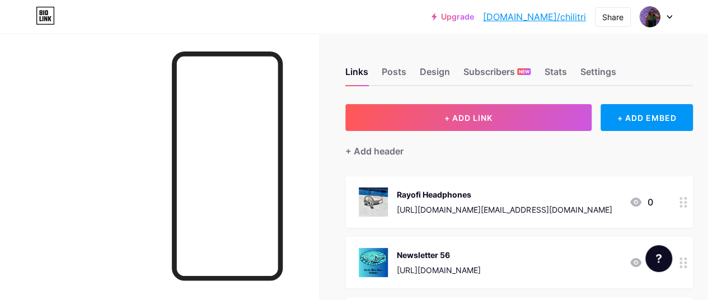
click at [687, 267] on icon at bounding box center [683, 262] width 8 height 11
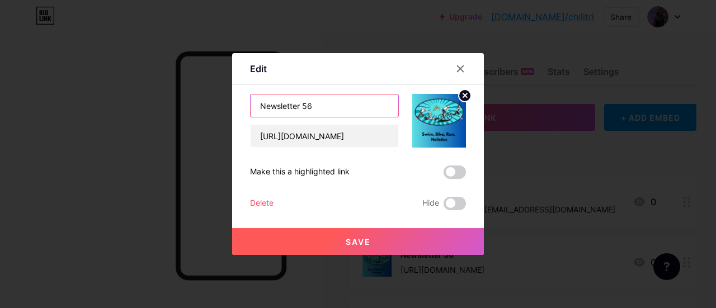
click at [325, 106] on input "Newsletter 56" at bounding box center [325, 106] width 148 height 22
type input "Newsletter 99"
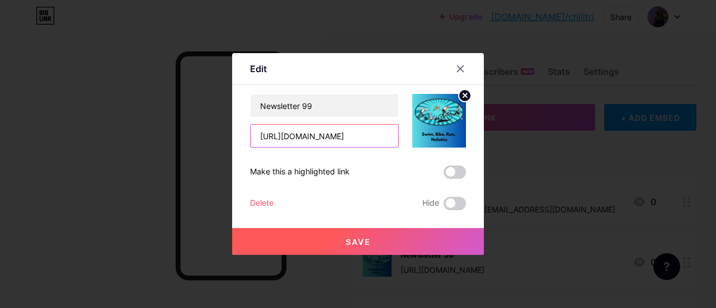
scroll to position [0, 29]
drag, startPoint x: 254, startPoint y: 140, endPoint x: 508, endPoint y: 166, distance: 255.4
click at [508, 166] on div "Edit Content YouTube Play YouTube video without leaving your page. ADD Vimeo Pl…" at bounding box center [358, 154] width 716 height 308
paste input "[URL][DOMAIN_NAME]"
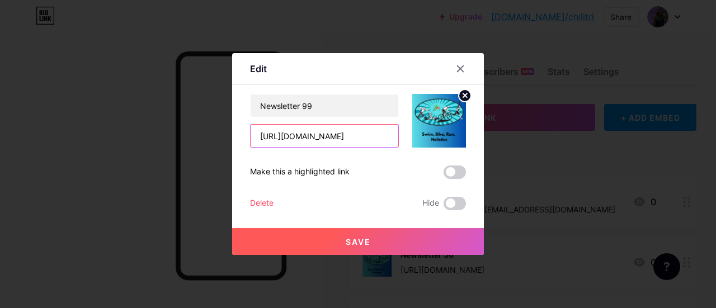
scroll to position [0, 29]
type input "[URL][DOMAIN_NAME]"
click at [355, 242] on span "Save" at bounding box center [358, 242] width 25 height 10
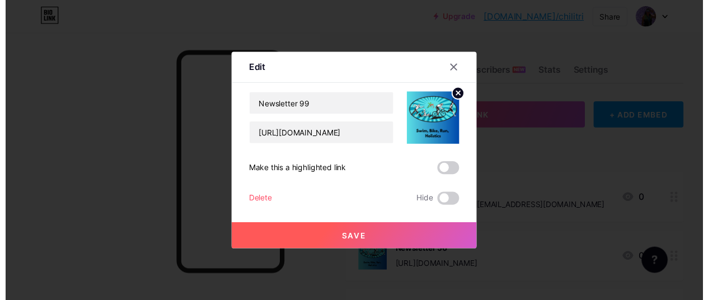
scroll to position [0, 0]
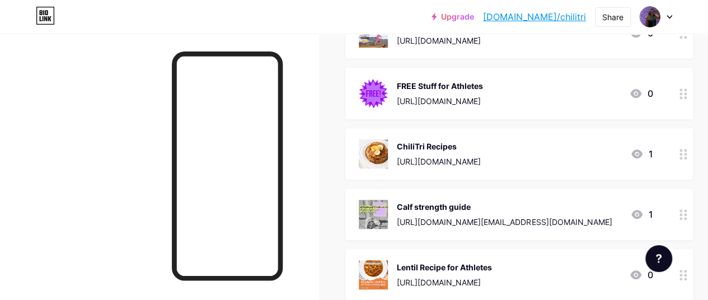
scroll to position [349, 0]
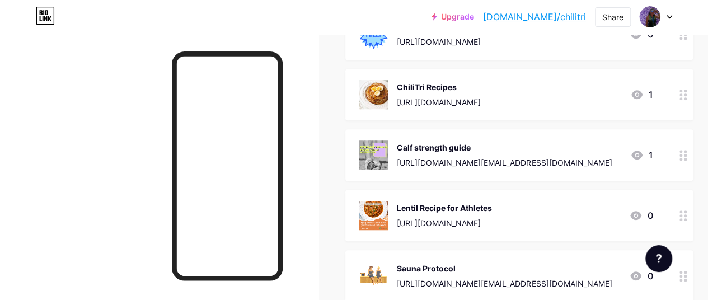
click at [685, 160] on div at bounding box center [683, 154] width 19 height 51
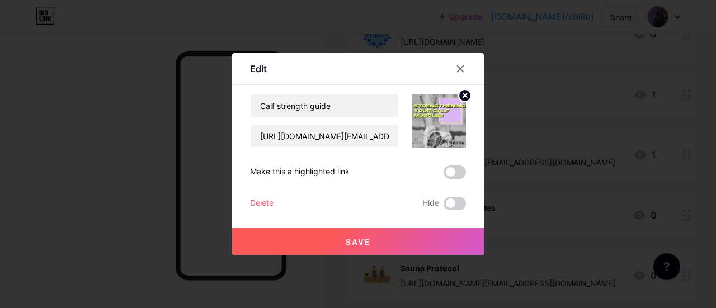
click at [256, 203] on div "Delete" at bounding box center [262, 203] width 24 height 13
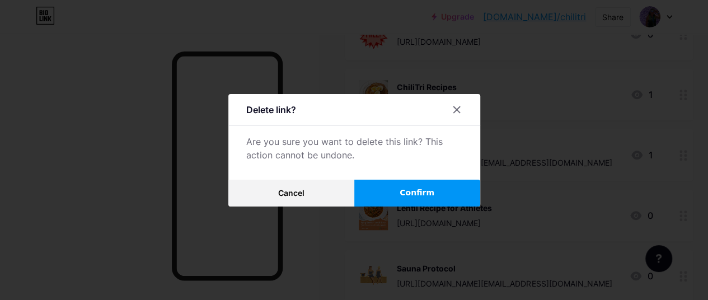
click at [400, 196] on button "Confirm" at bounding box center [417, 193] width 126 height 27
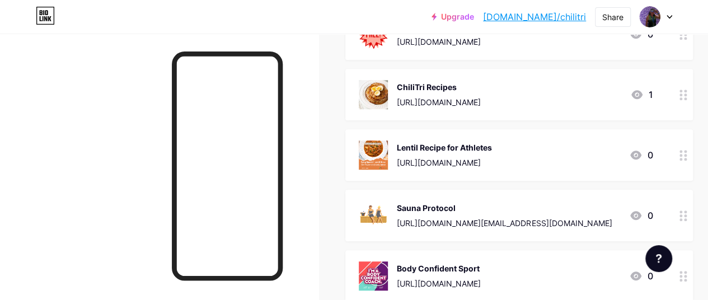
click at [687, 156] on icon at bounding box center [683, 155] width 8 height 11
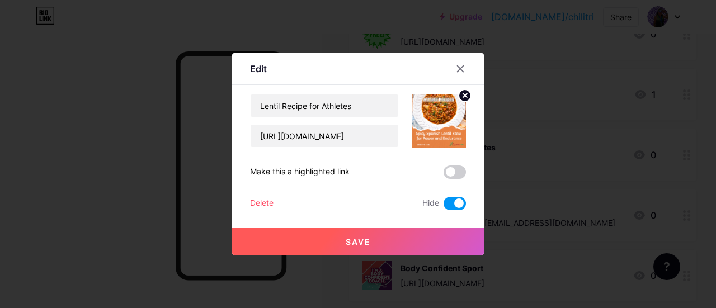
click at [263, 209] on div "Delete" at bounding box center [262, 203] width 24 height 13
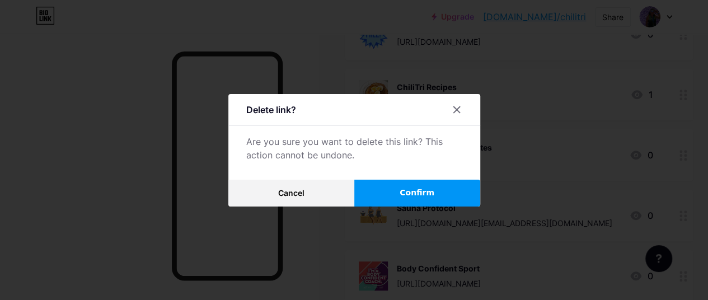
click at [420, 198] on span "Confirm" at bounding box center [417, 193] width 35 height 12
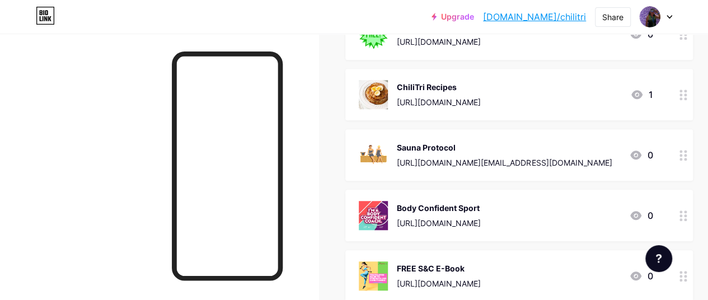
click at [687, 158] on circle at bounding box center [685, 159] width 3 height 3
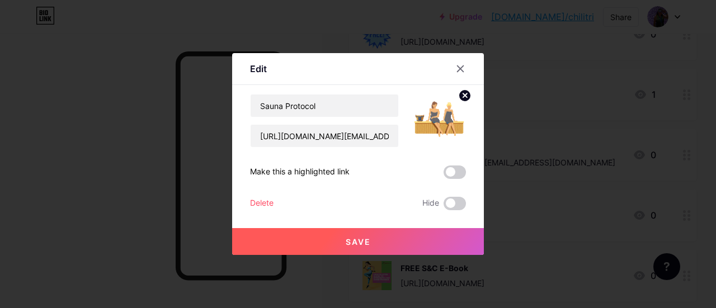
click at [266, 202] on div "Delete" at bounding box center [262, 203] width 24 height 13
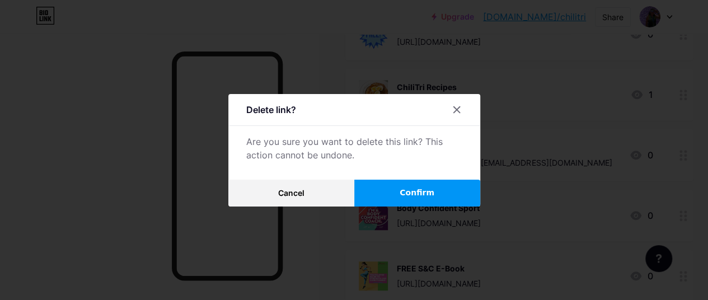
click at [449, 193] on button "Confirm" at bounding box center [417, 193] width 126 height 27
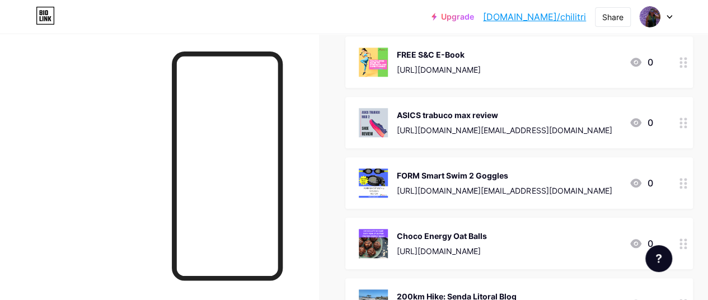
scroll to position [511, 0]
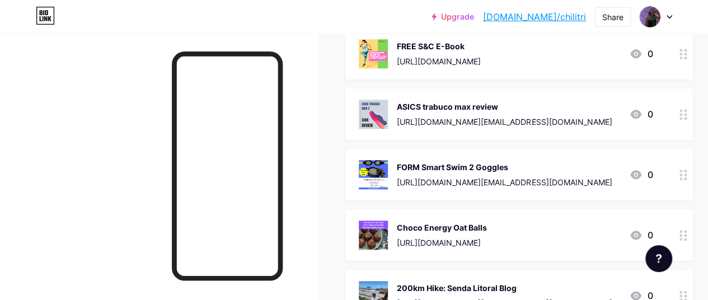
click at [683, 121] on div at bounding box center [683, 113] width 19 height 51
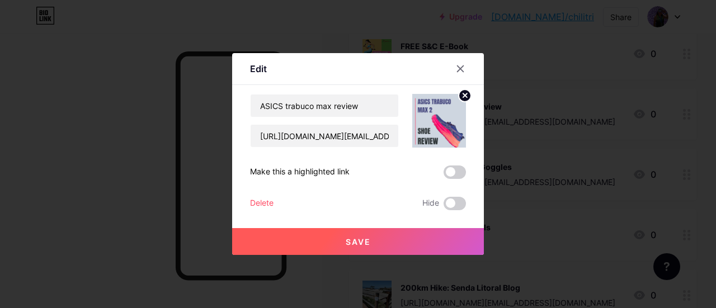
click at [261, 204] on div "Delete" at bounding box center [262, 203] width 24 height 13
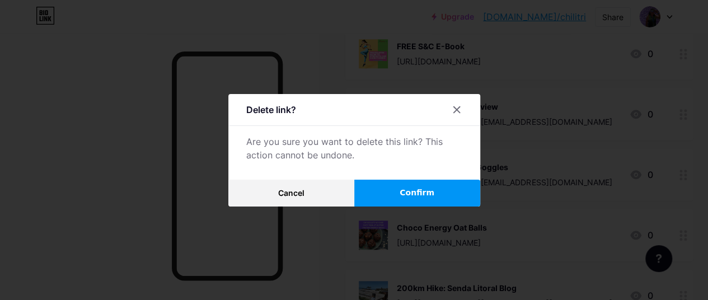
click at [384, 203] on button "Confirm" at bounding box center [417, 193] width 126 height 27
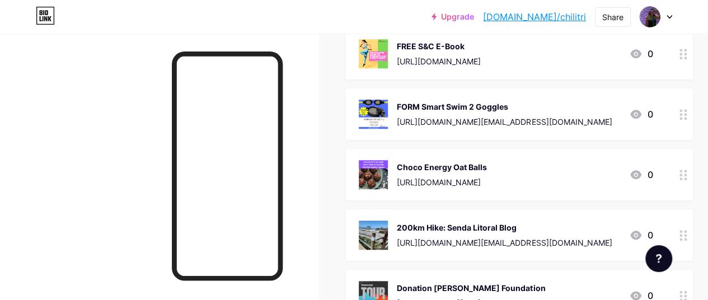
click at [687, 177] on circle at bounding box center [685, 178] width 3 height 3
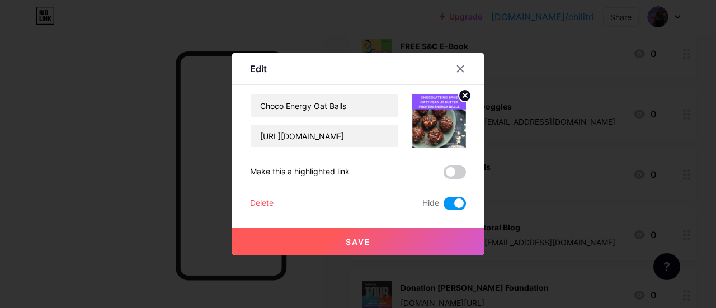
click at [269, 203] on div "Delete" at bounding box center [262, 203] width 24 height 13
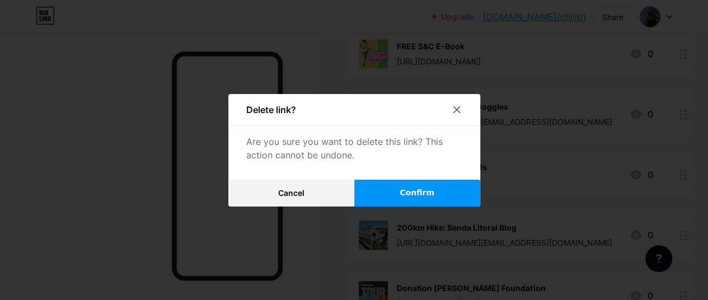
click at [433, 199] on button "Confirm" at bounding box center [417, 193] width 126 height 27
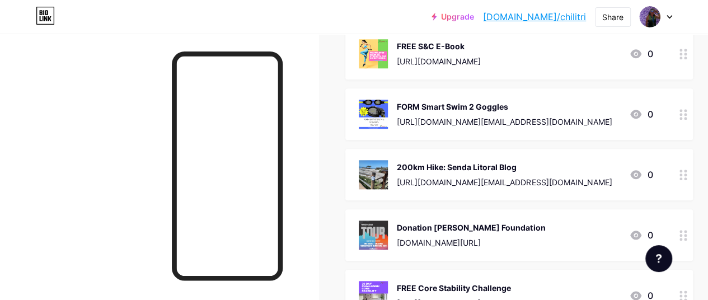
click at [693, 239] on div at bounding box center [683, 234] width 19 height 51
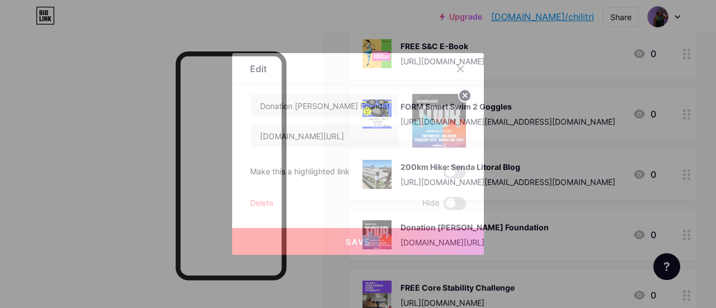
click at [266, 205] on div "Delete" at bounding box center [262, 203] width 24 height 13
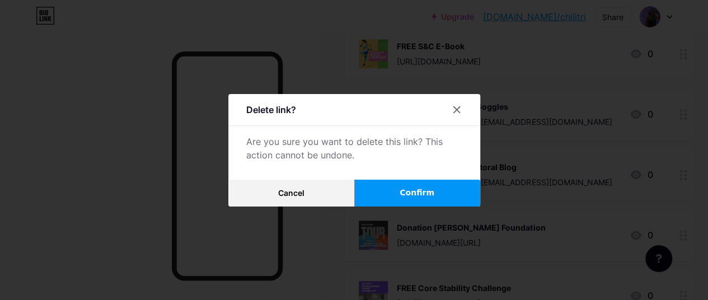
click at [419, 199] on span "Confirm" at bounding box center [417, 193] width 35 height 12
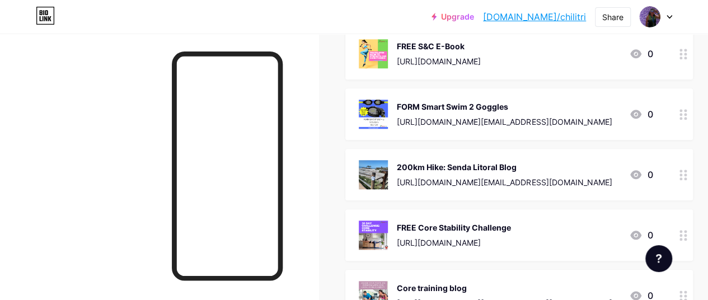
click at [687, 297] on icon at bounding box center [683, 295] width 8 height 11
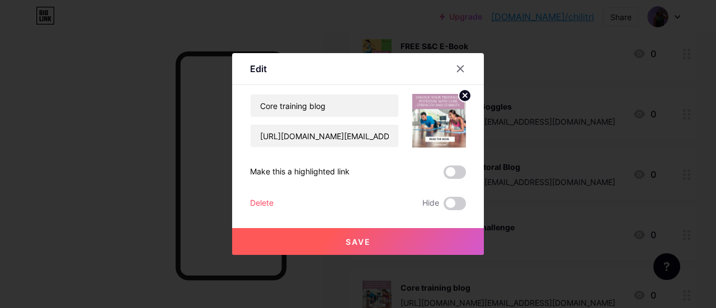
click at [269, 203] on div "Delete" at bounding box center [262, 203] width 24 height 13
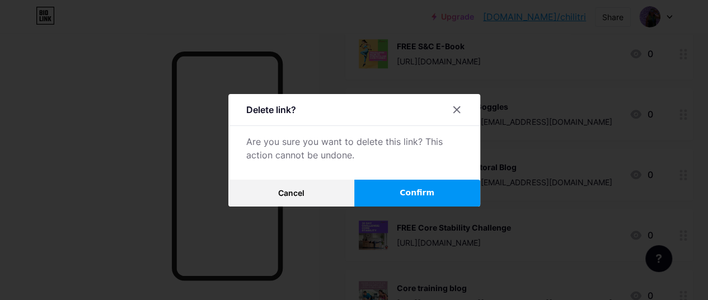
click at [399, 198] on button "Confirm" at bounding box center [417, 193] width 126 height 27
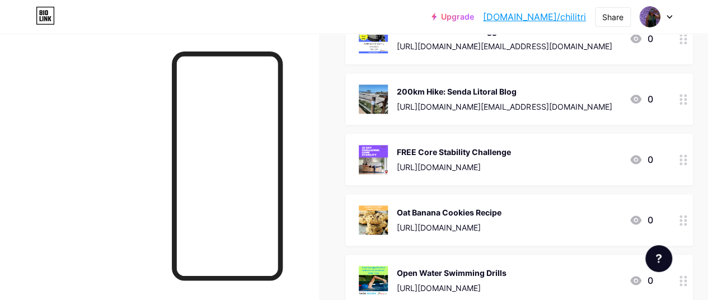
scroll to position [603, 0]
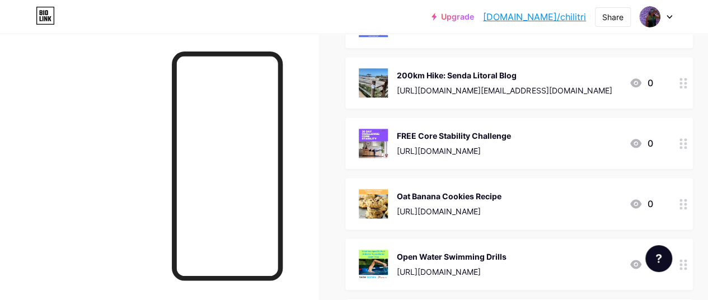
click at [687, 205] on icon at bounding box center [683, 204] width 8 height 11
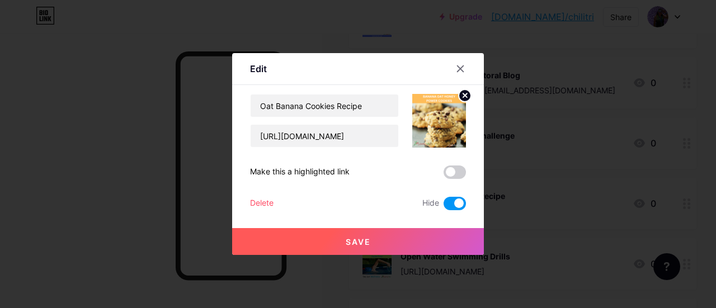
click at [253, 202] on div "Delete" at bounding box center [262, 203] width 24 height 13
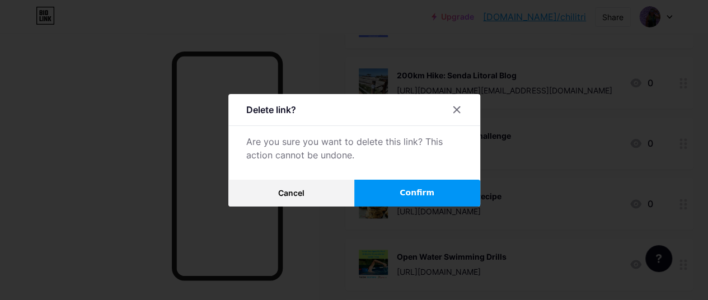
click at [404, 199] on span "Confirm" at bounding box center [417, 193] width 35 height 12
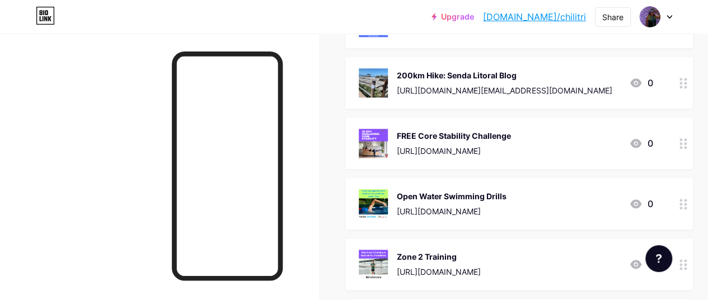
click at [687, 267] on circle at bounding box center [685, 268] width 3 height 3
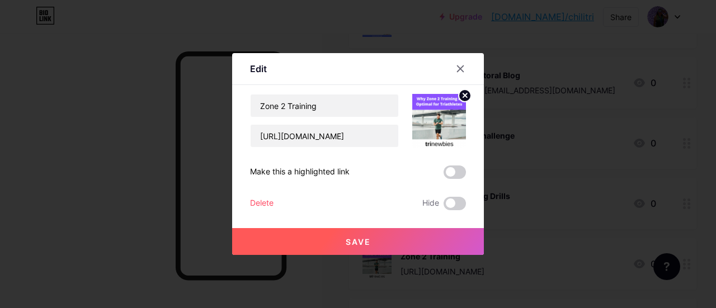
click at [262, 200] on div "Delete" at bounding box center [262, 203] width 24 height 13
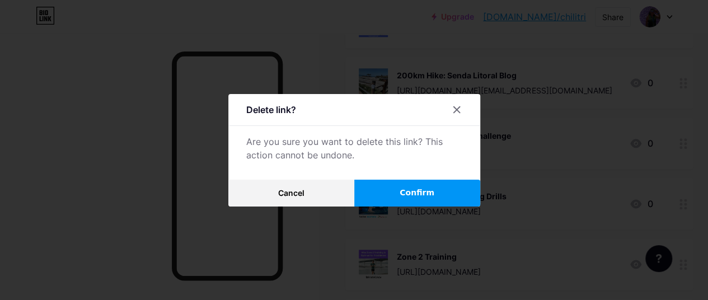
click at [425, 199] on span "Confirm" at bounding box center [417, 193] width 35 height 12
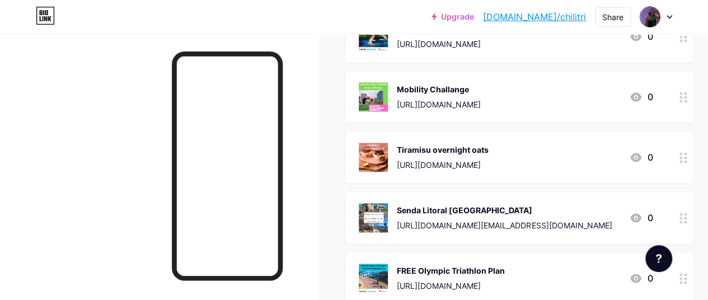
scroll to position [778, 0]
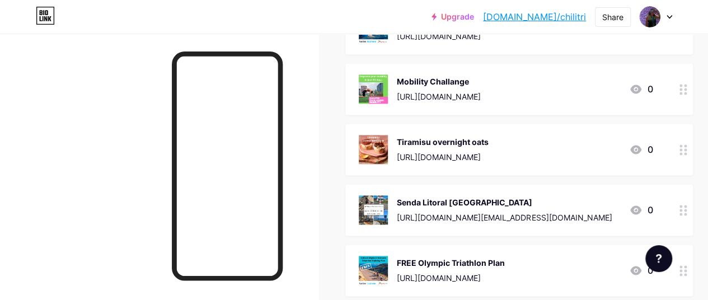
click at [690, 154] on div at bounding box center [683, 149] width 19 height 51
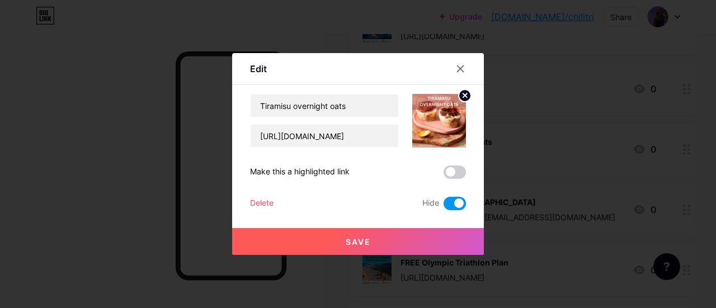
click at [251, 205] on div "Delete" at bounding box center [262, 203] width 24 height 13
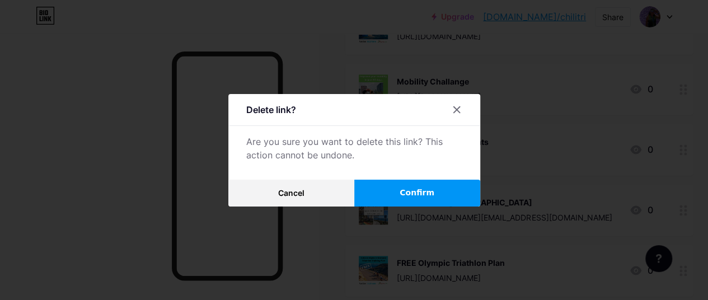
click at [397, 194] on button "Confirm" at bounding box center [417, 193] width 126 height 27
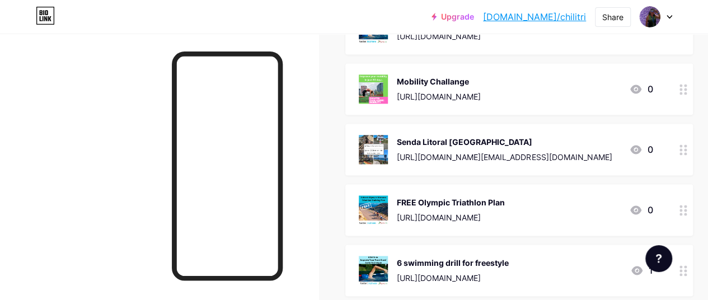
click at [682, 152] on circle at bounding box center [680, 153] width 3 height 3
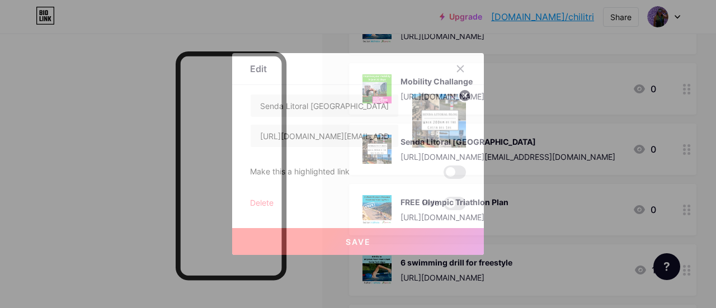
click at [251, 199] on div "Delete" at bounding box center [262, 203] width 24 height 13
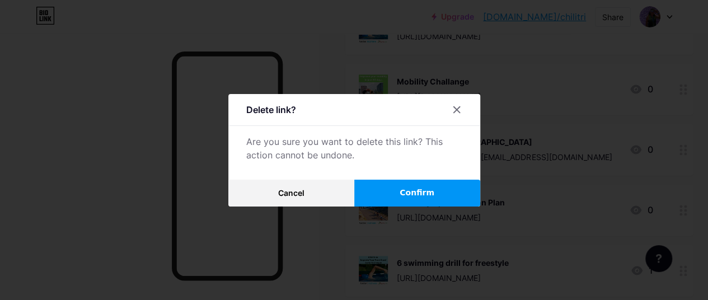
click at [425, 189] on button "Confirm" at bounding box center [417, 193] width 126 height 27
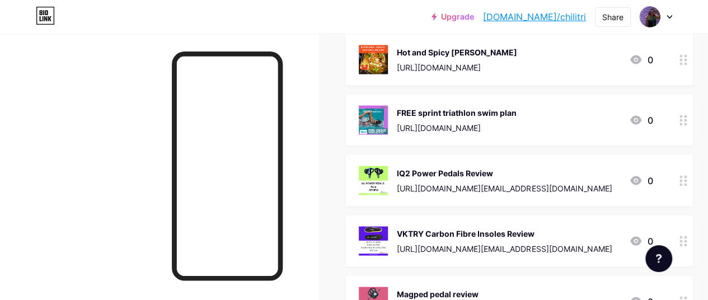
scroll to position [965, 0]
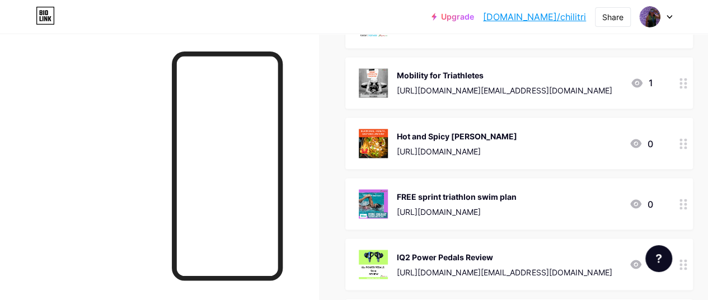
click at [687, 143] on circle at bounding box center [685, 143] width 3 height 3
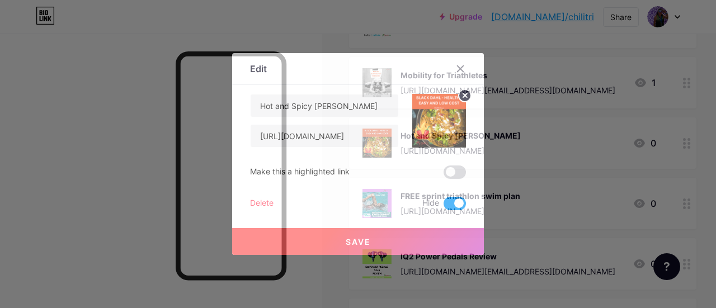
click at [262, 203] on div "Delete" at bounding box center [262, 203] width 24 height 13
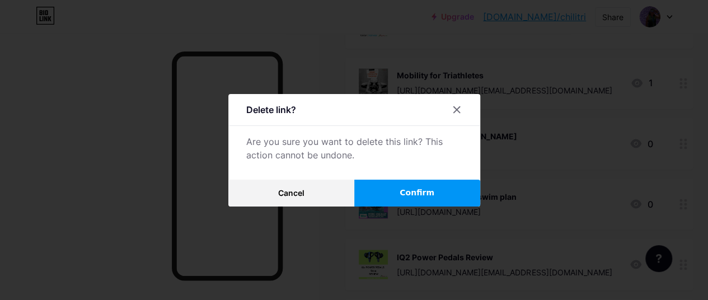
click at [414, 191] on span "Confirm" at bounding box center [417, 193] width 35 height 12
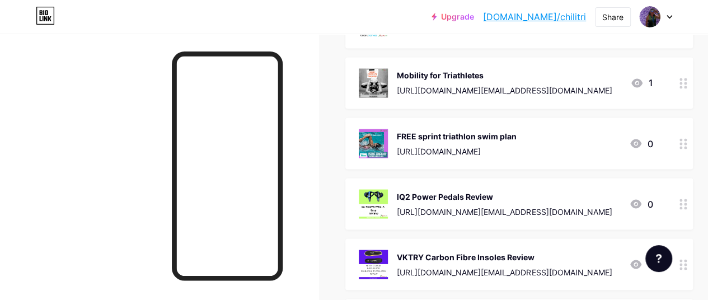
click at [682, 207] on circle at bounding box center [680, 208] width 3 height 3
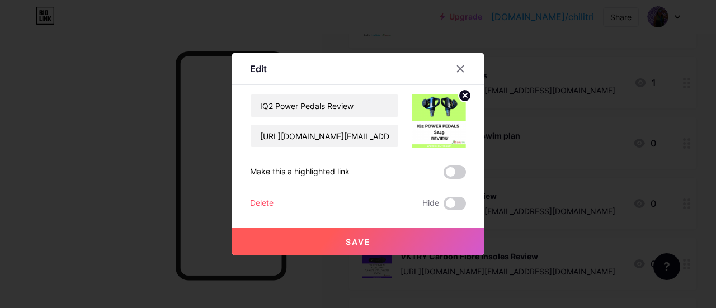
click at [265, 204] on div "Delete" at bounding box center [262, 203] width 24 height 13
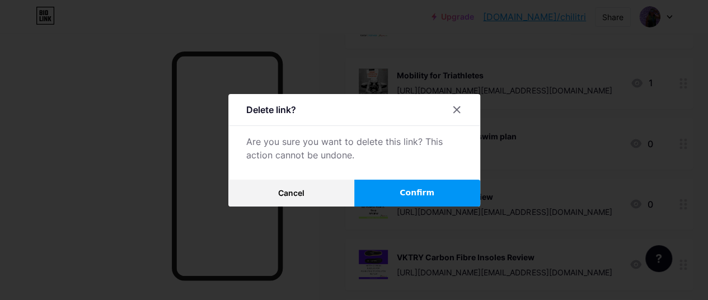
click at [381, 196] on button "Confirm" at bounding box center [417, 193] width 126 height 27
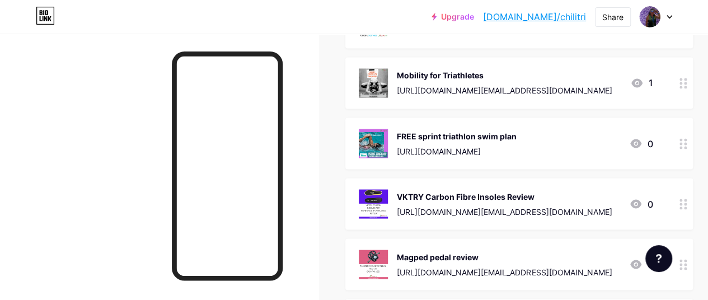
scroll to position [1111, 0]
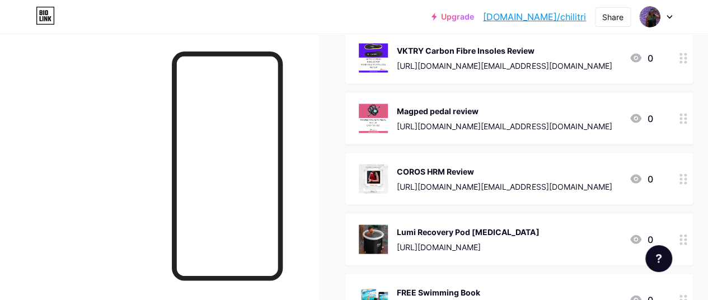
click at [687, 121] on circle at bounding box center [685, 122] width 3 height 3
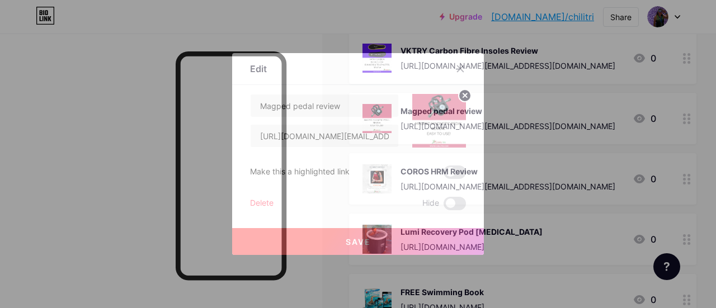
click at [251, 203] on div "Delete" at bounding box center [262, 203] width 24 height 13
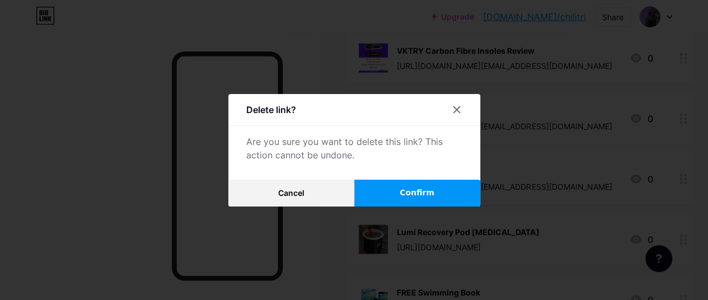
click at [397, 195] on button "Confirm" at bounding box center [417, 193] width 126 height 27
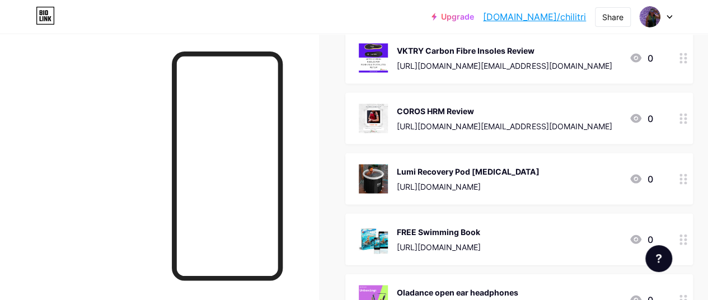
click at [693, 177] on div at bounding box center [683, 178] width 19 height 51
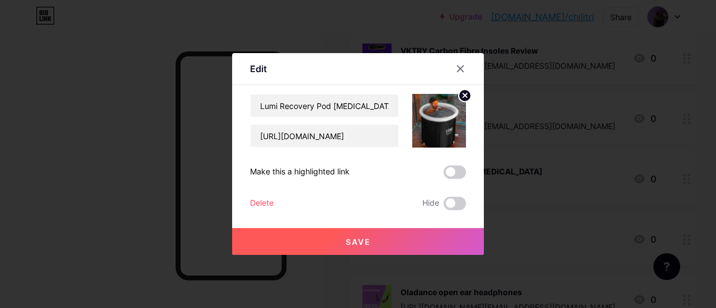
click at [265, 199] on div "Delete" at bounding box center [262, 203] width 24 height 13
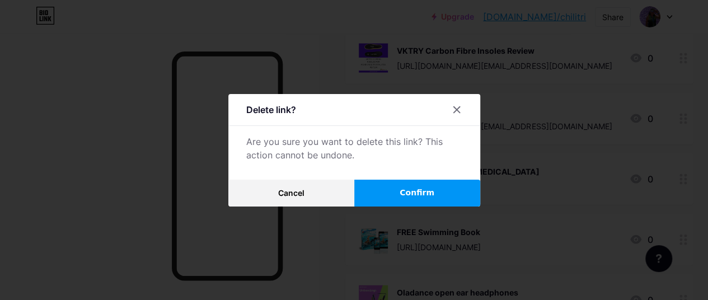
click at [382, 201] on button "Confirm" at bounding box center [417, 193] width 126 height 27
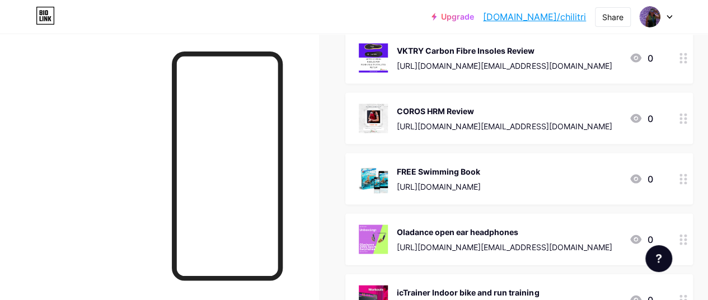
click at [686, 127] on div at bounding box center [683, 118] width 19 height 51
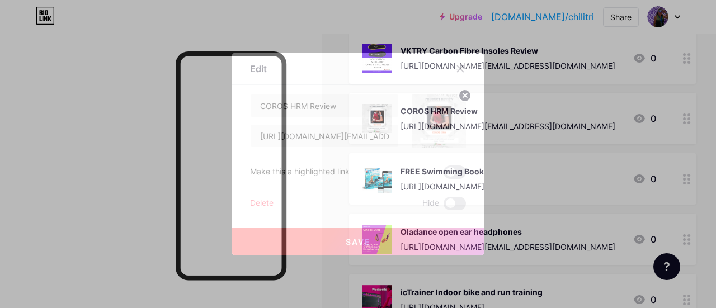
click at [253, 203] on div "Delete" at bounding box center [262, 203] width 24 height 13
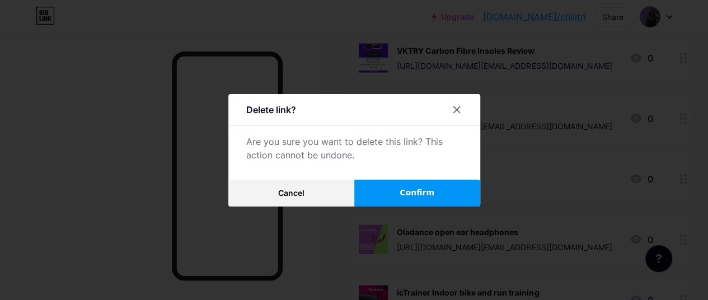
click at [384, 202] on button "Confirm" at bounding box center [417, 193] width 126 height 27
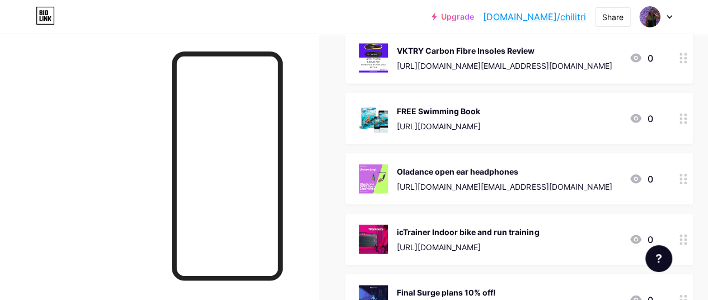
click at [687, 183] on circle at bounding box center [685, 183] width 3 height 3
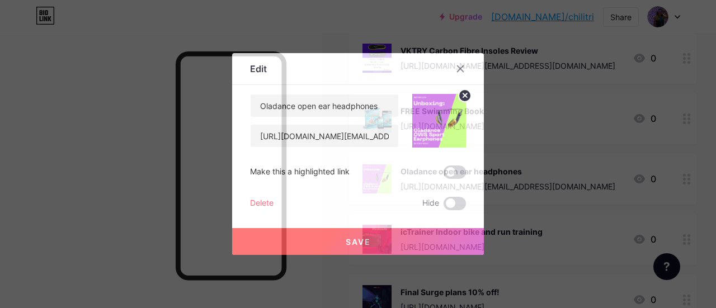
click at [266, 201] on div "Delete" at bounding box center [262, 203] width 24 height 13
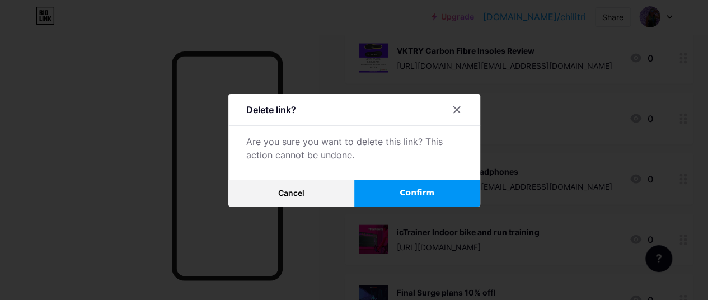
click at [392, 201] on button "Confirm" at bounding box center [417, 193] width 126 height 27
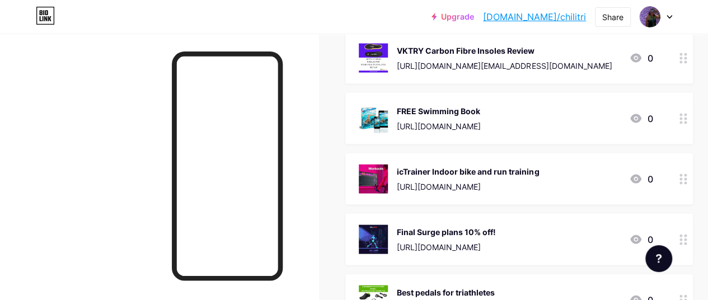
click at [682, 183] on div at bounding box center [683, 178] width 19 height 51
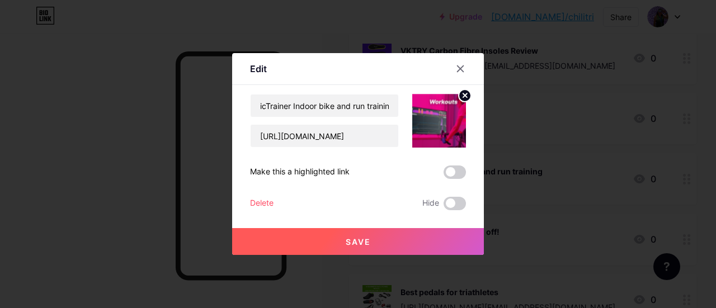
click at [263, 204] on div "Delete" at bounding box center [262, 203] width 24 height 13
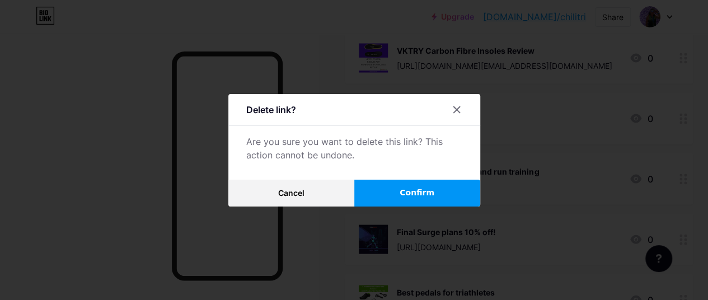
click at [388, 205] on button "Confirm" at bounding box center [417, 193] width 126 height 27
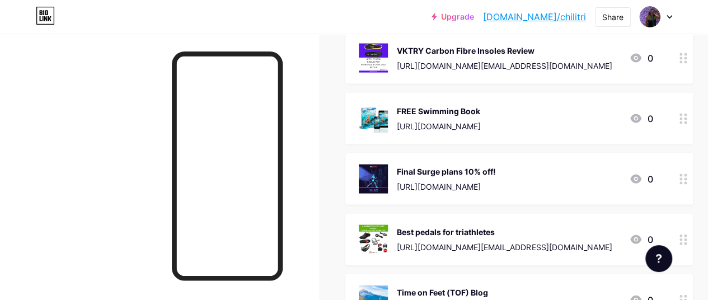
click at [687, 182] on circle at bounding box center [685, 183] width 3 height 3
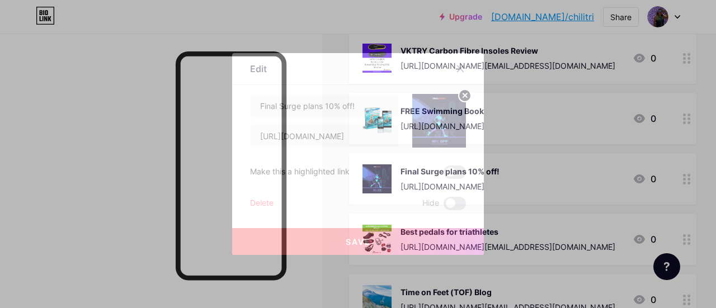
click at [260, 204] on div "Delete" at bounding box center [262, 203] width 24 height 13
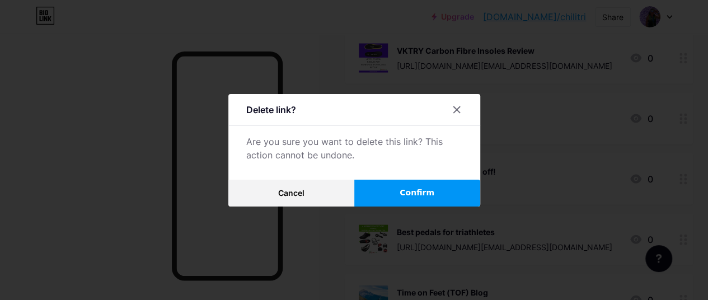
click at [394, 193] on button "Confirm" at bounding box center [417, 193] width 126 height 27
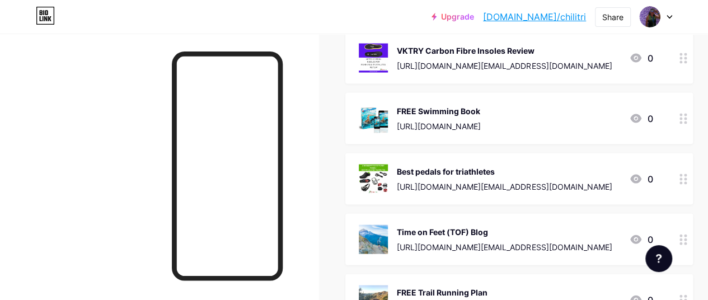
click at [687, 180] on icon at bounding box center [683, 179] width 8 height 11
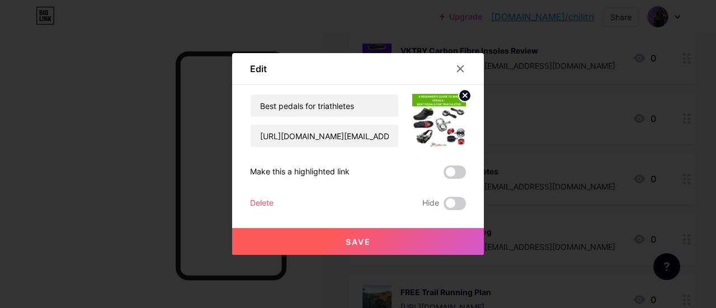
click at [313, 200] on div "Delete Hide" at bounding box center [358, 203] width 216 height 13
click at [260, 205] on div "Delete" at bounding box center [262, 203] width 24 height 13
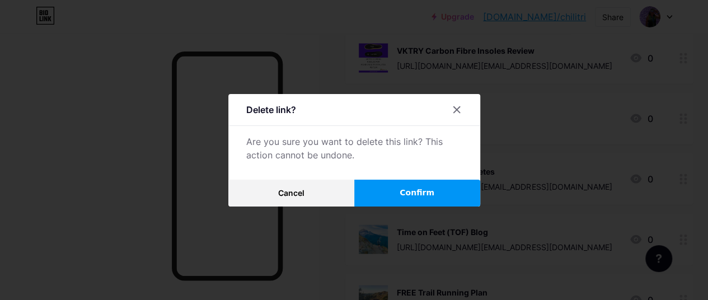
click at [401, 196] on button "Confirm" at bounding box center [417, 193] width 126 height 27
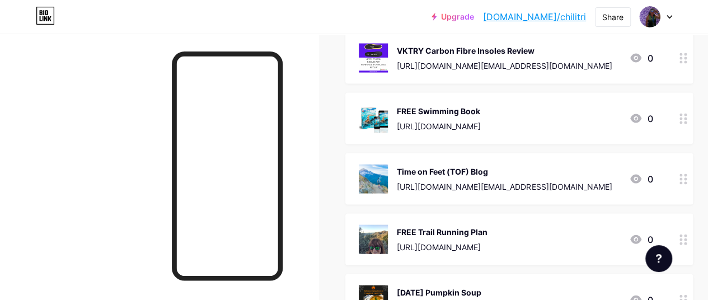
click at [687, 180] on icon at bounding box center [683, 179] width 8 height 11
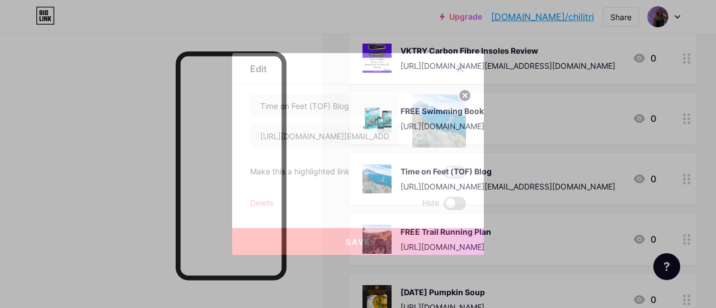
click at [455, 203] on span at bounding box center [455, 203] width 22 height 13
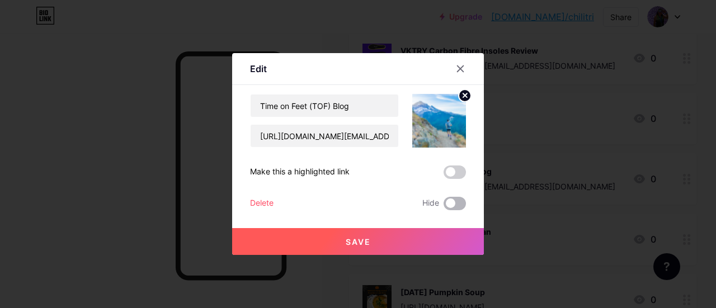
click at [444, 207] on input "checkbox" at bounding box center [444, 207] width 0 height 0
click at [355, 239] on span "Save" at bounding box center [358, 242] width 25 height 10
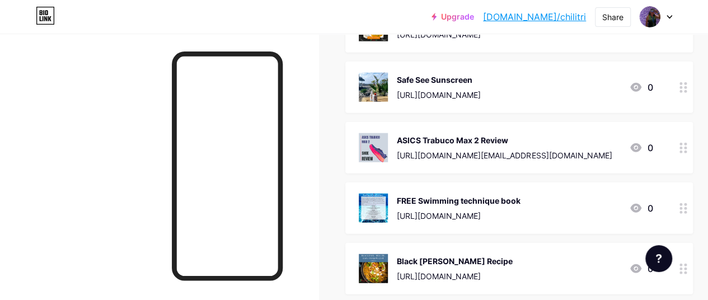
scroll to position [1350, 0]
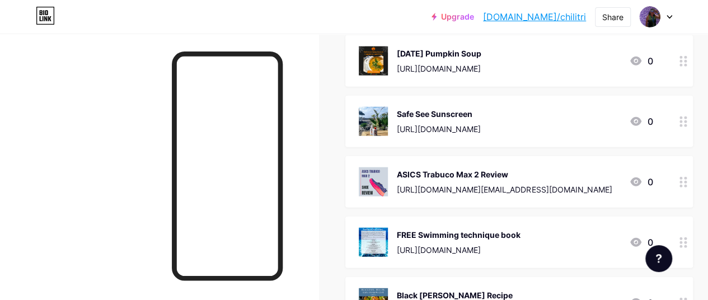
click at [686, 65] on div at bounding box center [683, 60] width 19 height 51
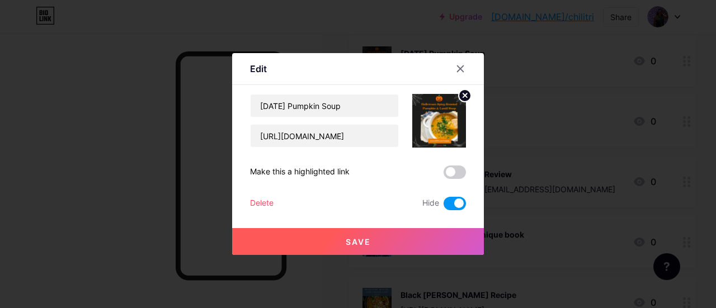
click at [266, 205] on div "Delete" at bounding box center [262, 203] width 24 height 13
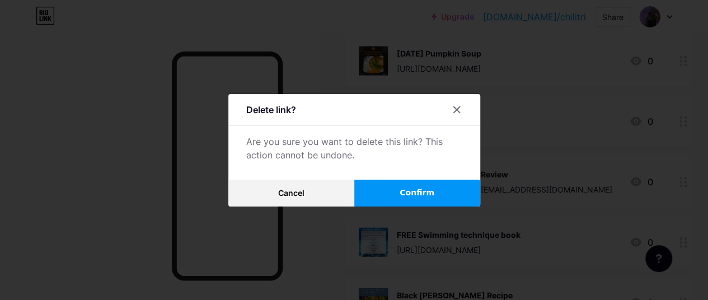
click at [413, 196] on span "Confirm" at bounding box center [417, 193] width 35 height 12
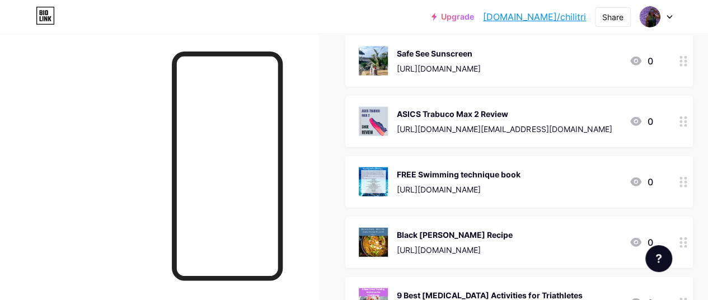
click at [686, 125] on icon at bounding box center [683, 121] width 8 height 11
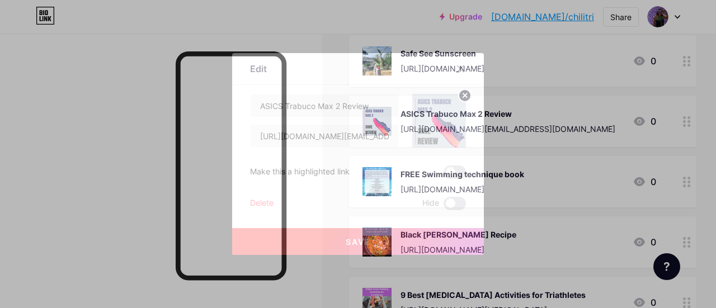
click at [256, 200] on div "Delete" at bounding box center [262, 203] width 24 height 13
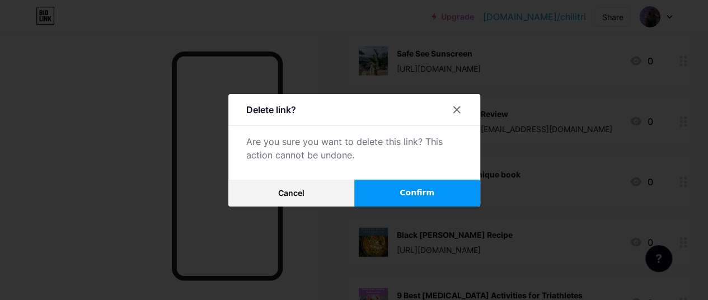
click at [394, 194] on button "Confirm" at bounding box center [417, 193] width 126 height 27
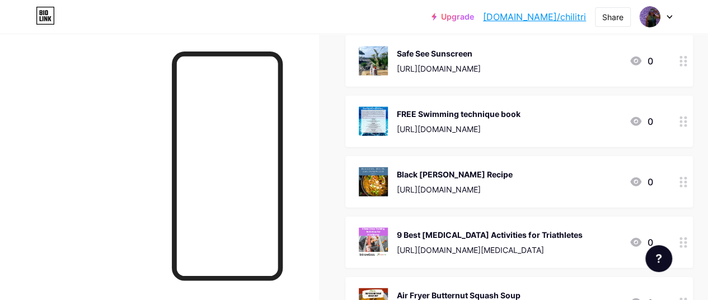
click at [687, 63] on icon at bounding box center [683, 61] width 8 height 11
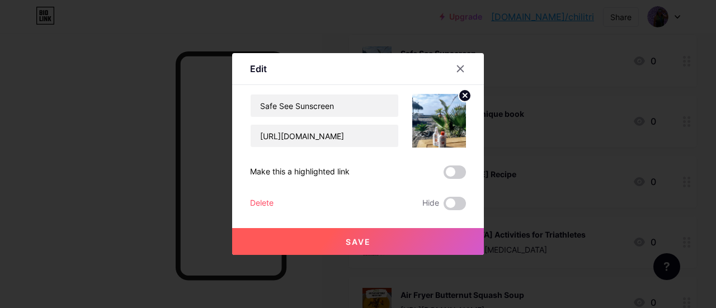
click at [251, 203] on div "Delete" at bounding box center [262, 203] width 24 height 13
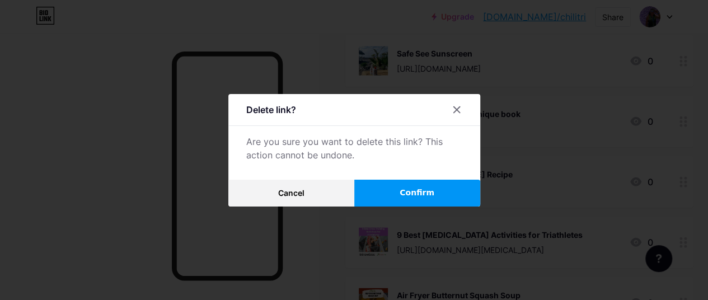
click at [397, 198] on button "Confirm" at bounding box center [417, 193] width 126 height 27
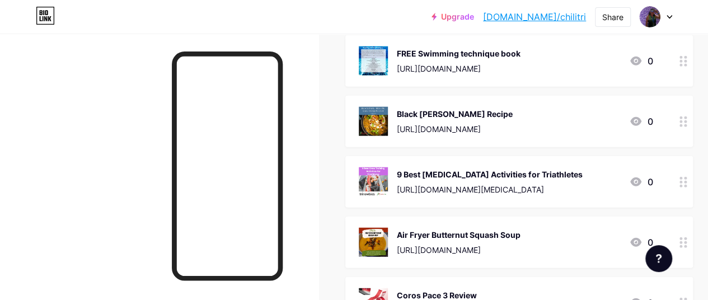
click at [682, 124] on div at bounding box center [683, 121] width 19 height 51
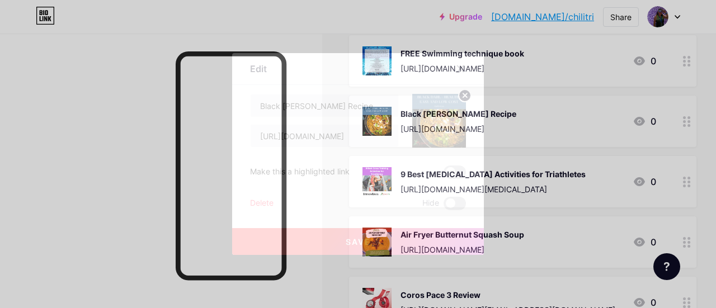
click at [269, 201] on div "Delete" at bounding box center [262, 203] width 24 height 13
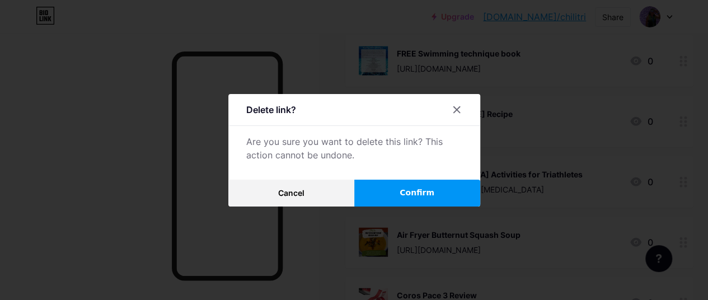
click at [420, 199] on span "Confirm" at bounding box center [417, 193] width 35 height 12
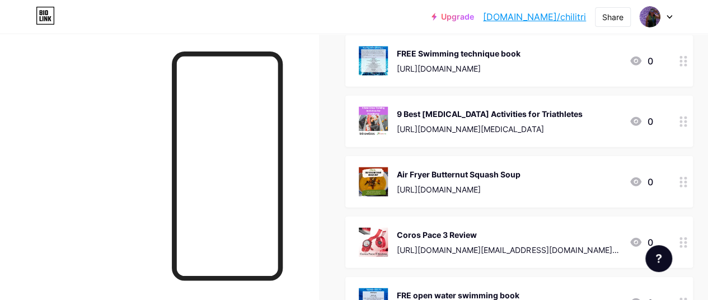
click at [686, 125] on icon at bounding box center [683, 121] width 8 height 11
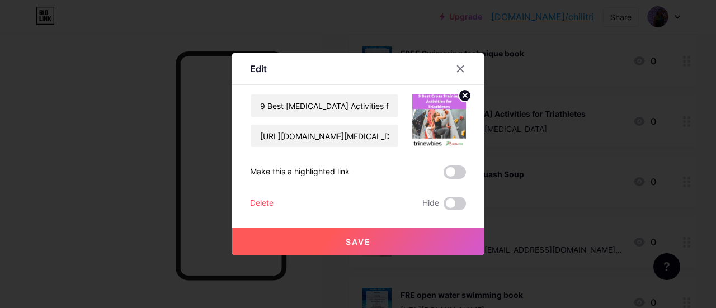
click at [254, 204] on div "Delete" at bounding box center [262, 203] width 24 height 13
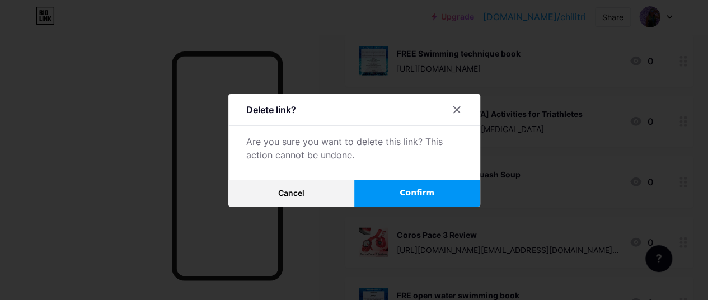
click at [407, 195] on span "Confirm" at bounding box center [417, 193] width 35 height 12
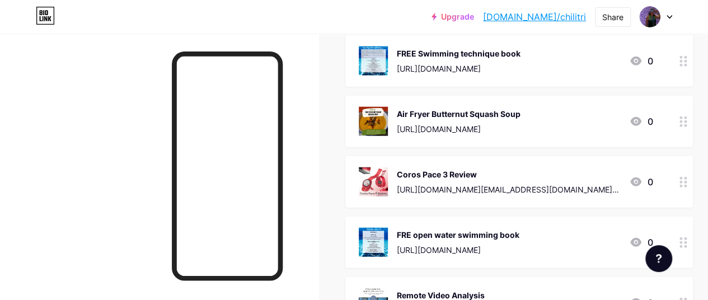
click at [686, 124] on icon at bounding box center [683, 121] width 8 height 11
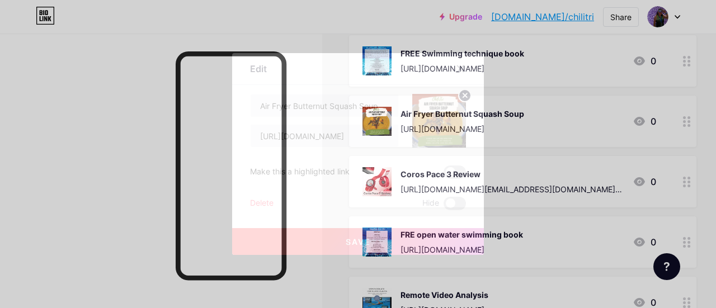
click at [259, 201] on div "Delete" at bounding box center [262, 203] width 24 height 13
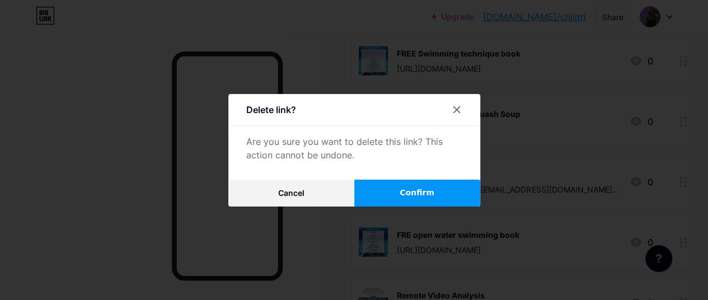
click at [423, 197] on span "Confirm" at bounding box center [417, 193] width 35 height 12
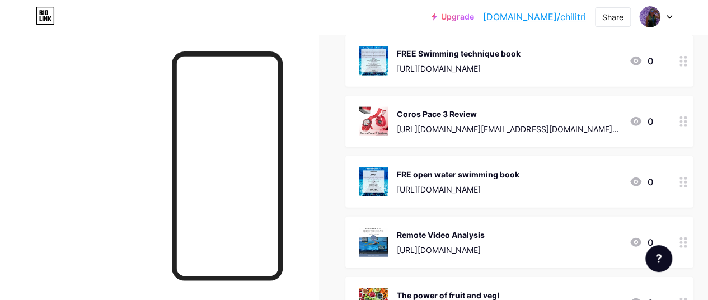
click at [687, 125] on circle at bounding box center [685, 125] width 3 height 3
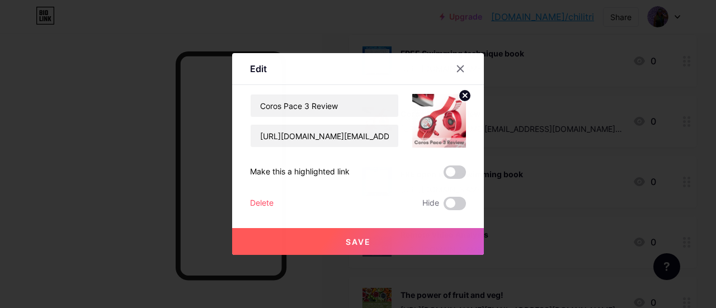
click at [264, 204] on div "Delete" at bounding box center [262, 203] width 24 height 13
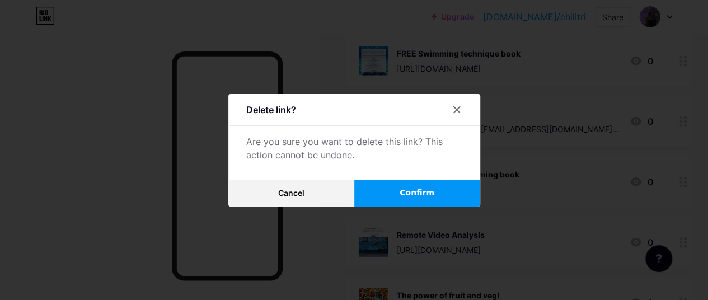
click at [427, 195] on span "Confirm" at bounding box center [417, 193] width 35 height 12
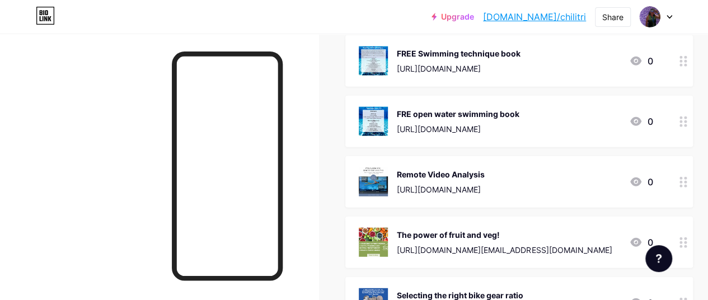
click at [685, 123] on icon at bounding box center [683, 121] width 8 height 11
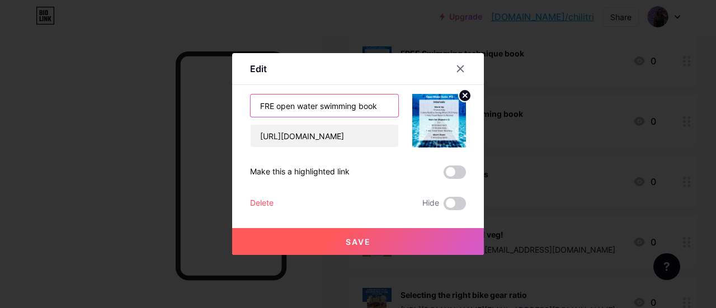
click at [269, 107] on input "FRE open water swimming book" at bounding box center [325, 106] width 148 height 22
type input "FREE open water swimming book"
click at [347, 240] on span "Save" at bounding box center [358, 242] width 25 height 10
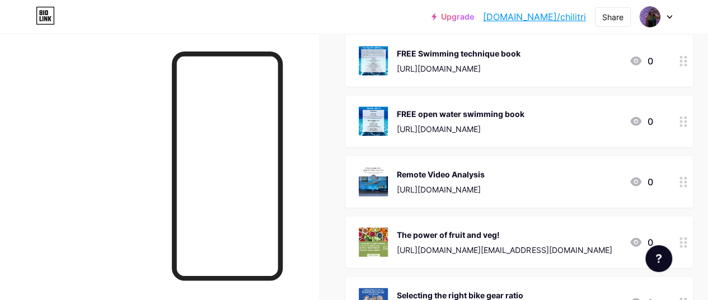
click at [692, 187] on div at bounding box center [683, 181] width 19 height 51
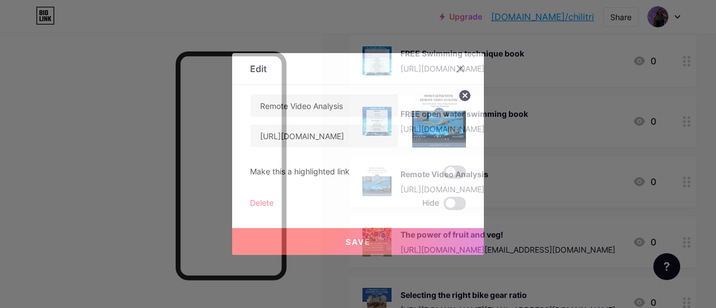
click at [250, 206] on div "Delete" at bounding box center [262, 203] width 24 height 13
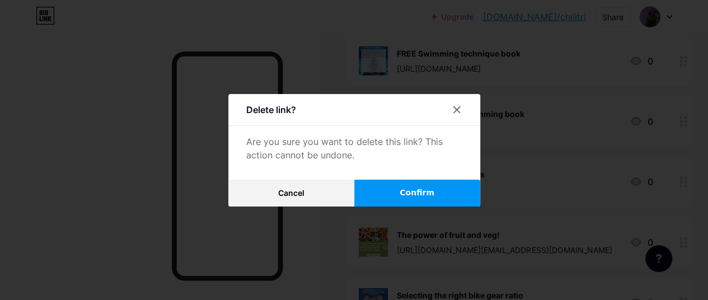
click at [425, 199] on span "Confirm" at bounding box center [417, 193] width 35 height 12
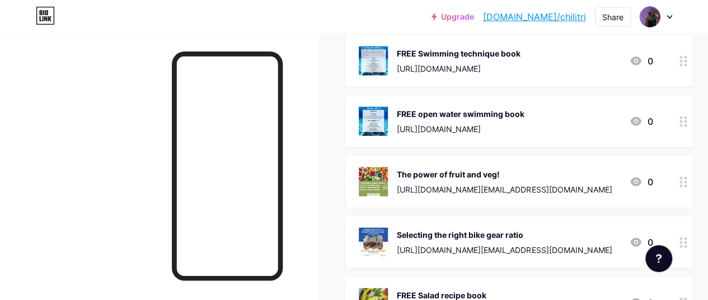
click at [687, 185] on circle at bounding box center [685, 186] width 3 height 3
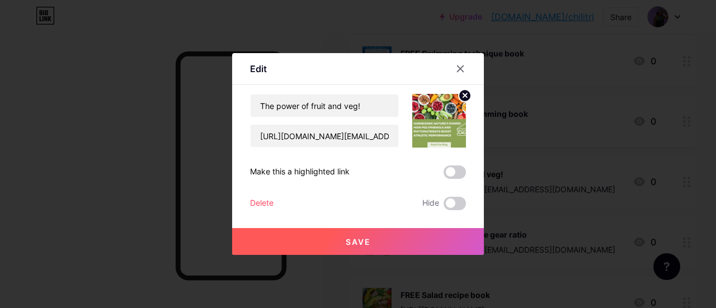
click at [255, 200] on div "Delete" at bounding box center [262, 203] width 24 height 13
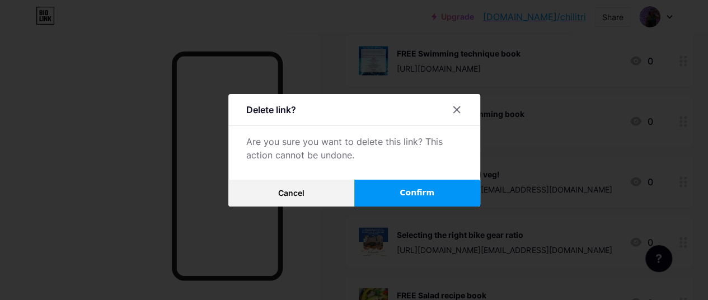
click at [439, 201] on button "Confirm" at bounding box center [417, 193] width 126 height 27
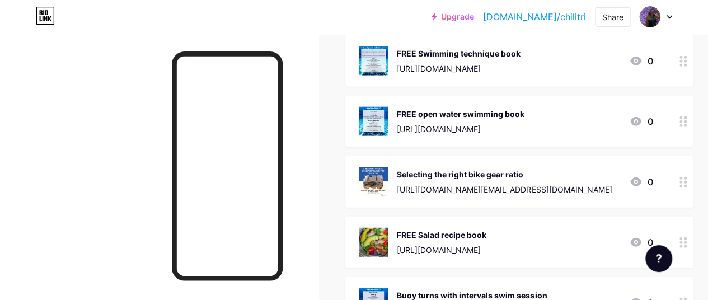
click at [692, 182] on div at bounding box center [683, 181] width 19 height 51
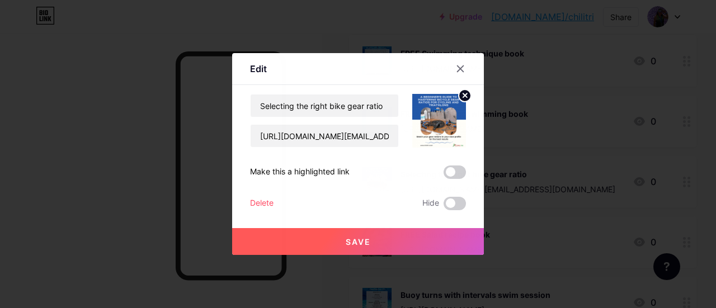
click at [252, 207] on div "Delete" at bounding box center [262, 203] width 24 height 13
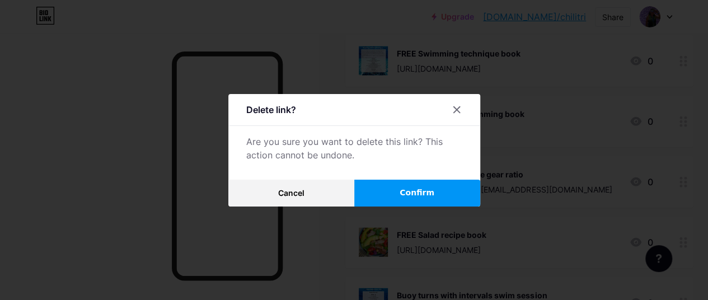
click at [433, 201] on button "Confirm" at bounding box center [417, 193] width 126 height 27
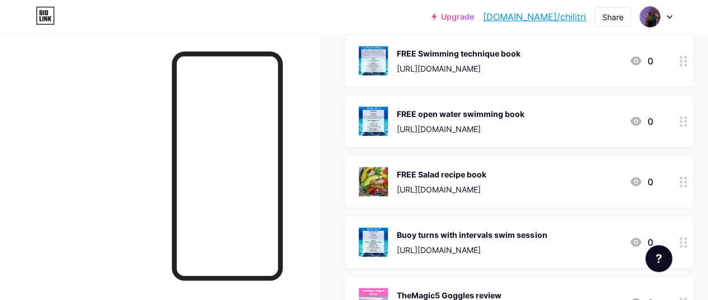
click at [687, 182] on icon at bounding box center [683, 182] width 8 height 11
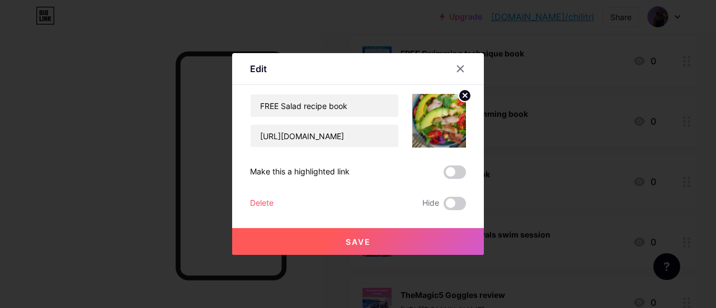
click at [253, 207] on div "Delete" at bounding box center [262, 203] width 24 height 13
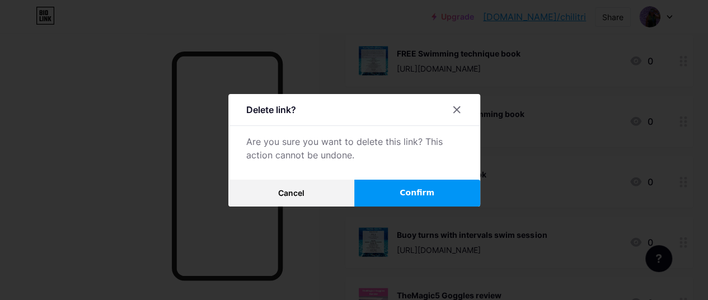
click at [429, 196] on span "Confirm" at bounding box center [417, 193] width 35 height 12
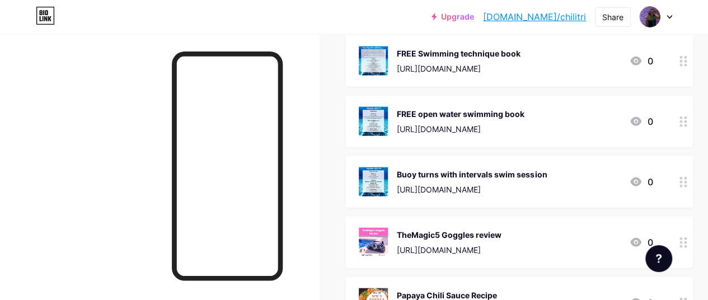
click at [686, 187] on div at bounding box center [683, 181] width 19 height 51
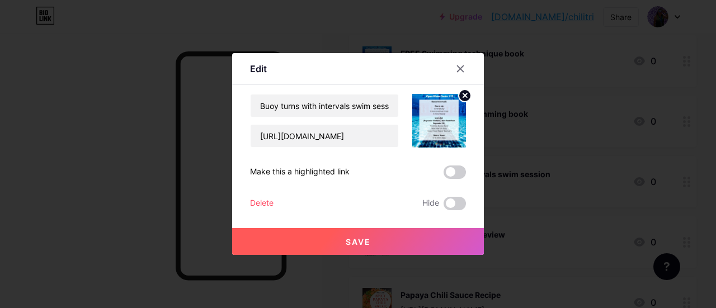
click at [268, 203] on div "Delete" at bounding box center [262, 203] width 24 height 13
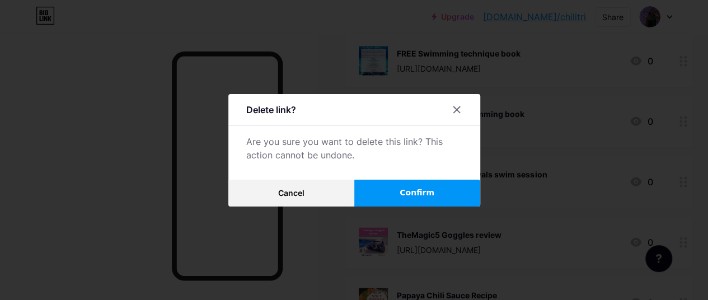
click at [425, 195] on span "Confirm" at bounding box center [417, 193] width 35 height 12
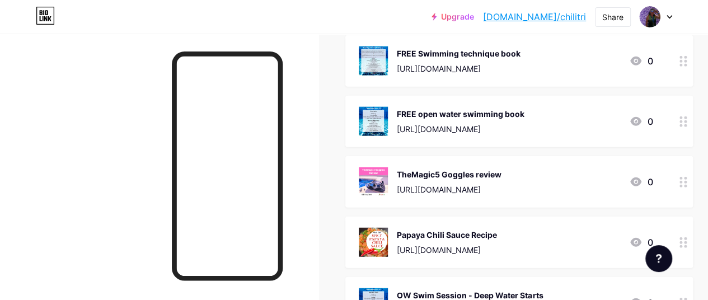
click at [687, 181] on circle at bounding box center [685, 182] width 3 height 3
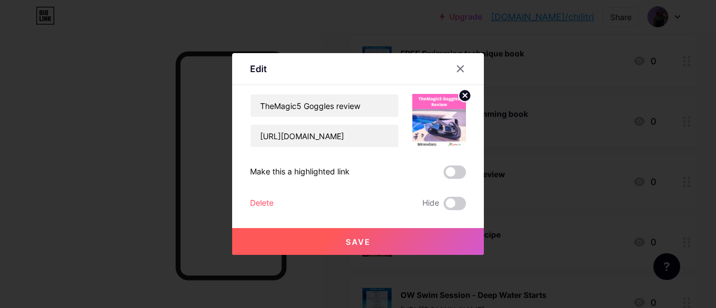
click at [257, 205] on div "Delete" at bounding box center [262, 203] width 24 height 13
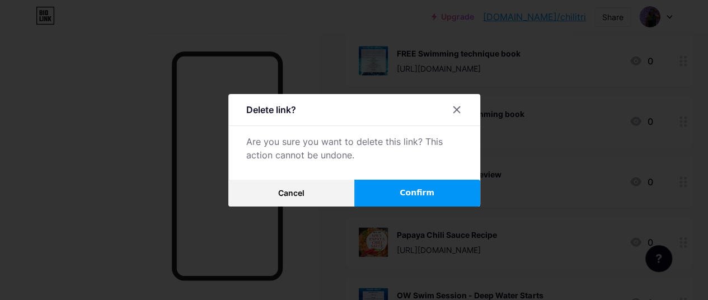
click at [438, 193] on button "Confirm" at bounding box center [417, 193] width 126 height 27
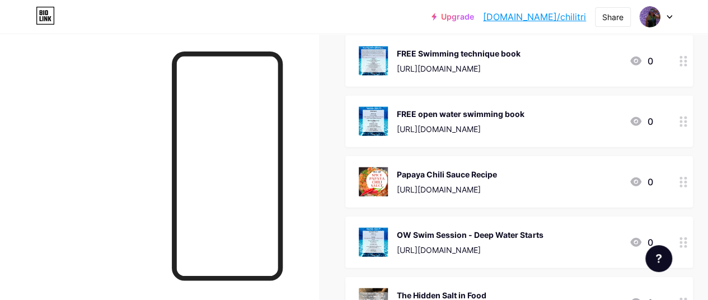
click at [687, 186] on icon at bounding box center [683, 182] width 8 height 11
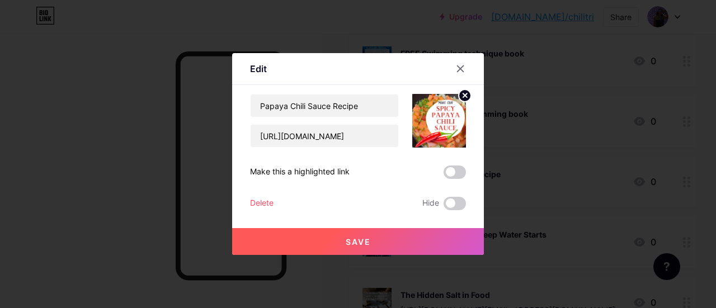
click at [261, 200] on div "Delete" at bounding box center [262, 203] width 24 height 13
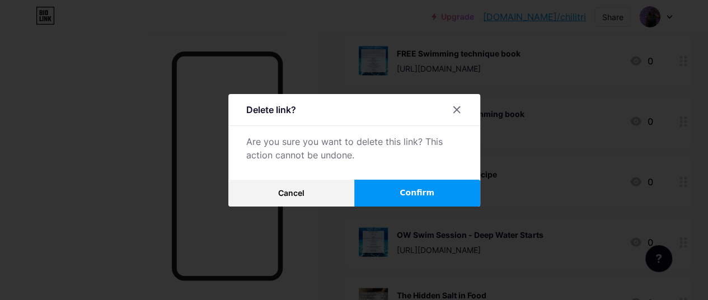
click at [463, 195] on button "Confirm" at bounding box center [417, 193] width 126 height 27
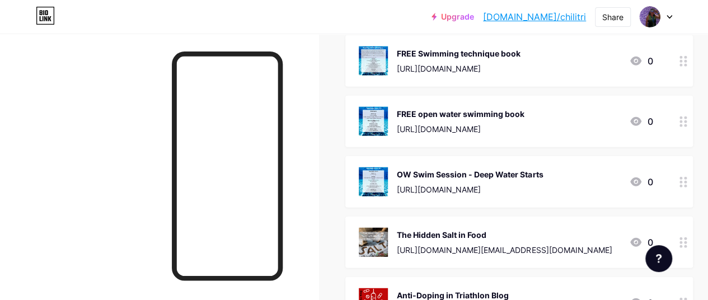
click at [692, 184] on div at bounding box center [683, 181] width 19 height 51
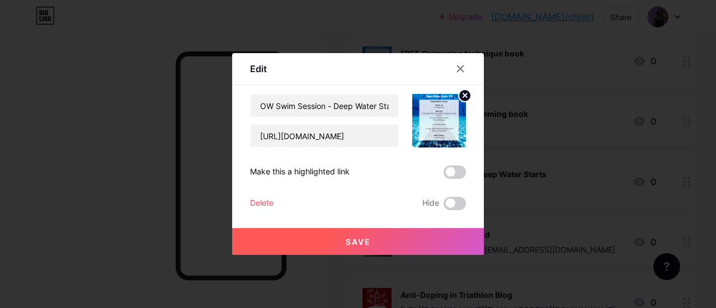
click at [255, 202] on div "Delete" at bounding box center [262, 203] width 24 height 13
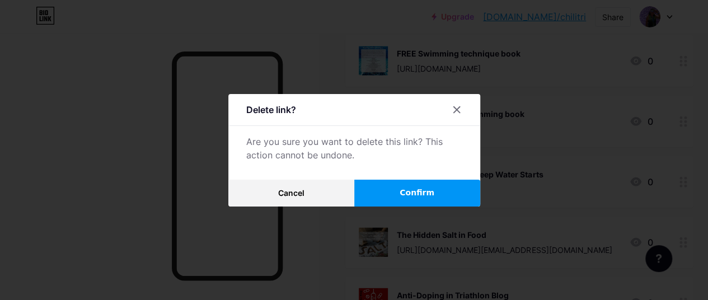
click at [407, 196] on span "Confirm" at bounding box center [417, 193] width 35 height 12
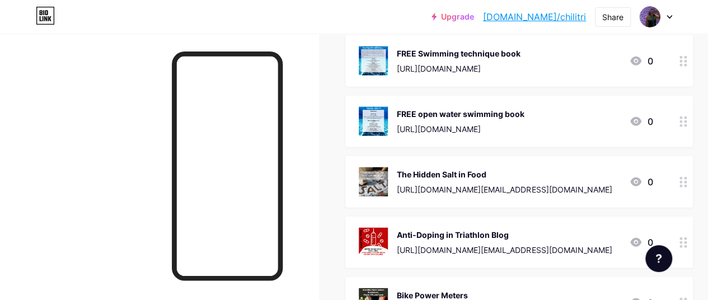
click at [687, 185] on icon at bounding box center [683, 182] width 8 height 11
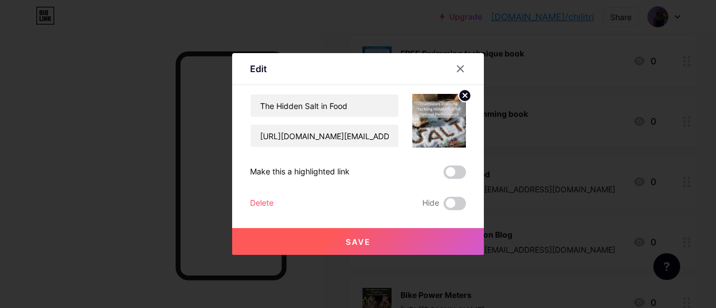
click at [264, 204] on div "Delete" at bounding box center [262, 203] width 24 height 13
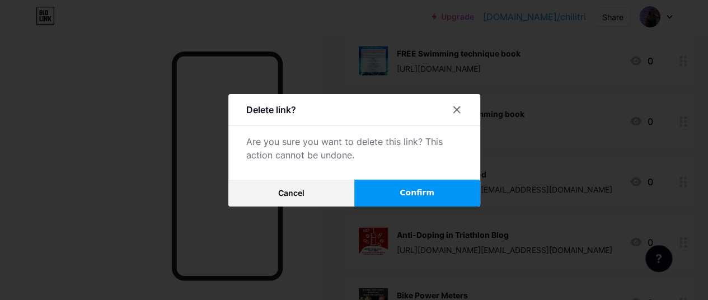
click at [430, 206] on button "Confirm" at bounding box center [417, 193] width 126 height 27
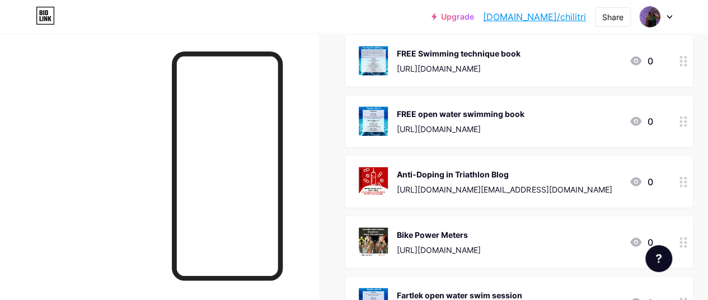
click at [681, 186] on div at bounding box center [683, 181] width 19 height 51
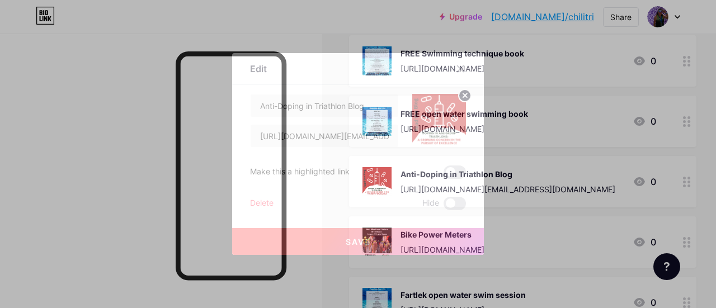
click at [271, 205] on div "Delete Hide" at bounding box center [358, 203] width 216 height 13
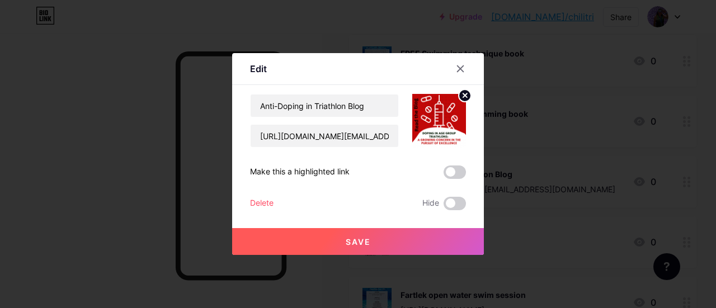
click at [257, 204] on div "Delete" at bounding box center [262, 203] width 24 height 13
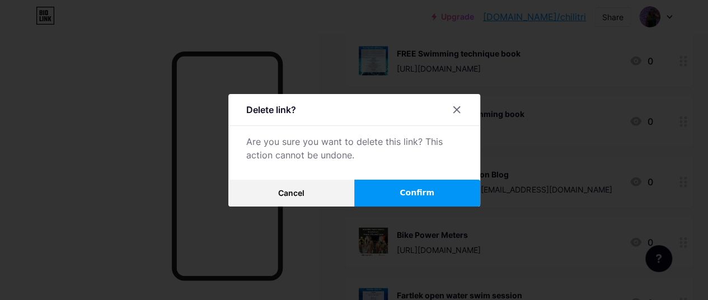
click at [429, 207] on button "Confirm" at bounding box center [417, 193] width 126 height 27
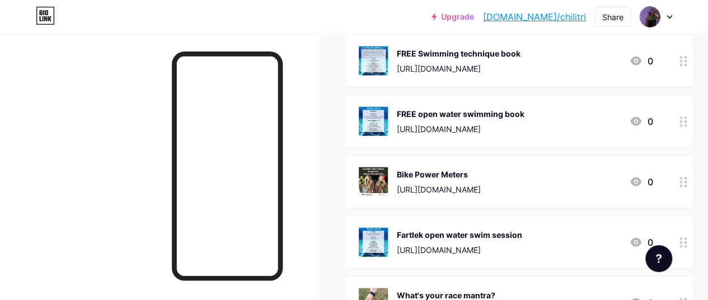
click at [684, 182] on icon at bounding box center [683, 182] width 8 height 11
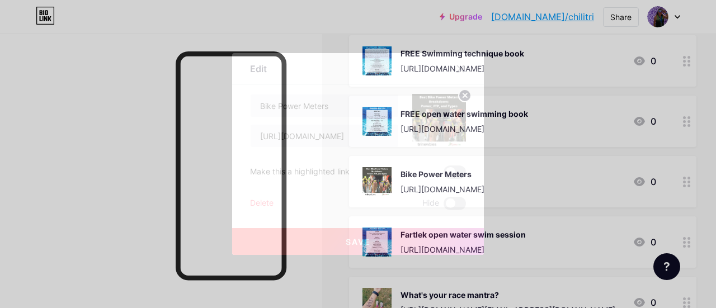
click at [259, 203] on div "Delete" at bounding box center [262, 203] width 24 height 13
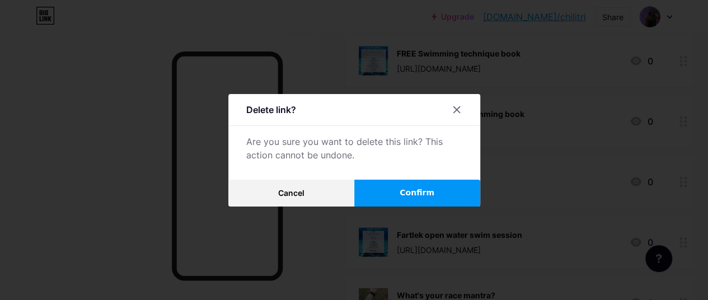
click at [448, 198] on button "Confirm" at bounding box center [417, 193] width 126 height 27
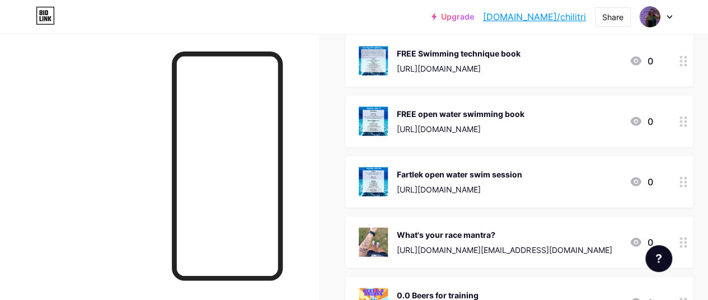
click at [687, 185] on circle at bounding box center [685, 186] width 3 height 3
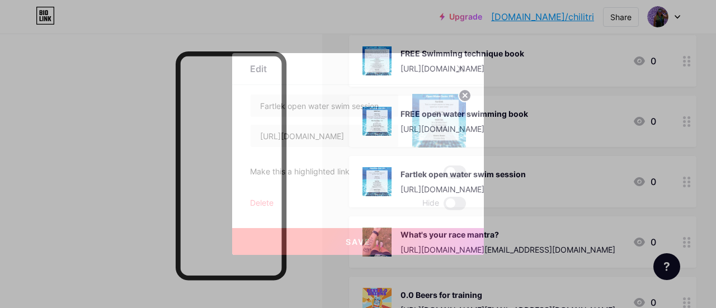
click at [255, 203] on div "Delete" at bounding box center [262, 203] width 24 height 13
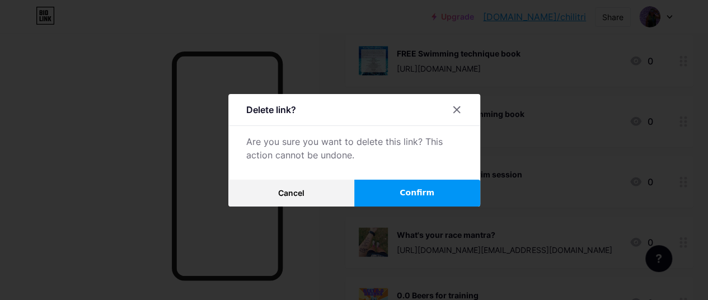
click at [449, 200] on button "Confirm" at bounding box center [417, 193] width 126 height 27
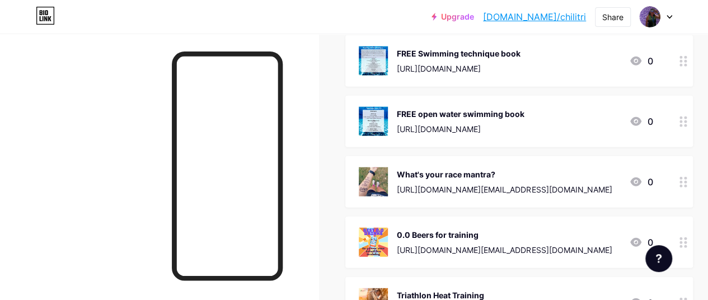
click at [685, 187] on div at bounding box center [683, 181] width 19 height 51
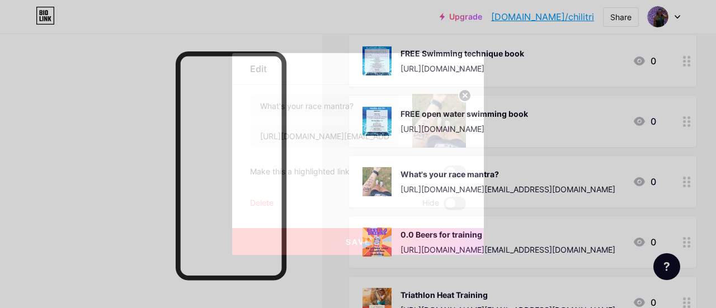
click at [257, 205] on div "Delete" at bounding box center [262, 203] width 24 height 13
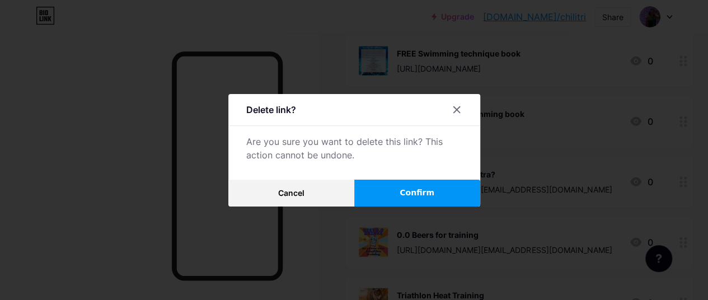
click at [401, 206] on button "Confirm" at bounding box center [417, 193] width 126 height 27
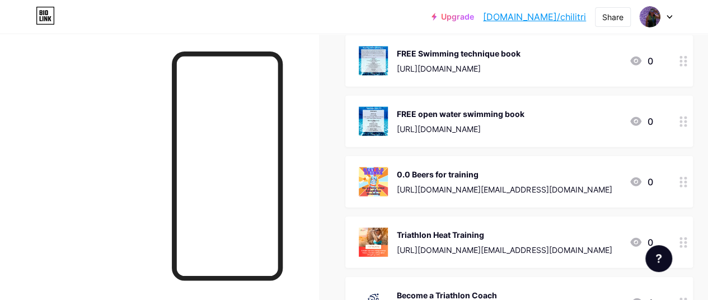
click at [686, 187] on div at bounding box center [683, 181] width 19 height 51
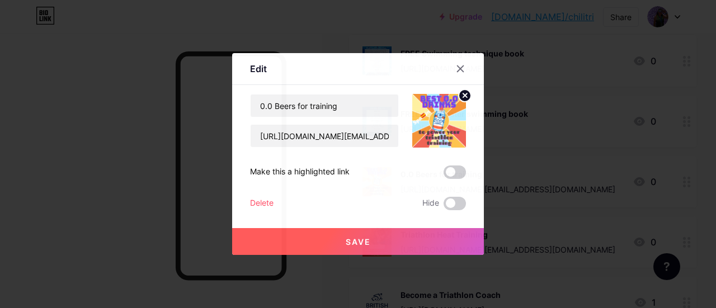
click at [261, 202] on div "Delete" at bounding box center [262, 203] width 24 height 13
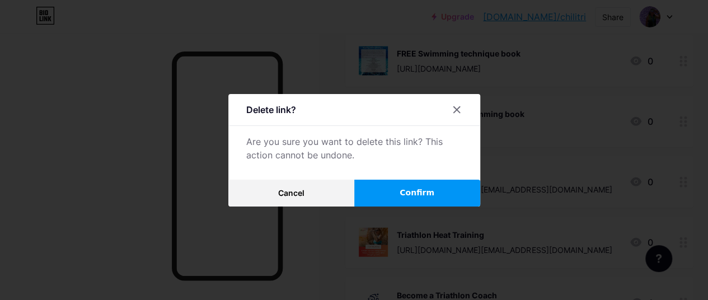
click at [418, 198] on span "Confirm" at bounding box center [417, 193] width 35 height 12
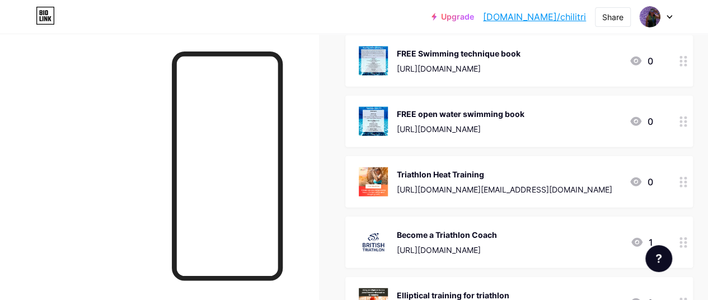
click at [682, 181] on circle at bounding box center [680, 182] width 3 height 3
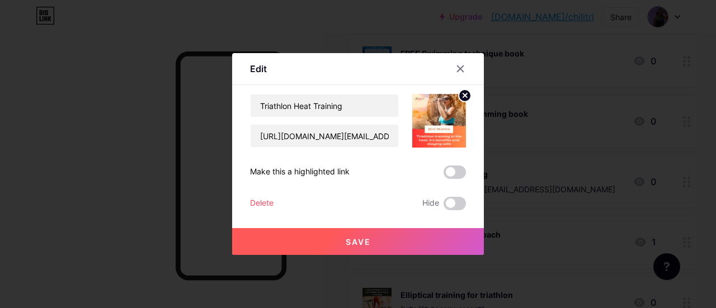
click at [266, 205] on div "Delete" at bounding box center [262, 203] width 24 height 13
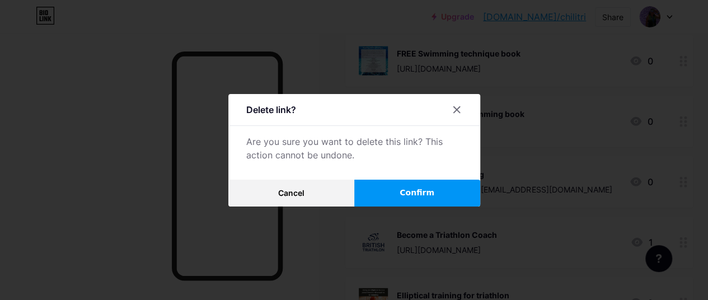
click at [458, 184] on button "Confirm" at bounding box center [417, 193] width 126 height 27
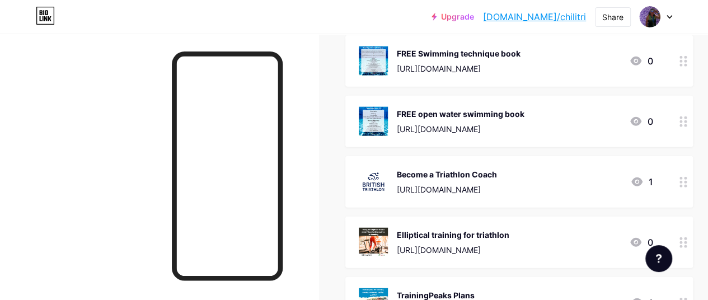
click at [686, 183] on icon at bounding box center [683, 182] width 8 height 11
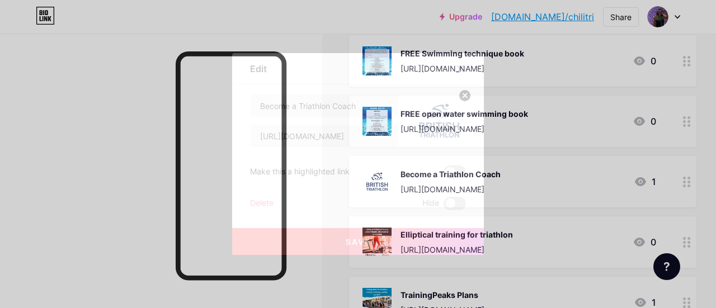
click at [250, 203] on div "Delete" at bounding box center [262, 203] width 24 height 13
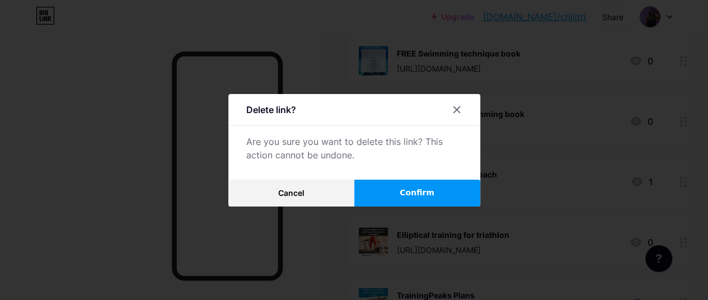
click at [466, 198] on button "Confirm" at bounding box center [417, 193] width 126 height 27
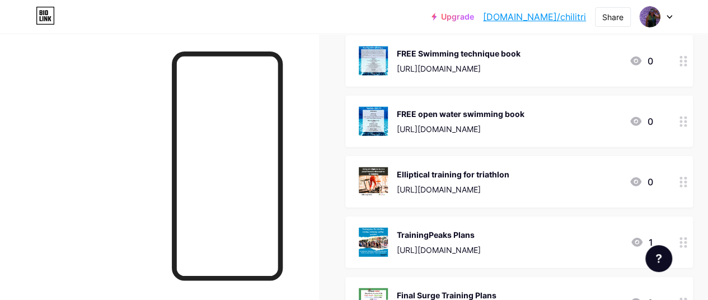
click at [687, 186] on circle at bounding box center [685, 186] width 3 height 3
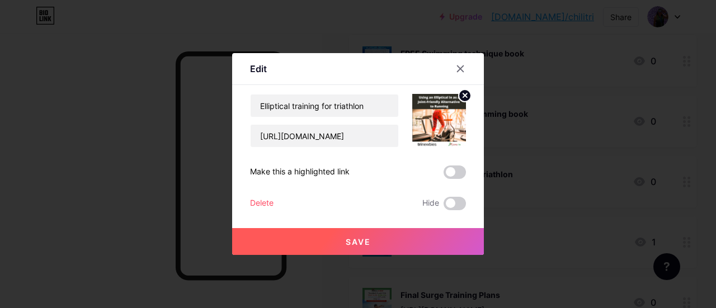
click at [257, 205] on div "Delete" at bounding box center [262, 203] width 24 height 13
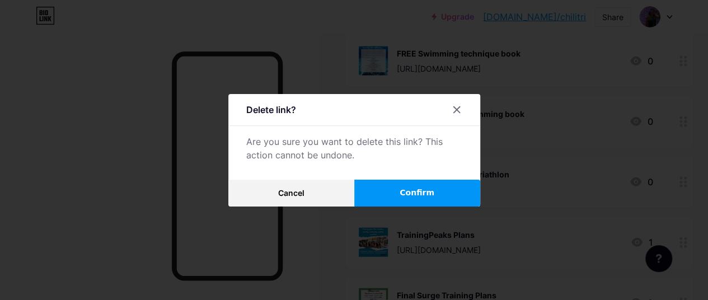
click at [409, 198] on span "Confirm" at bounding box center [417, 193] width 35 height 12
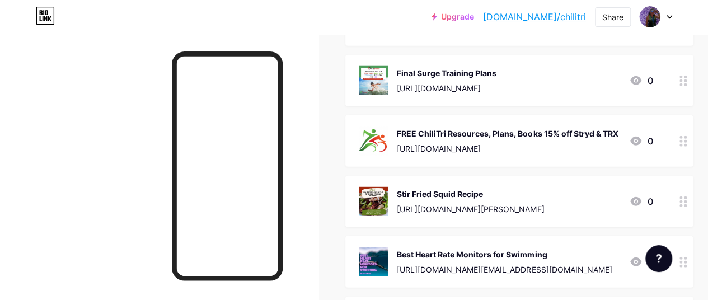
scroll to position [1521, 0]
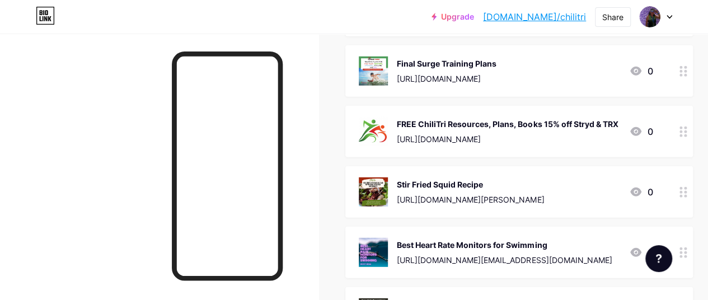
click at [687, 128] on icon at bounding box center [683, 131] width 8 height 11
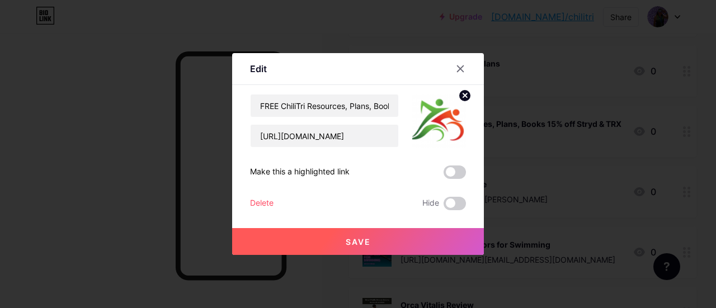
click at [255, 204] on div "Delete" at bounding box center [262, 203] width 24 height 13
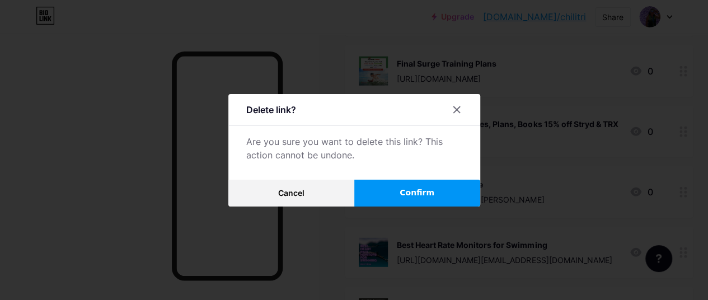
click at [433, 196] on button "Confirm" at bounding box center [417, 193] width 126 height 27
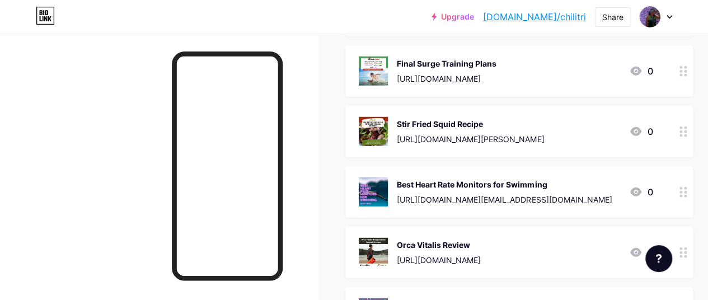
click at [682, 191] on circle at bounding box center [680, 192] width 3 height 3
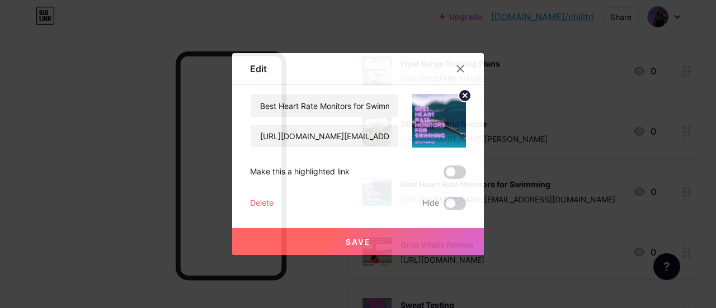
click at [257, 203] on div "Delete" at bounding box center [262, 203] width 24 height 13
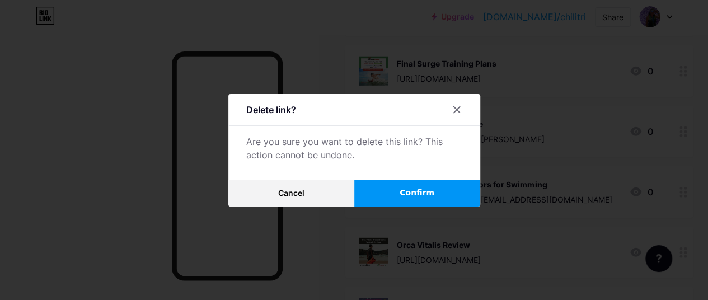
click at [401, 199] on button "Confirm" at bounding box center [417, 193] width 126 height 27
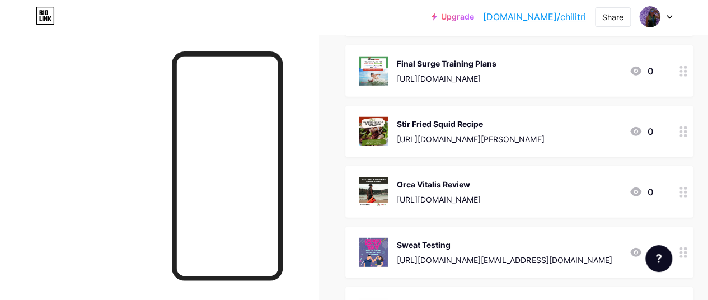
click at [688, 196] on div at bounding box center [683, 191] width 19 height 51
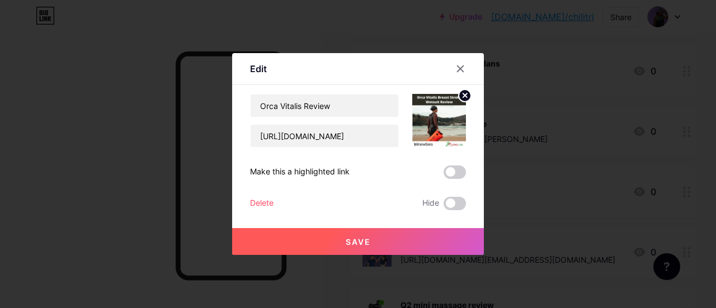
click at [251, 200] on div "Delete" at bounding box center [262, 203] width 24 height 13
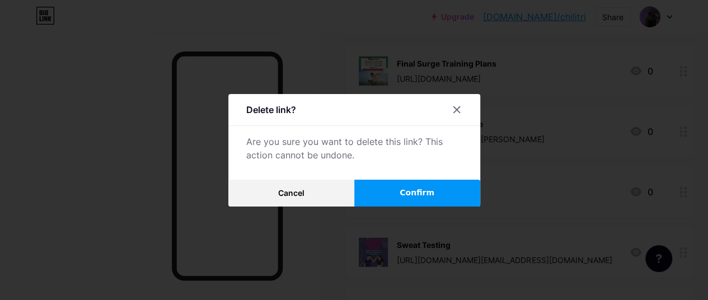
click at [391, 190] on button "Confirm" at bounding box center [417, 193] width 126 height 27
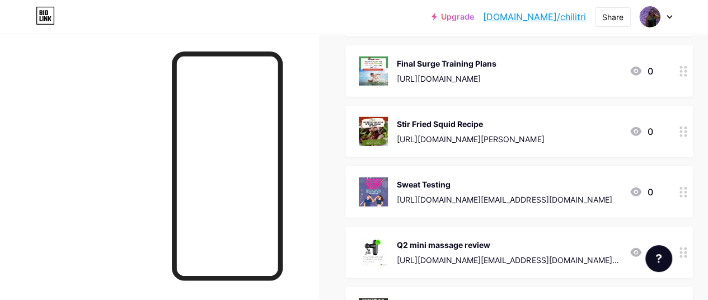
click at [687, 192] on circle at bounding box center [685, 192] width 3 height 3
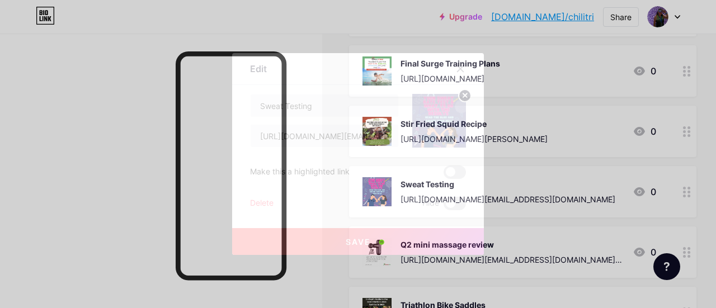
click at [259, 202] on div "Delete" at bounding box center [262, 203] width 24 height 13
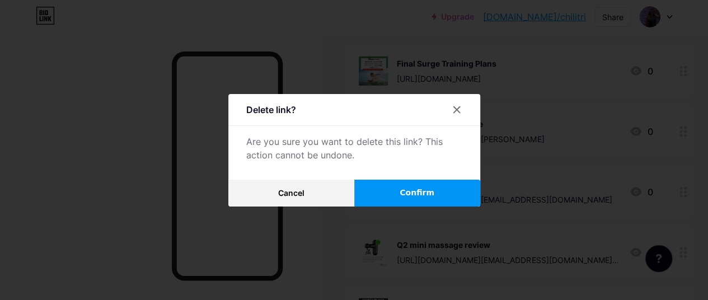
click at [410, 195] on span "Confirm" at bounding box center [417, 193] width 35 height 12
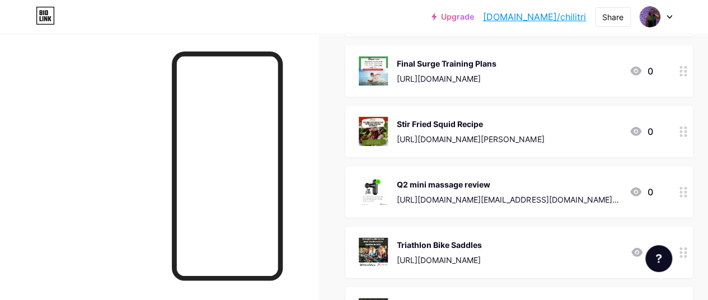
click at [687, 135] on icon at bounding box center [683, 131] width 8 height 11
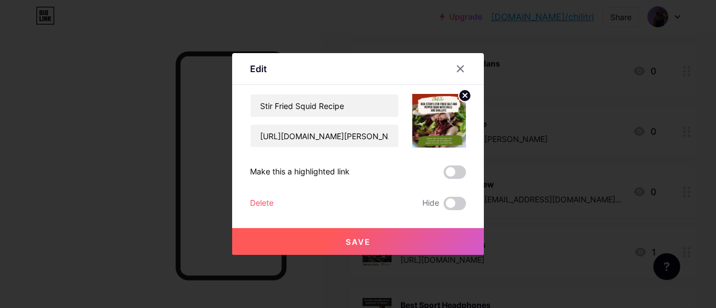
click at [257, 205] on div "Delete" at bounding box center [262, 203] width 24 height 13
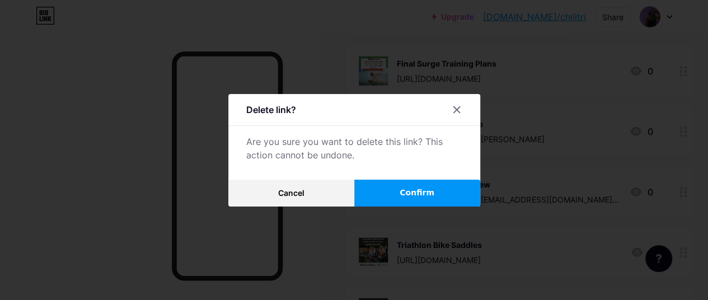
click at [418, 199] on span "Confirm" at bounding box center [417, 193] width 35 height 12
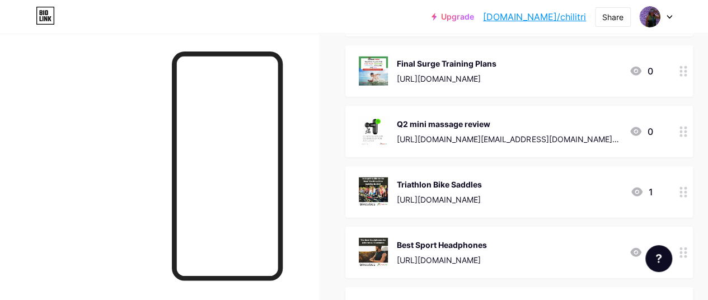
click at [693, 133] on div at bounding box center [683, 131] width 19 height 51
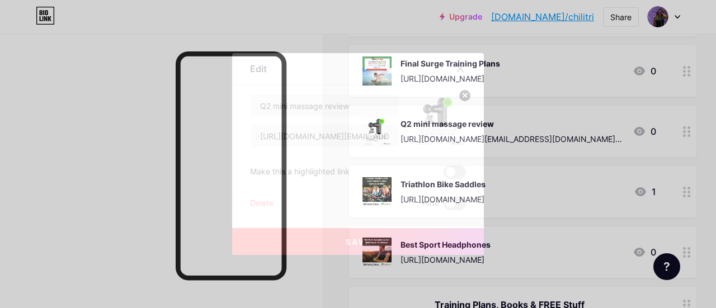
click at [262, 204] on div "Delete" at bounding box center [262, 203] width 24 height 13
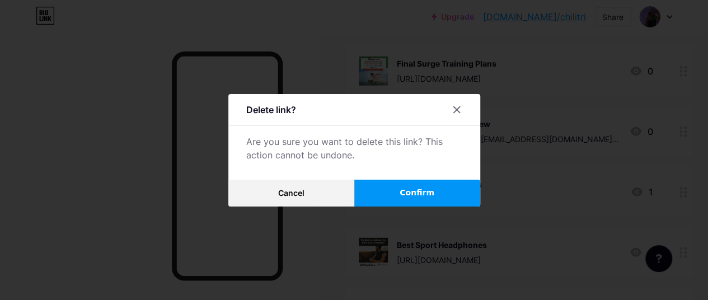
click at [377, 196] on button "Confirm" at bounding box center [417, 193] width 126 height 27
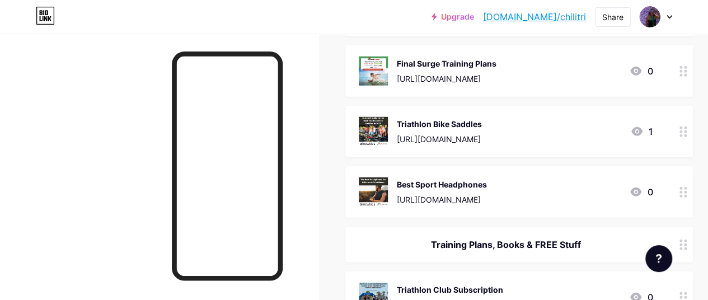
click at [687, 138] on div at bounding box center [683, 131] width 19 height 51
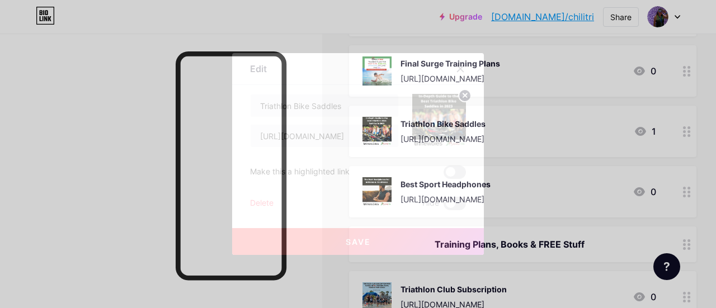
click at [264, 201] on div "Delete" at bounding box center [262, 203] width 24 height 13
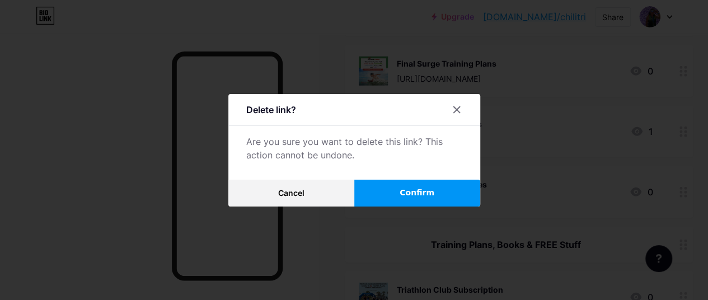
click at [407, 197] on span "Confirm" at bounding box center [417, 193] width 35 height 12
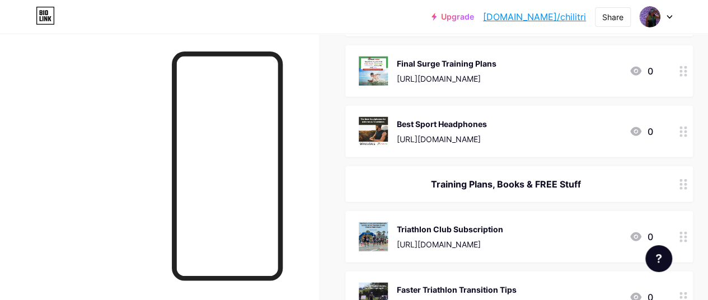
click at [691, 189] on div at bounding box center [683, 184] width 19 height 36
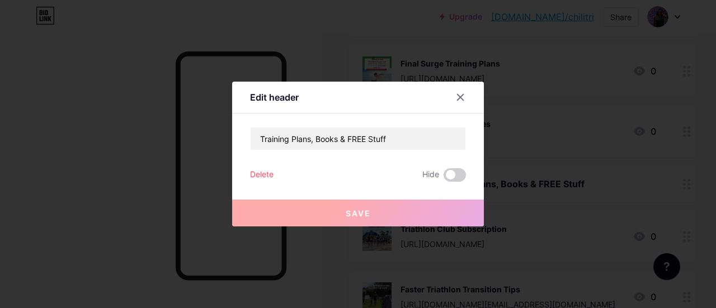
click at [261, 171] on div "Delete" at bounding box center [262, 174] width 24 height 13
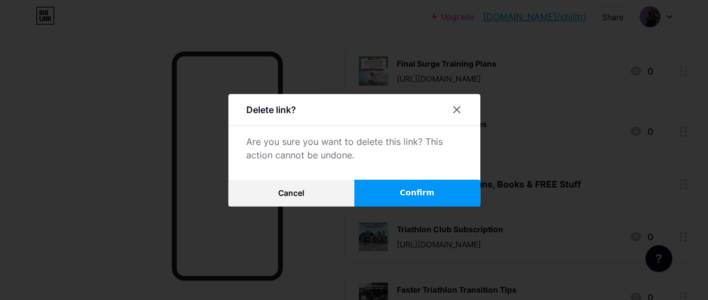
click at [422, 192] on span "Confirm" at bounding box center [417, 193] width 35 height 12
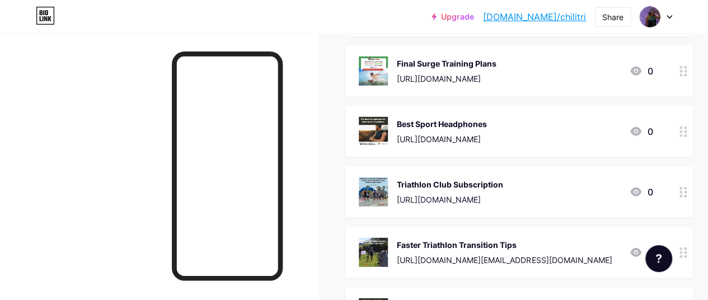
click at [691, 196] on div at bounding box center [683, 191] width 19 height 51
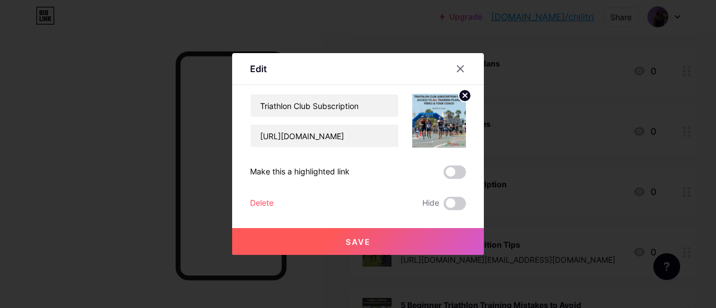
click at [268, 203] on div "Delete" at bounding box center [262, 203] width 24 height 13
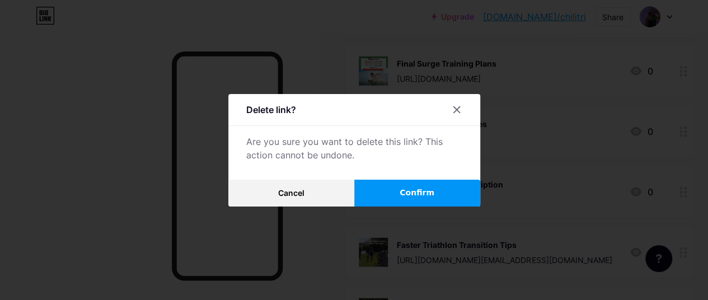
click at [453, 201] on button "Confirm" at bounding box center [417, 193] width 126 height 27
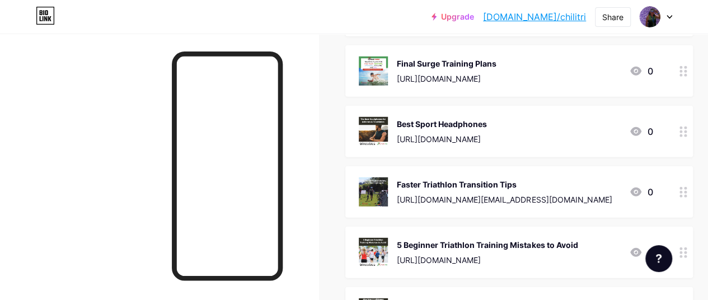
click at [687, 195] on circle at bounding box center [685, 196] width 3 height 3
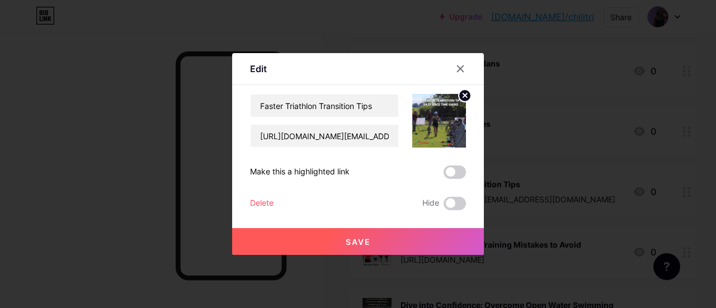
click at [254, 201] on div "Delete" at bounding box center [262, 203] width 24 height 13
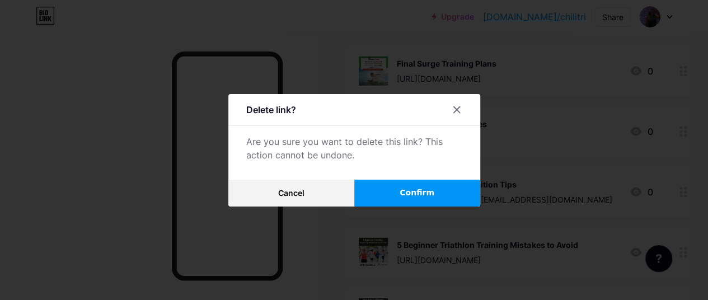
click at [412, 199] on span "Confirm" at bounding box center [417, 193] width 35 height 12
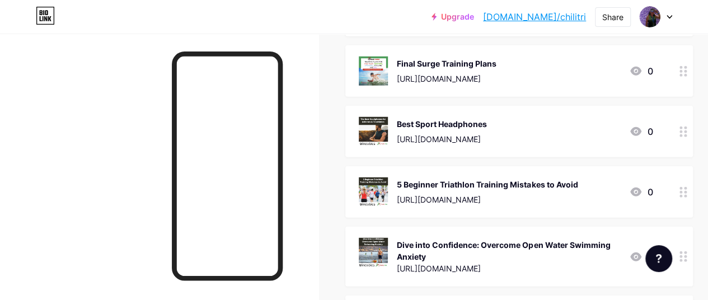
click at [687, 130] on circle at bounding box center [685, 131] width 3 height 3
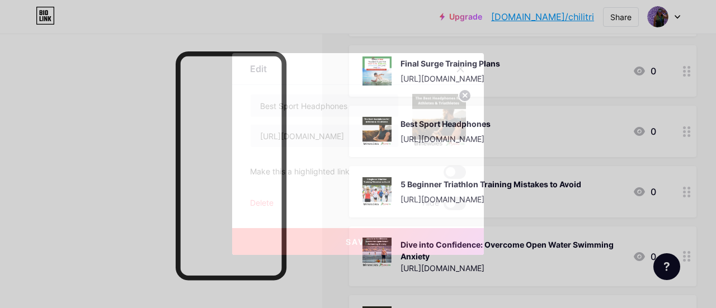
click at [273, 201] on div "Delete Hide" at bounding box center [358, 203] width 216 height 13
click at [250, 205] on div "Delete" at bounding box center [262, 203] width 24 height 13
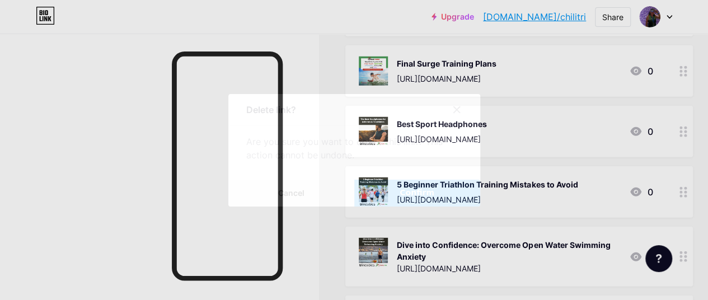
click at [391, 196] on button "Confirm" at bounding box center [417, 193] width 126 height 27
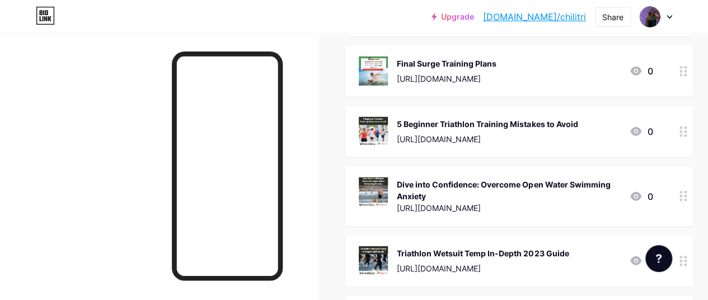
click at [687, 133] on icon at bounding box center [683, 131] width 8 height 11
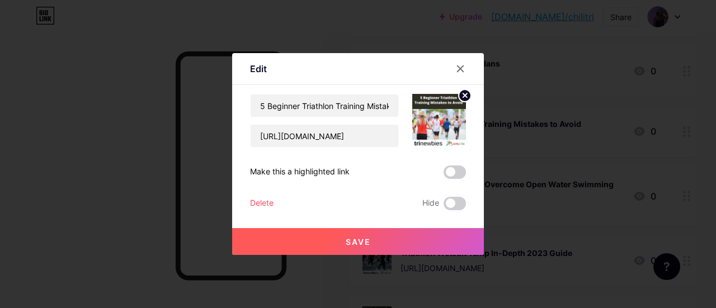
click at [255, 201] on div "Delete" at bounding box center [262, 203] width 24 height 13
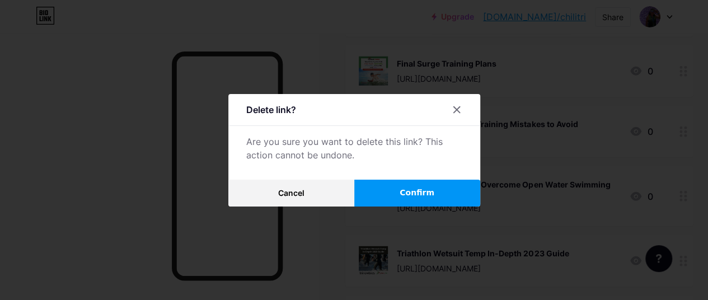
click at [435, 195] on button "Confirm" at bounding box center [417, 193] width 126 height 27
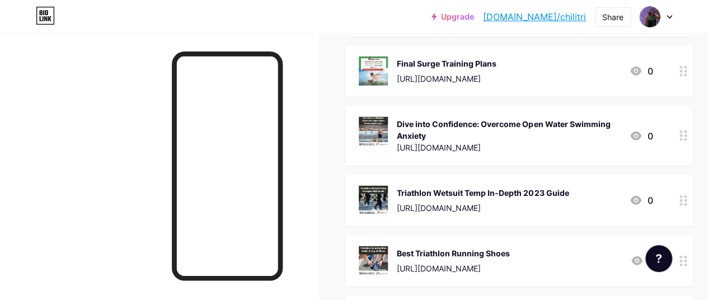
click at [689, 142] on div at bounding box center [683, 136] width 19 height 60
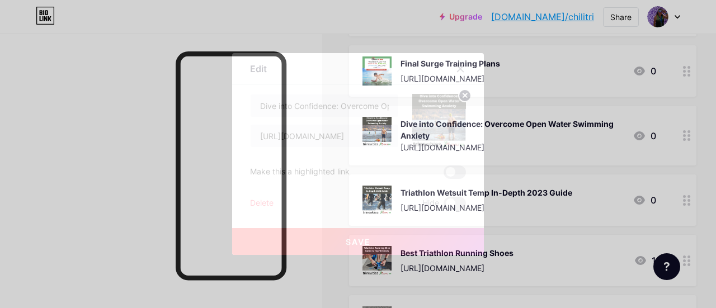
click at [260, 201] on div "Delete" at bounding box center [262, 203] width 24 height 13
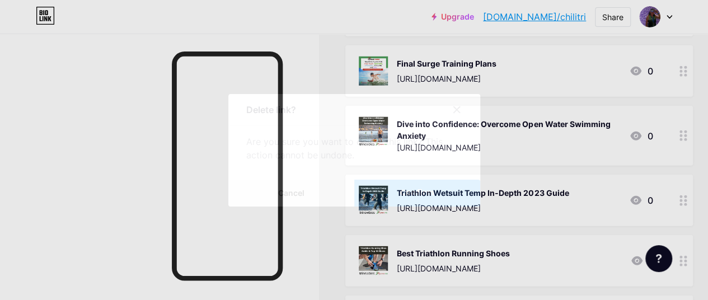
click at [388, 197] on button "Confirm" at bounding box center [417, 193] width 126 height 27
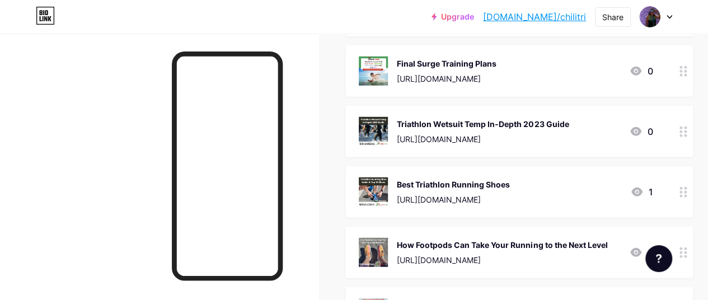
click at [687, 136] on div at bounding box center [683, 131] width 19 height 51
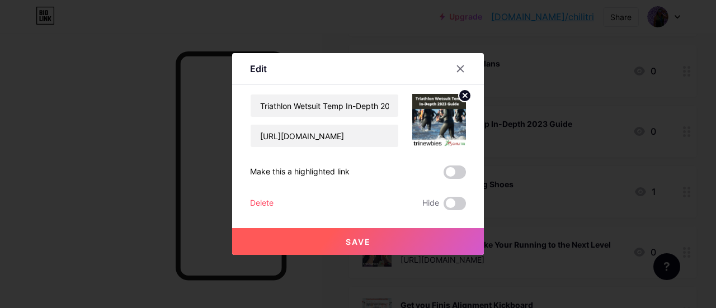
click at [268, 204] on div "Delete" at bounding box center [262, 203] width 24 height 13
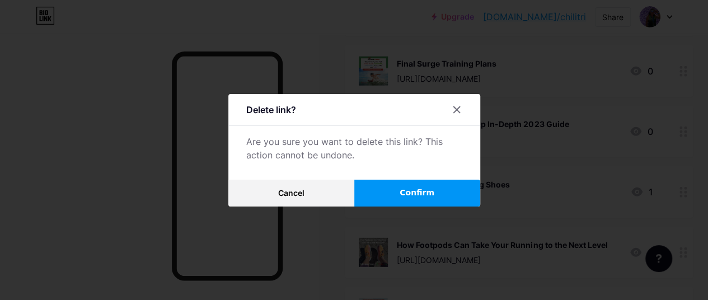
click at [412, 195] on span "Confirm" at bounding box center [417, 193] width 35 height 12
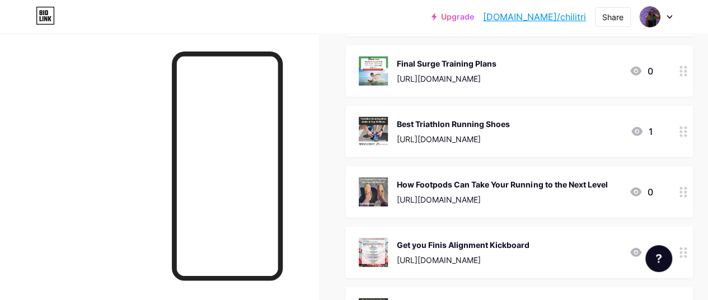
click at [681, 135] on div at bounding box center [683, 131] width 19 height 51
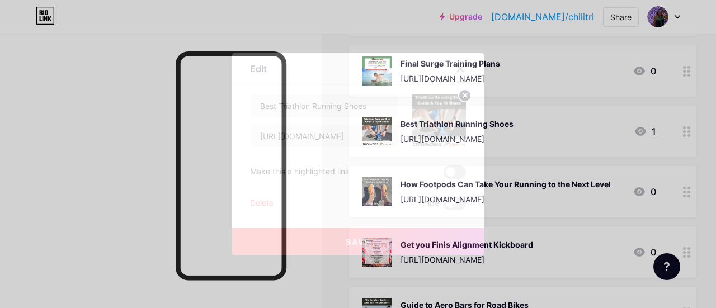
click at [264, 199] on div "Delete" at bounding box center [262, 203] width 24 height 13
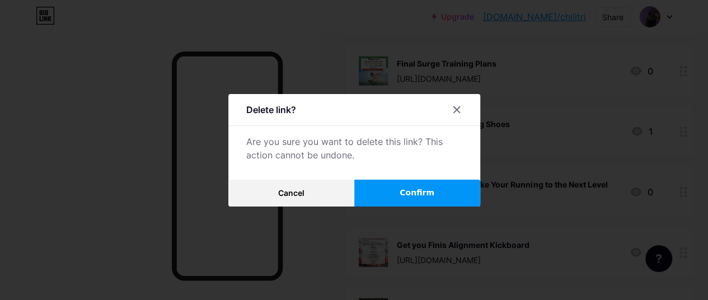
click at [471, 199] on button "Confirm" at bounding box center [417, 193] width 126 height 27
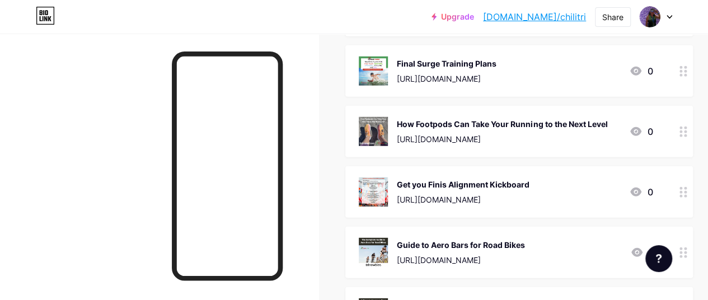
click at [687, 134] on icon at bounding box center [683, 131] width 8 height 11
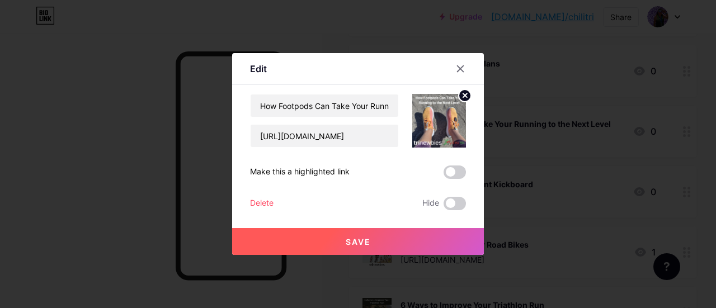
click at [266, 195] on div "How Footpods Can Take Your Running to the Next Level [URL][DOMAIN_NAME] Make th…" at bounding box center [358, 152] width 216 height 116
click at [255, 203] on div "Delete" at bounding box center [262, 203] width 24 height 13
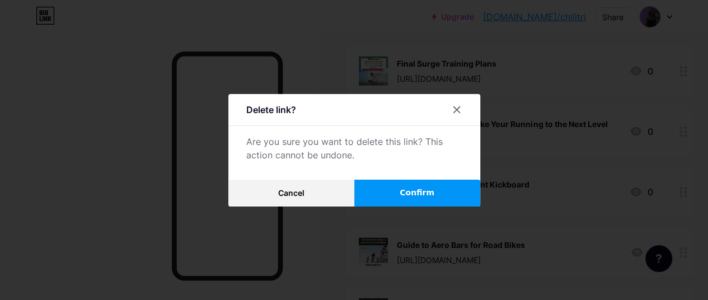
click at [407, 199] on span "Confirm" at bounding box center [417, 193] width 35 height 12
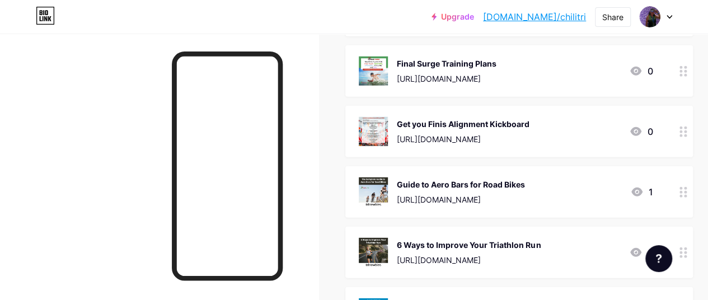
click at [682, 128] on circle at bounding box center [680, 127] width 3 height 3
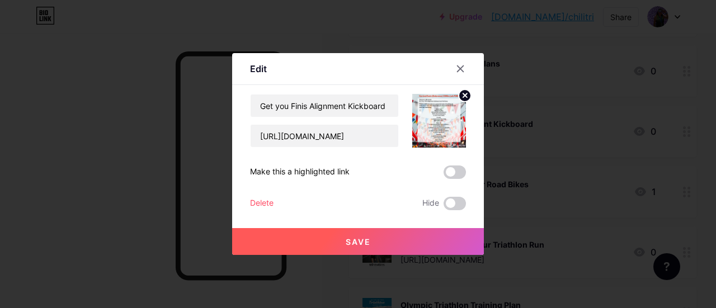
click at [267, 203] on div "Delete" at bounding box center [262, 203] width 24 height 13
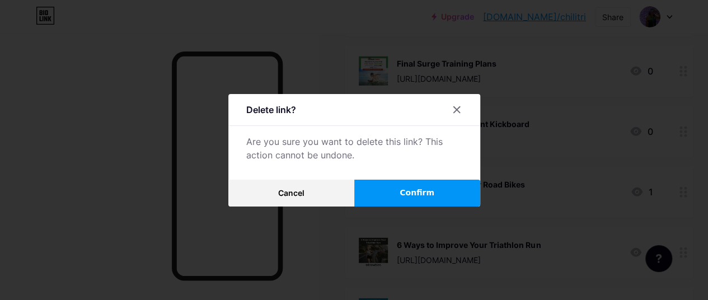
click at [393, 195] on button "Confirm" at bounding box center [417, 193] width 126 height 27
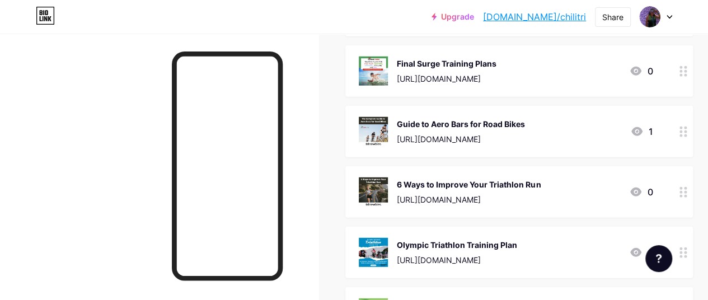
click at [682, 191] on circle at bounding box center [680, 192] width 3 height 3
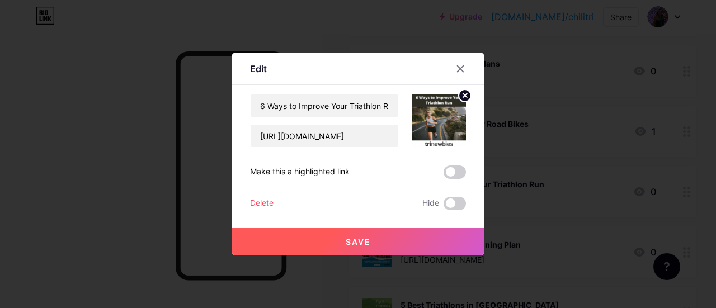
click at [257, 205] on div "Delete" at bounding box center [262, 203] width 24 height 13
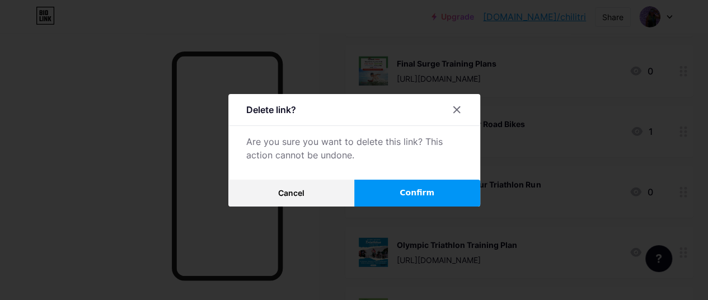
click at [455, 196] on button "Confirm" at bounding box center [417, 193] width 126 height 27
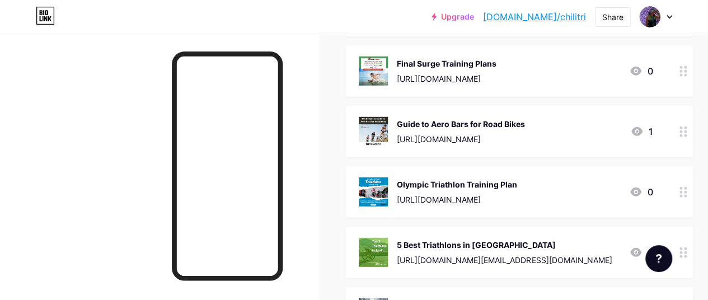
click at [687, 134] on icon at bounding box center [683, 131] width 8 height 11
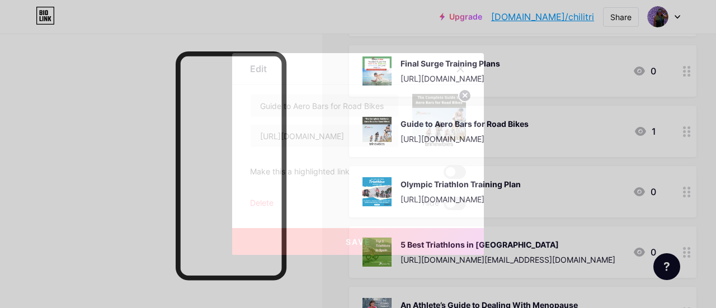
click at [257, 203] on div "Delete" at bounding box center [262, 203] width 24 height 13
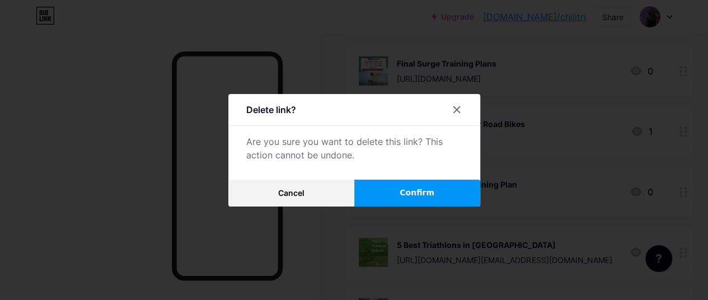
click at [408, 195] on span "Confirm" at bounding box center [417, 193] width 35 height 12
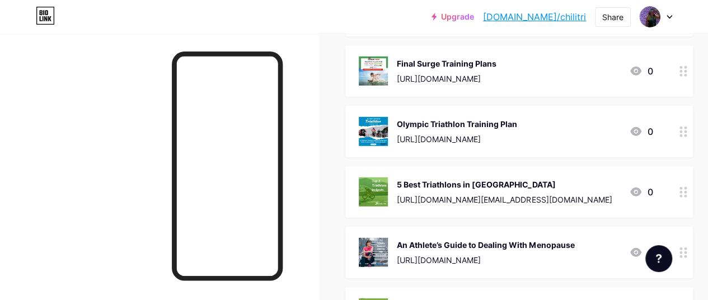
click at [682, 137] on div at bounding box center [683, 131] width 19 height 51
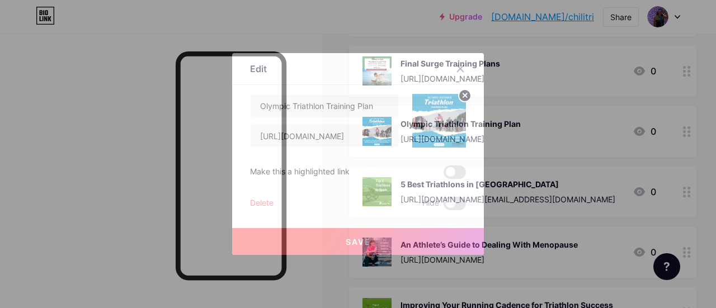
click at [264, 199] on div "Delete" at bounding box center [262, 203] width 24 height 13
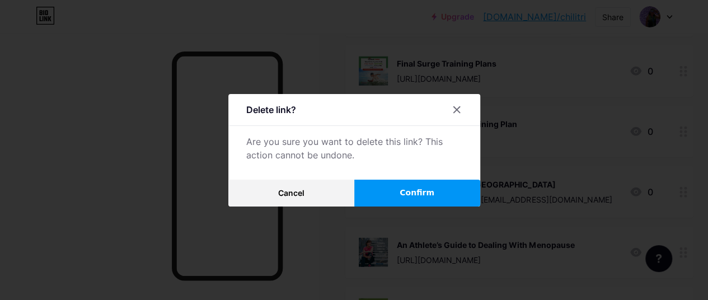
click at [421, 195] on span "Confirm" at bounding box center [417, 193] width 35 height 12
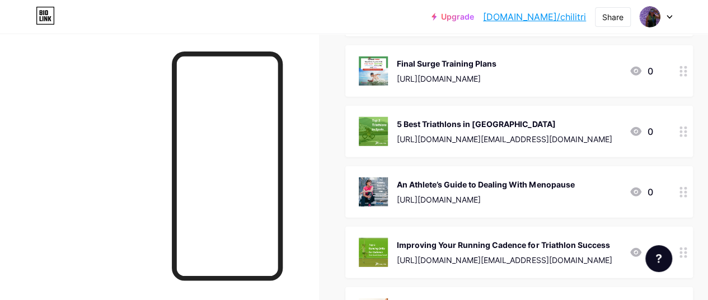
click at [693, 132] on div at bounding box center [683, 131] width 19 height 51
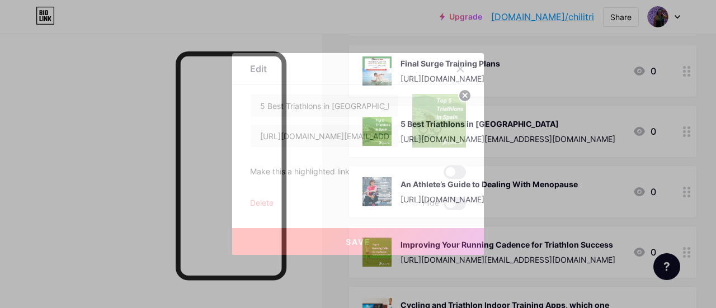
click at [261, 202] on div "Delete" at bounding box center [262, 203] width 24 height 13
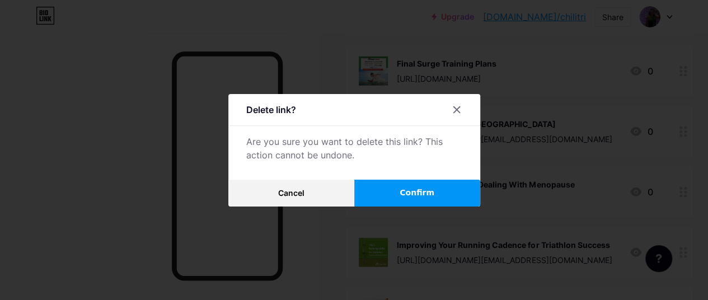
click at [435, 191] on button "Confirm" at bounding box center [417, 193] width 126 height 27
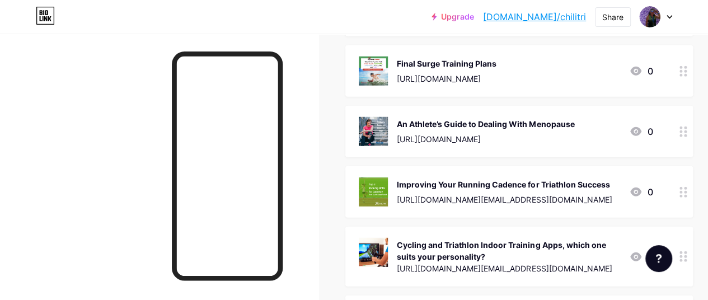
click at [689, 137] on div at bounding box center [683, 131] width 19 height 51
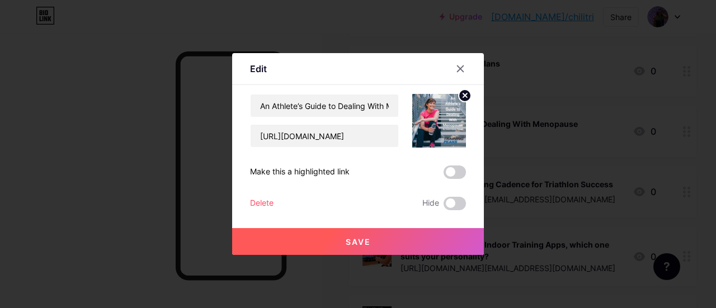
click at [256, 203] on div "Delete" at bounding box center [262, 203] width 24 height 13
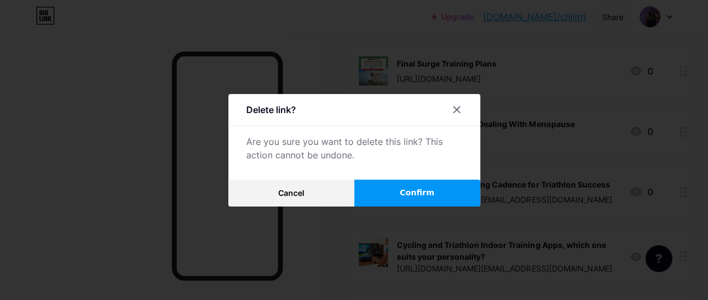
click at [404, 196] on span "Confirm" at bounding box center [417, 193] width 35 height 12
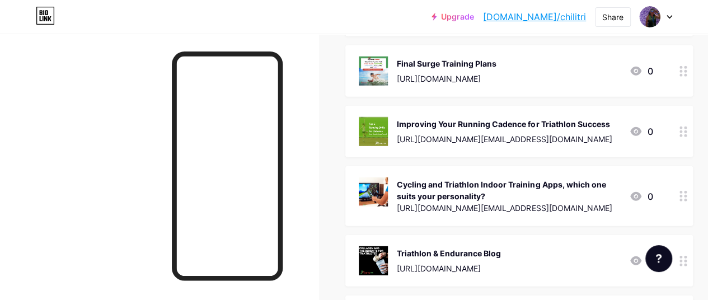
click at [682, 130] on circle at bounding box center [680, 131] width 3 height 3
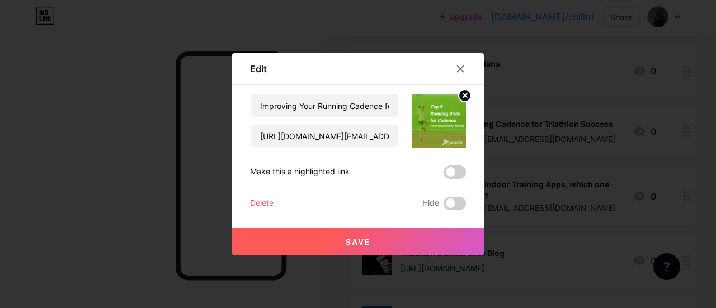
click at [260, 205] on div "Delete" at bounding box center [262, 203] width 24 height 13
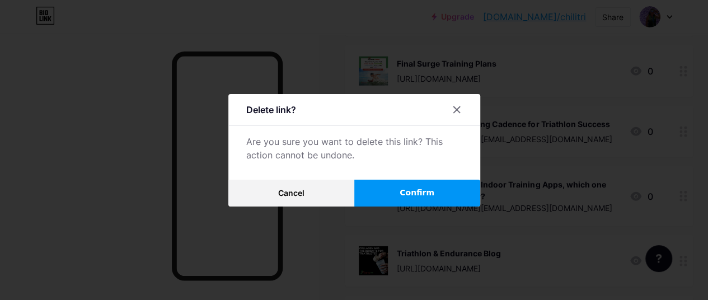
click at [434, 196] on button "Confirm" at bounding box center [417, 193] width 126 height 27
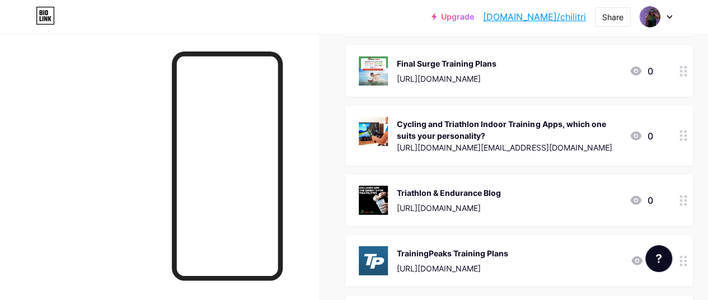
click at [687, 135] on icon at bounding box center [683, 135] width 8 height 11
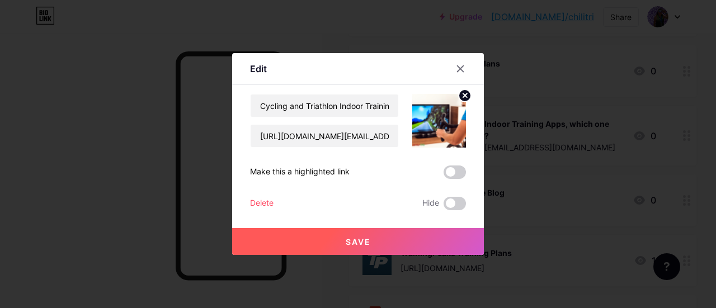
click at [263, 203] on div "Delete" at bounding box center [262, 203] width 24 height 13
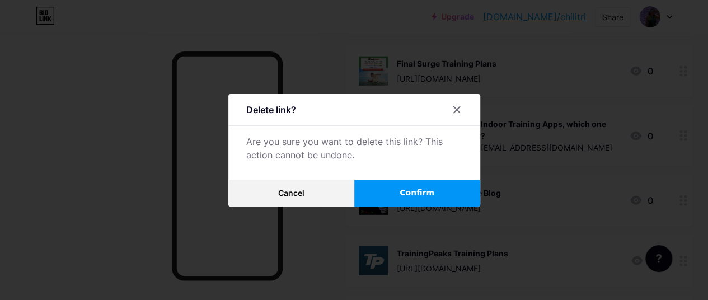
click at [386, 196] on button "Confirm" at bounding box center [417, 193] width 126 height 27
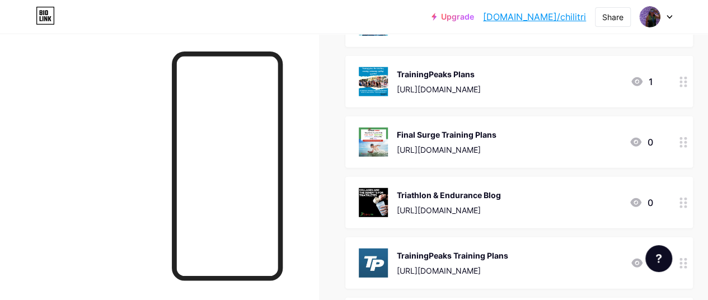
scroll to position [1462, 0]
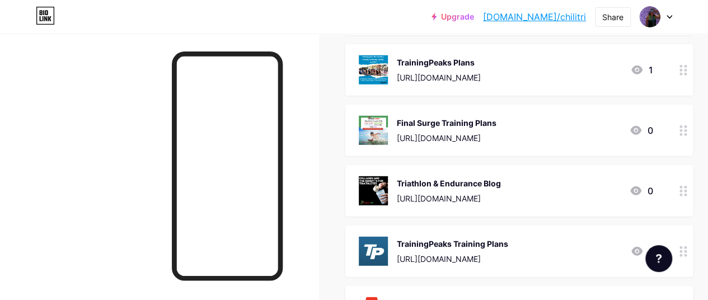
click at [687, 195] on icon at bounding box center [683, 191] width 8 height 11
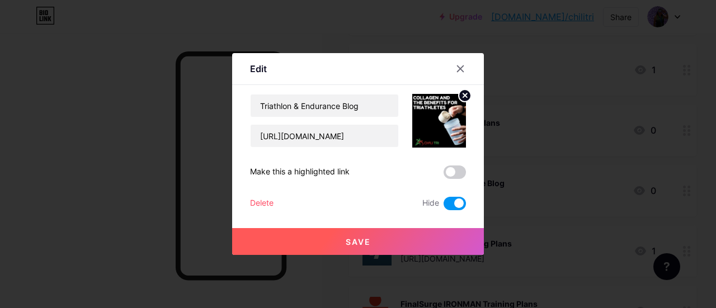
click at [250, 209] on div "Delete" at bounding box center [262, 203] width 24 height 13
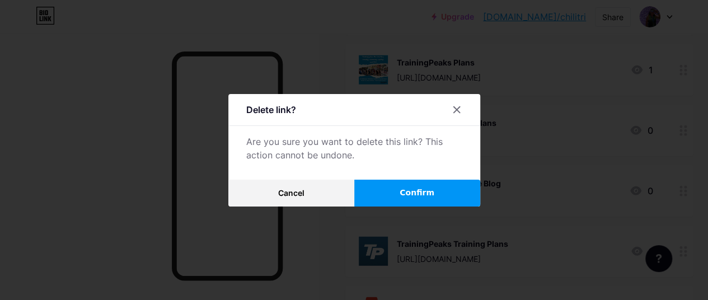
click at [402, 207] on button "Confirm" at bounding box center [417, 193] width 126 height 27
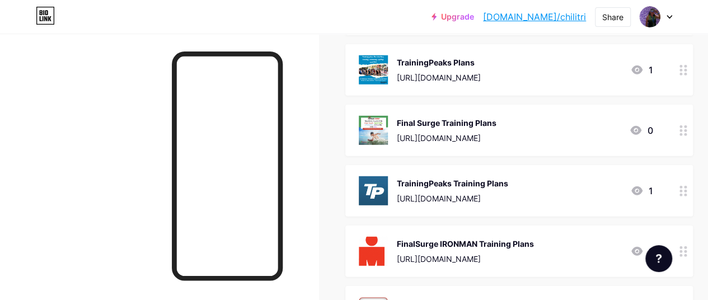
click at [693, 249] on div at bounding box center [683, 251] width 19 height 51
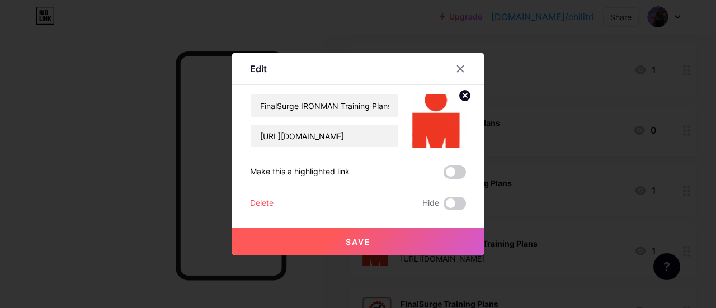
click at [245, 202] on div "Edit Content YouTube Play YouTube video without leaving your page. ADD Vimeo Pl…" at bounding box center [358, 154] width 252 height 202
click at [255, 203] on div "Delete" at bounding box center [262, 203] width 24 height 13
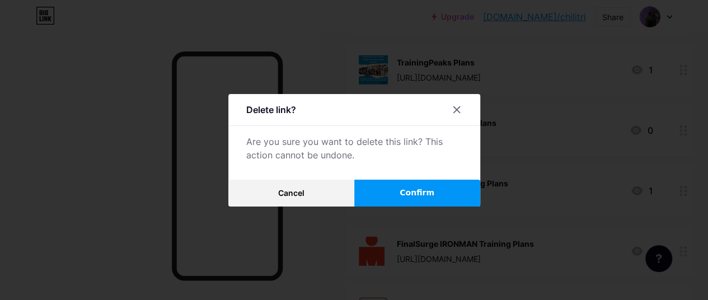
click at [407, 197] on span "Confirm" at bounding box center [417, 193] width 35 height 12
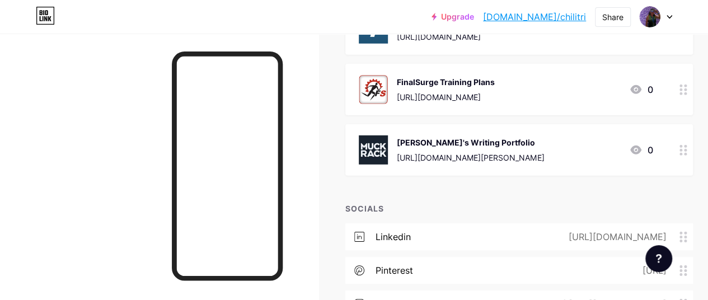
scroll to position [1618, 0]
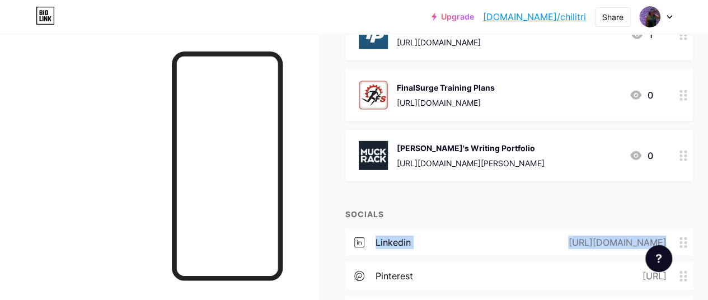
drag, startPoint x: 706, startPoint y: 233, endPoint x: 705, endPoint y: 210, distance: 22.4
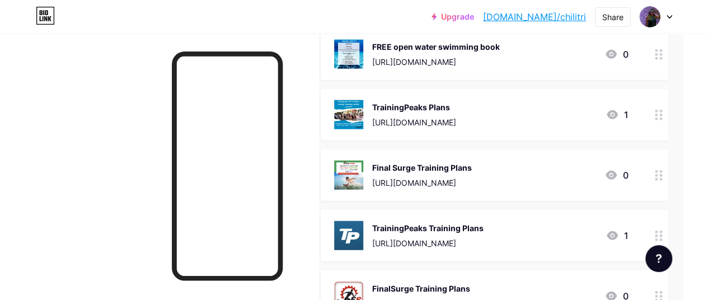
scroll to position [1411, 25]
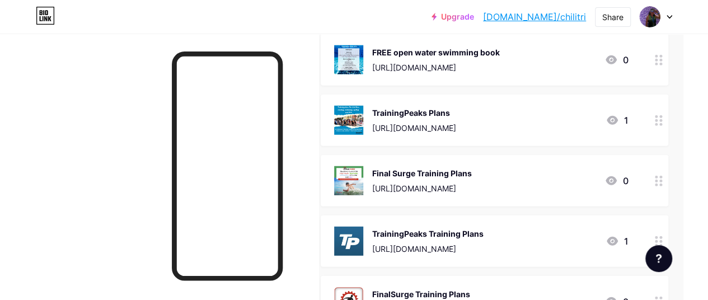
click at [663, 124] on icon at bounding box center [659, 120] width 8 height 11
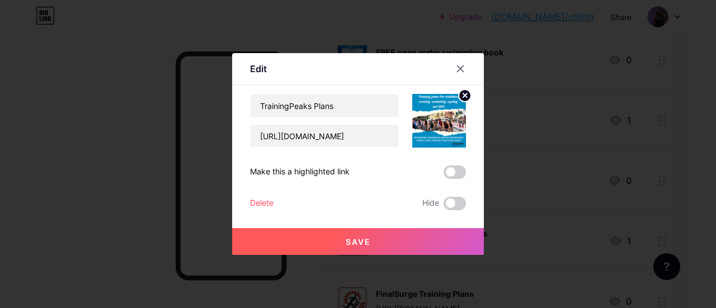
click at [252, 208] on div "Delete" at bounding box center [262, 203] width 24 height 13
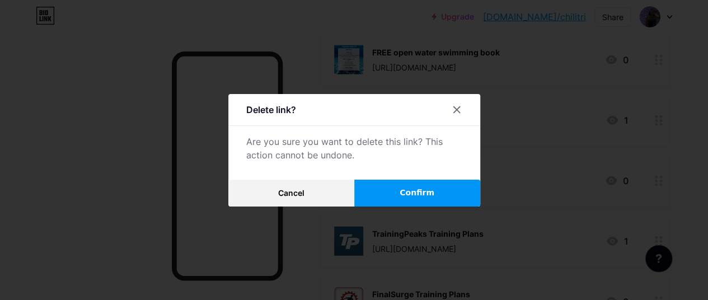
click at [398, 196] on button "Confirm" at bounding box center [417, 193] width 126 height 27
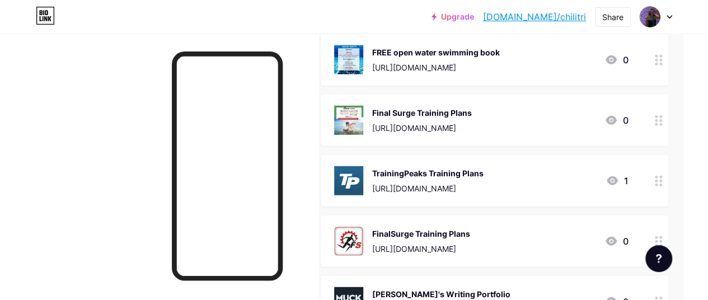
click at [667, 123] on div at bounding box center [658, 120] width 19 height 51
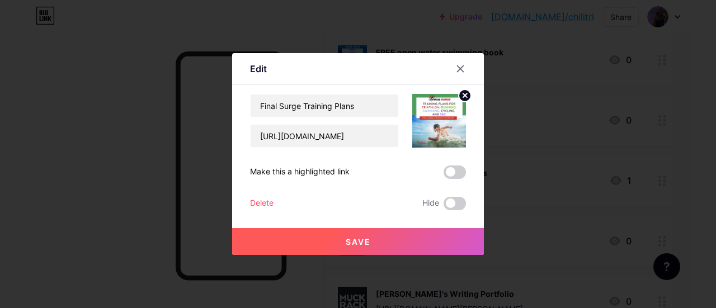
click at [252, 200] on div "Delete" at bounding box center [262, 203] width 24 height 13
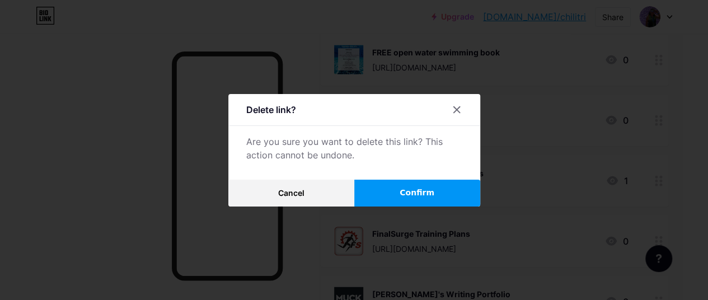
click at [397, 198] on button "Confirm" at bounding box center [417, 193] width 126 height 27
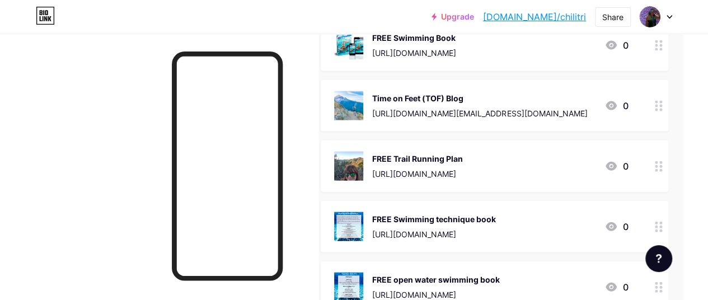
scroll to position [1181, 25]
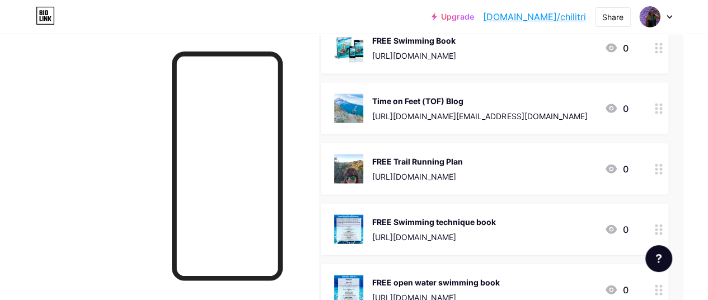
click at [664, 117] on div at bounding box center [658, 108] width 19 height 51
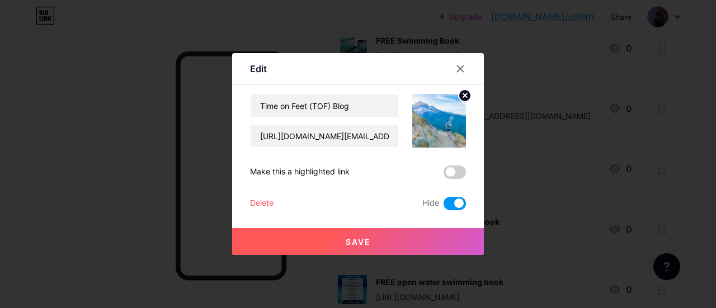
click at [252, 204] on div "Delete" at bounding box center [262, 203] width 24 height 13
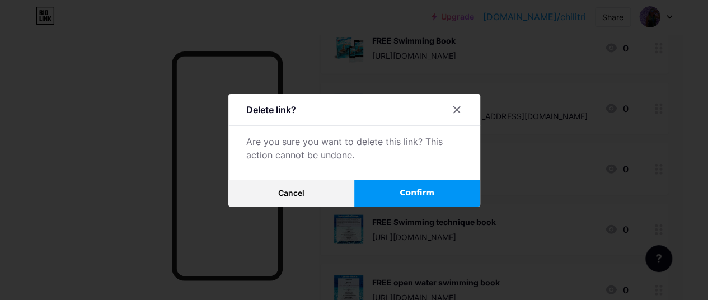
click at [418, 196] on span "Confirm" at bounding box center [417, 193] width 35 height 12
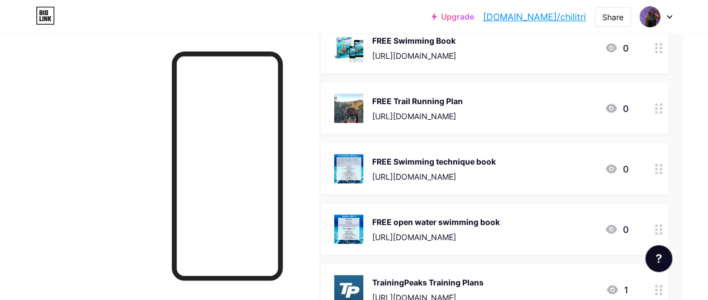
click at [662, 171] on icon at bounding box center [659, 169] width 8 height 11
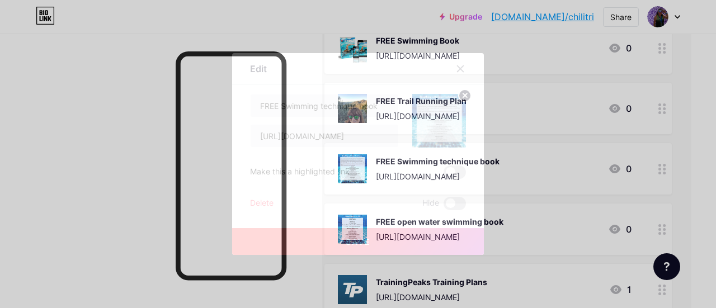
click at [244, 205] on div "Edit Content YouTube Play YouTube video without leaving your page. ADD Vimeo Pl…" at bounding box center [358, 154] width 252 height 202
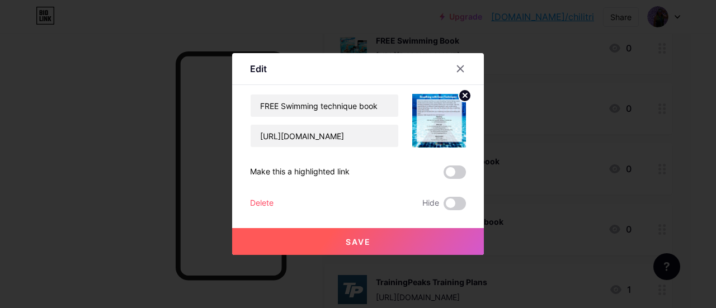
click at [266, 204] on div "Delete" at bounding box center [262, 203] width 24 height 13
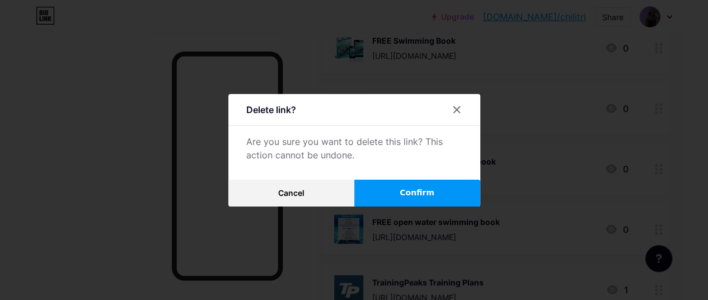
click at [393, 198] on button "Confirm" at bounding box center [417, 193] width 126 height 27
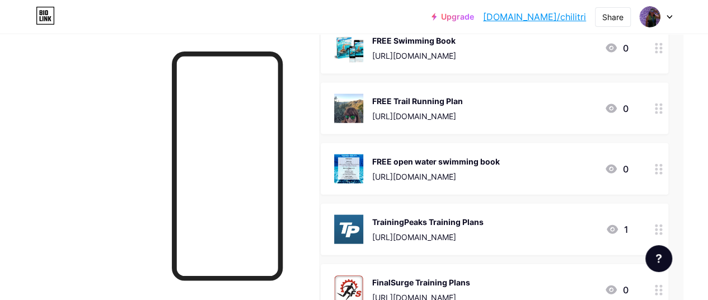
click at [662, 171] on icon at bounding box center [659, 169] width 8 height 11
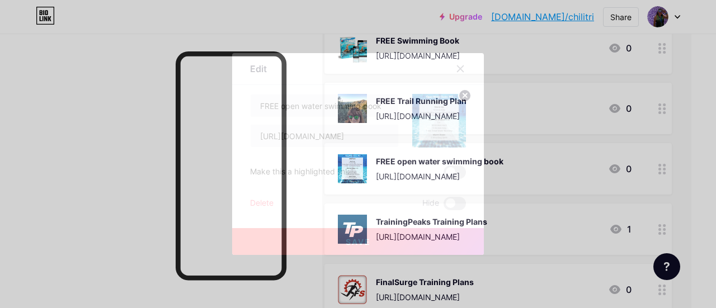
click at [255, 204] on div "Delete" at bounding box center [262, 203] width 24 height 13
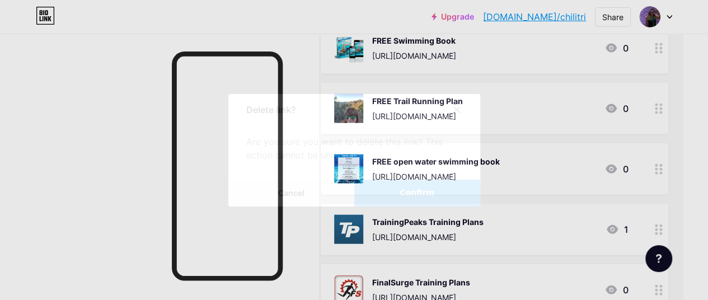
click at [414, 198] on span "Confirm" at bounding box center [417, 193] width 35 height 12
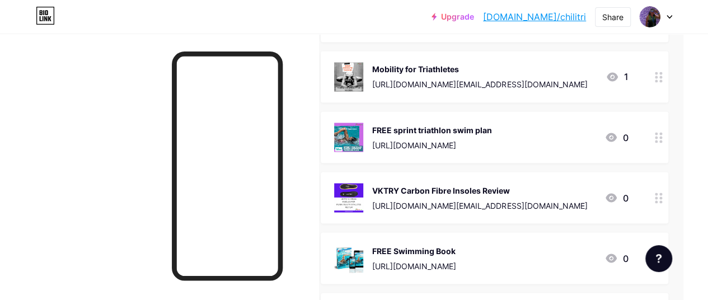
scroll to position [1004, 25]
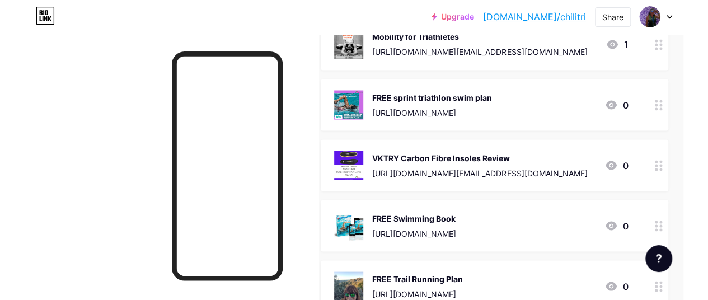
click at [662, 171] on div at bounding box center [658, 164] width 19 height 51
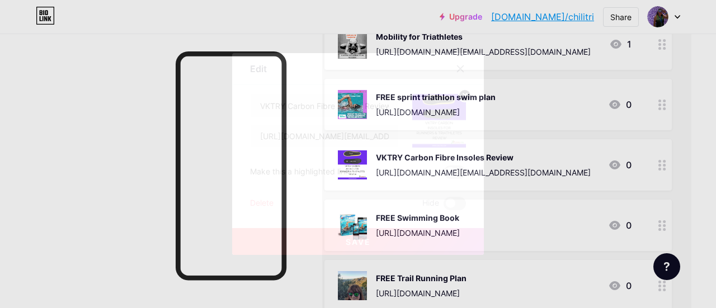
click at [255, 203] on div "Delete" at bounding box center [262, 203] width 24 height 13
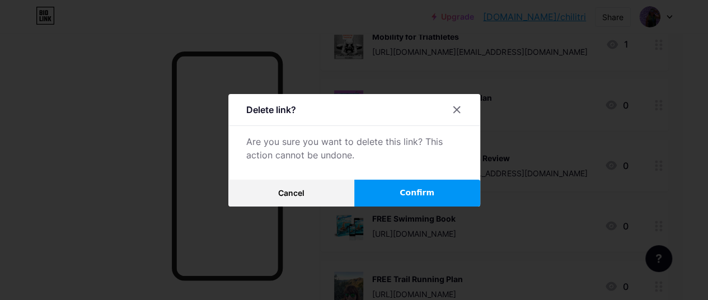
click at [396, 196] on button "Confirm" at bounding box center [417, 193] width 126 height 27
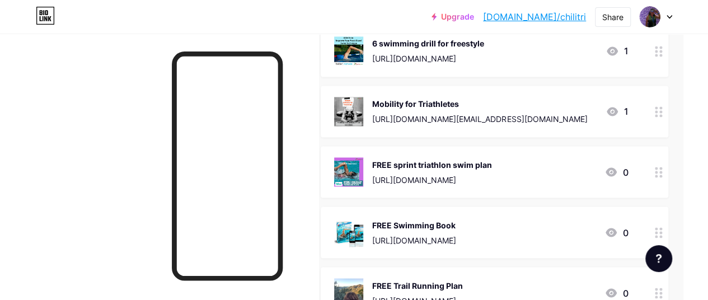
scroll to position [914, 25]
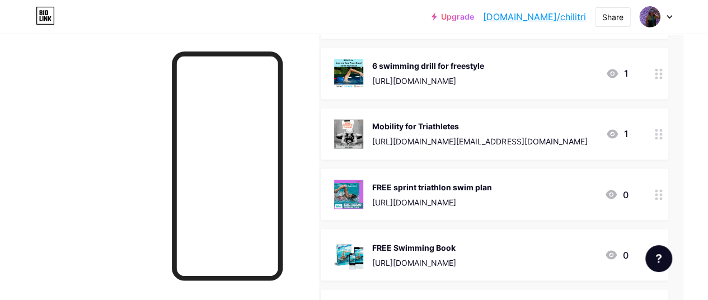
click at [662, 133] on circle at bounding box center [660, 134] width 3 height 3
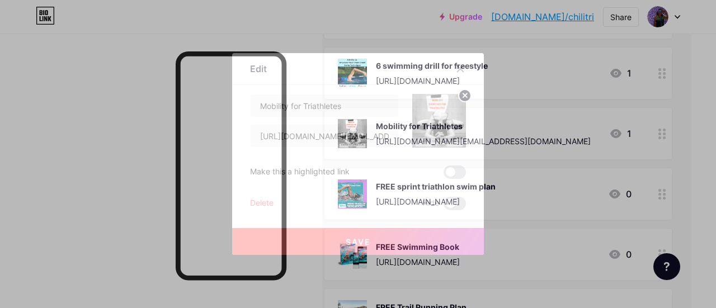
click at [250, 204] on div "Delete" at bounding box center [262, 203] width 24 height 13
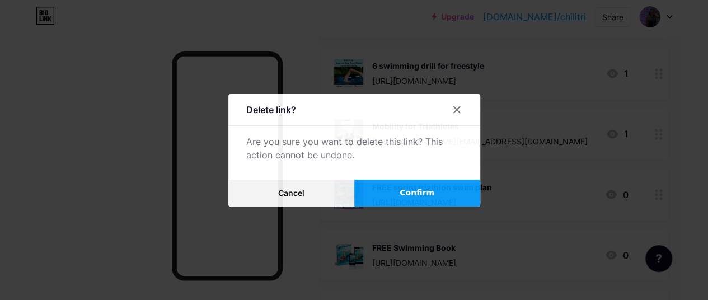
click at [386, 196] on button "Confirm" at bounding box center [417, 193] width 126 height 27
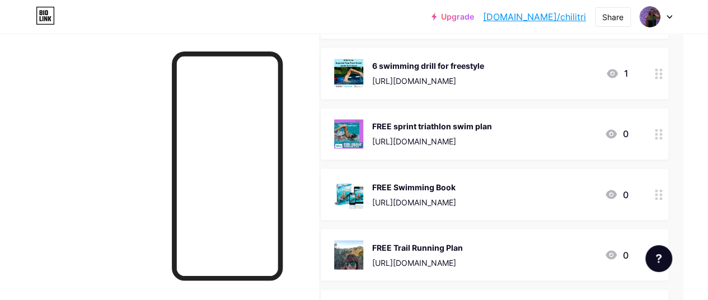
click at [663, 77] on icon at bounding box center [659, 73] width 8 height 11
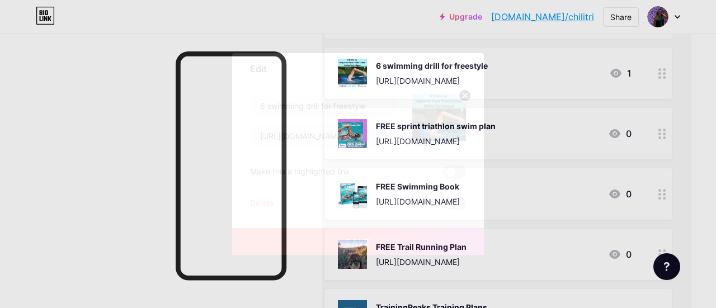
click at [260, 204] on div "Delete" at bounding box center [262, 203] width 24 height 13
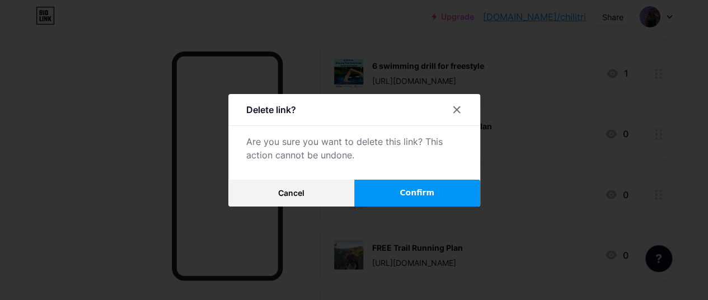
click at [426, 189] on button "Confirm" at bounding box center [417, 193] width 126 height 27
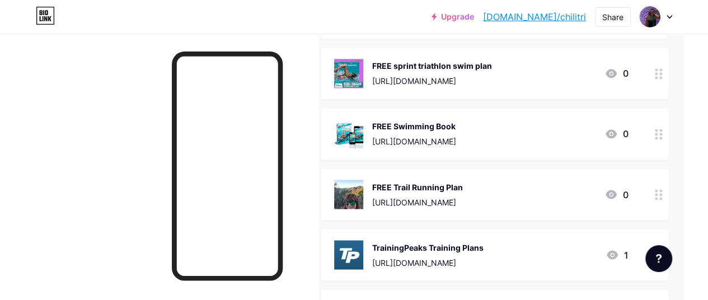
drag, startPoint x: 706, startPoint y: 189, endPoint x: 707, endPoint y: 168, distance: 20.7
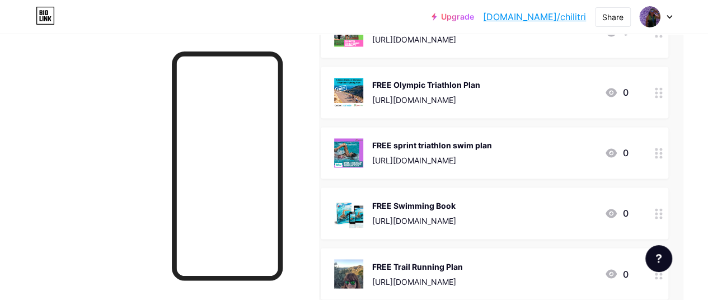
scroll to position [801, 25]
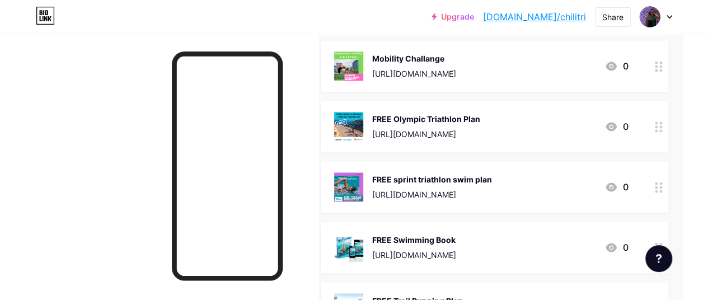
click at [660, 128] on icon at bounding box center [659, 126] width 8 height 11
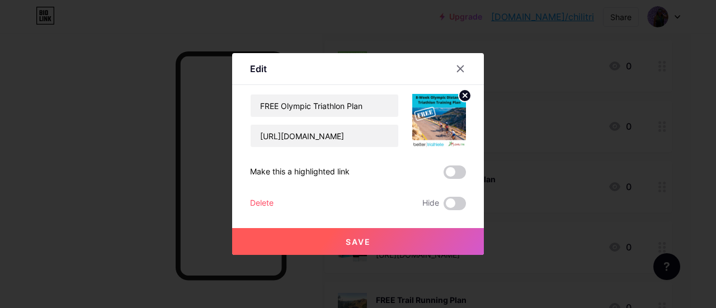
click at [260, 204] on div "Delete" at bounding box center [262, 203] width 24 height 13
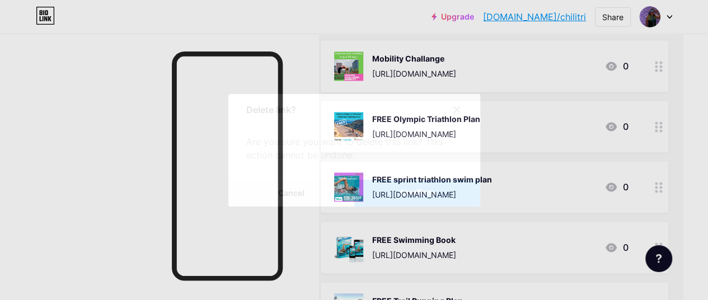
click at [440, 194] on button "Confirm" at bounding box center [417, 193] width 126 height 27
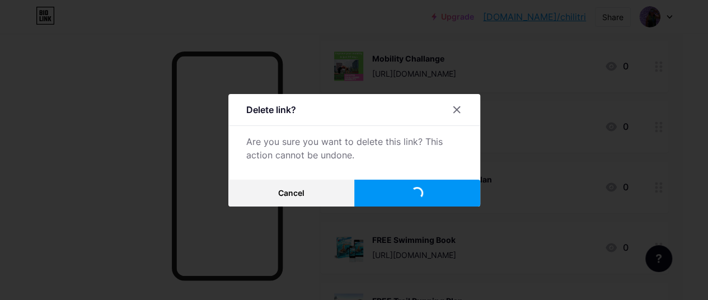
click at [440, 194] on button "Confirm" at bounding box center [417, 193] width 126 height 27
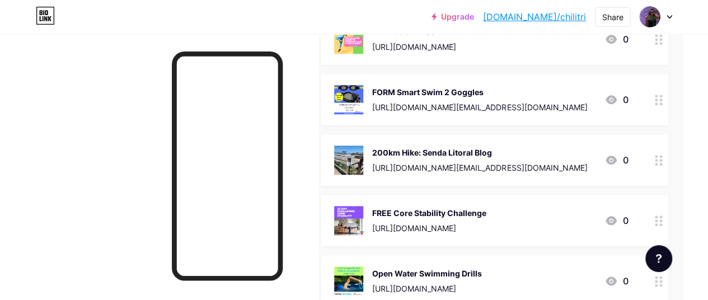
scroll to position [510, 25]
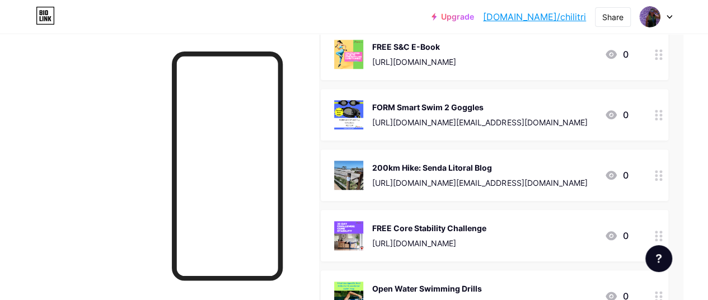
click at [662, 119] on div at bounding box center [658, 114] width 19 height 51
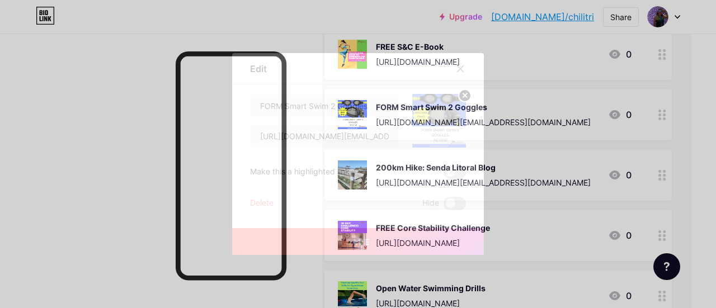
click at [255, 204] on div "Delete" at bounding box center [262, 203] width 24 height 13
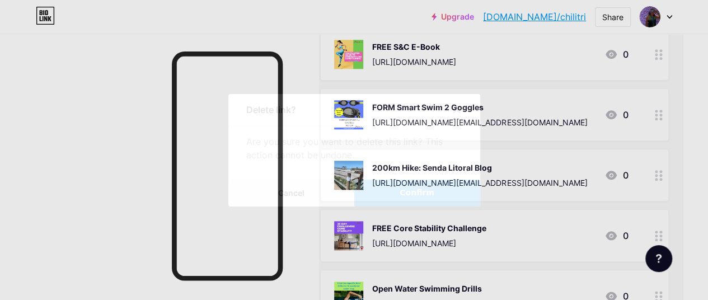
click at [405, 198] on span "Confirm" at bounding box center [417, 193] width 35 height 12
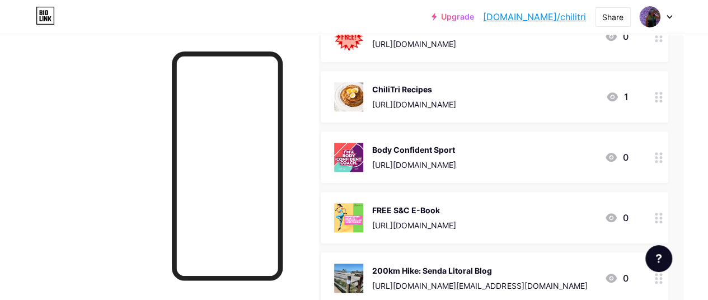
scroll to position [330, 25]
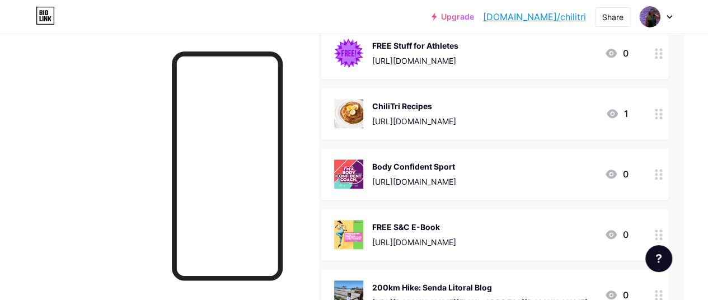
click at [660, 176] on icon at bounding box center [659, 174] width 8 height 11
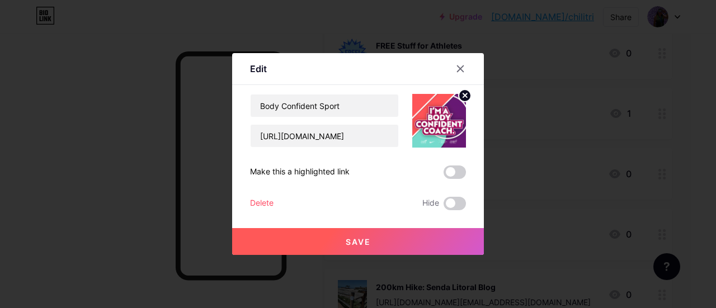
click at [255, 202] on div "Delete" at bounding box center [262, 203] width 24 height 13
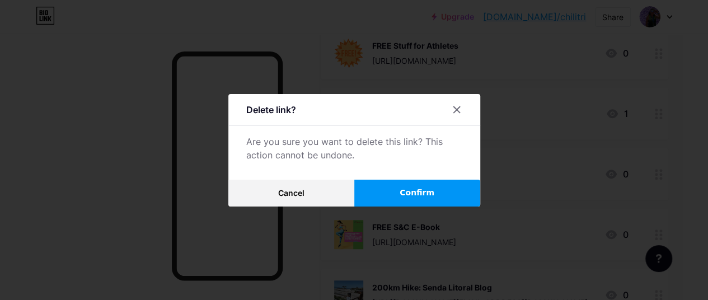
click at [421, 198] on span "Confirm" at bounding box center [417, 193] width 35 height 12
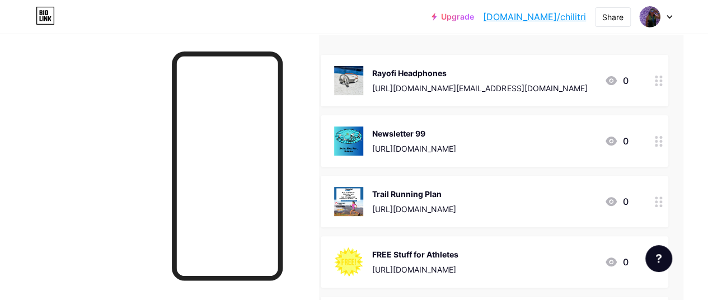
scroll to position [120, 25]
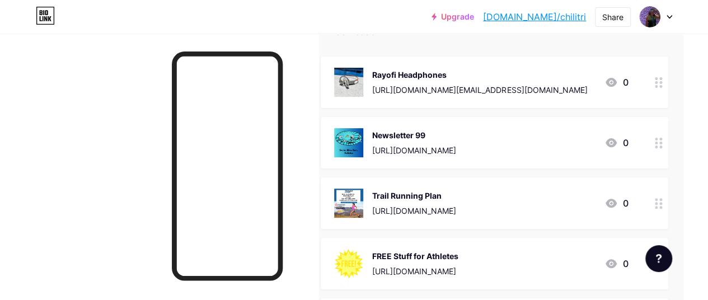
click at [658, 207] on circle at bounding box center [656, 207] width 3 height 3
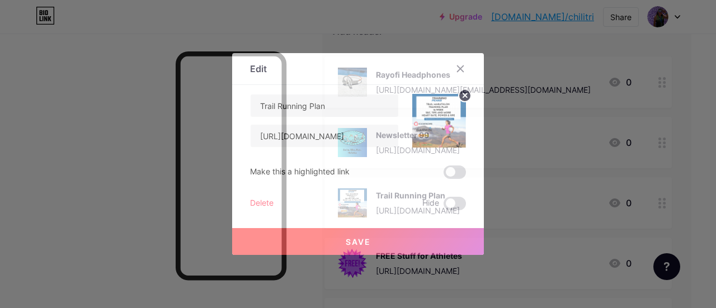
click at [255, 204] on div "Delete" at bounding box center [262, 203] width 24 height 13
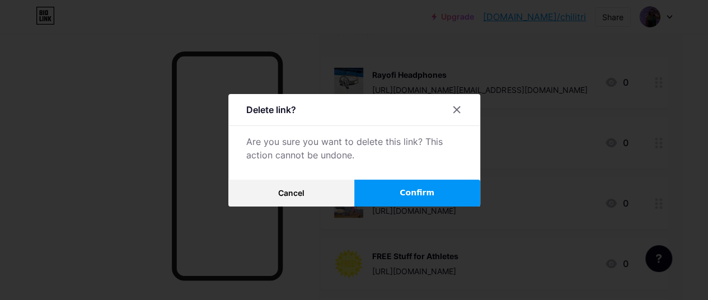
click at [395, 196] on button "Confirm" at bounding box center [417, 193] width 126 height 27
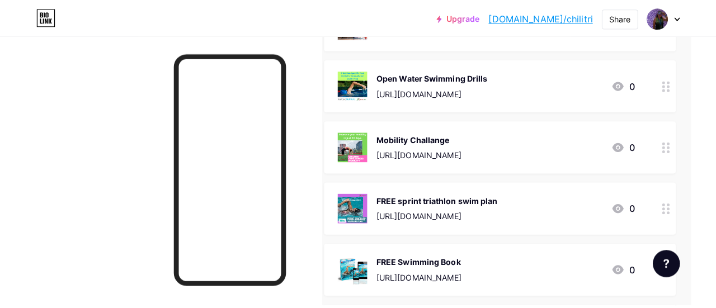
scroll to position [543, 25]
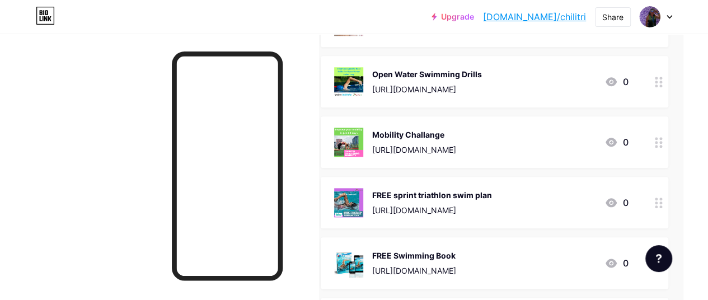
click at [439, 250] on div "FREE Swimming Book" at bounding box center [414, 256] width 84 height 12
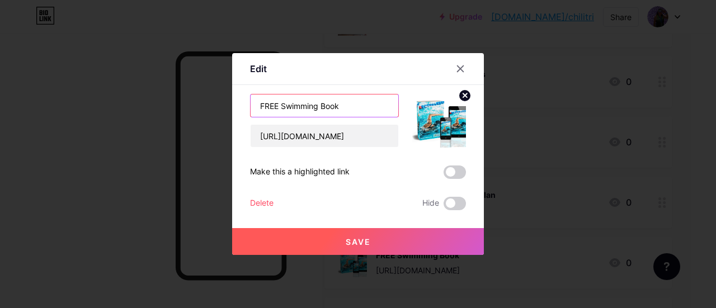
click at [345, 110] on input "FREE Swimming Book" at bounding box center [325, 106] width 148 height 22
type input "FREE Swimming Book with Workouts"
click at [357, 243] on span "Save" at bounding box center [358, 242] width 25 height 10
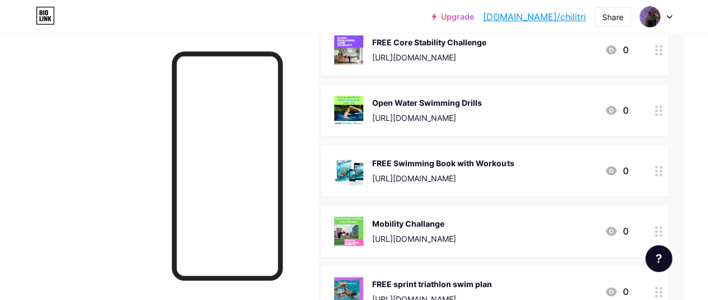
scroll to position [507, 25]
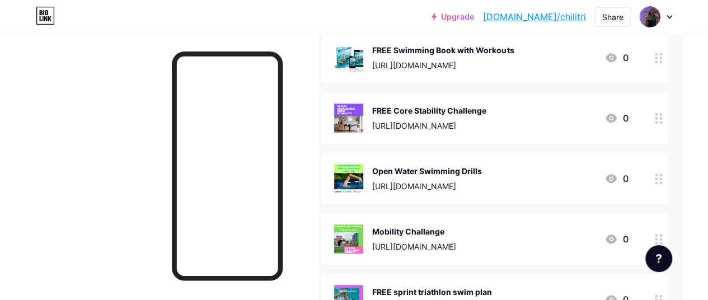
click at [662, 184] on div at bounding box center [658, 178] width 19 height 51
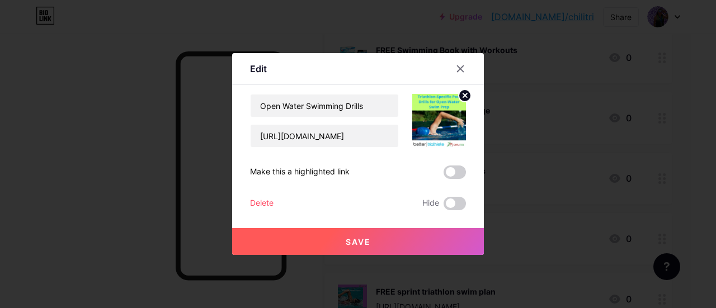
click at [263, 207] on div "Delete" at bounding box center [262, 203] width 24 height 13
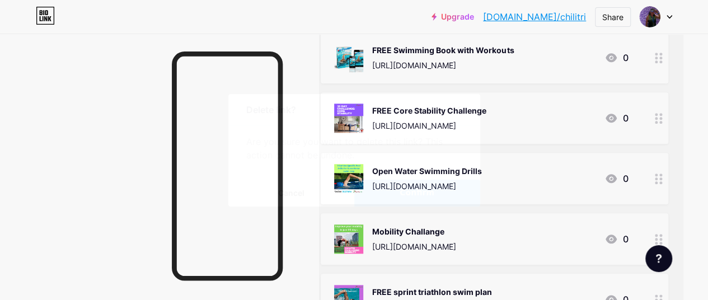
click at [404, 205] on button "Confirm" at bounding box center [417, 193] width 126 height 27
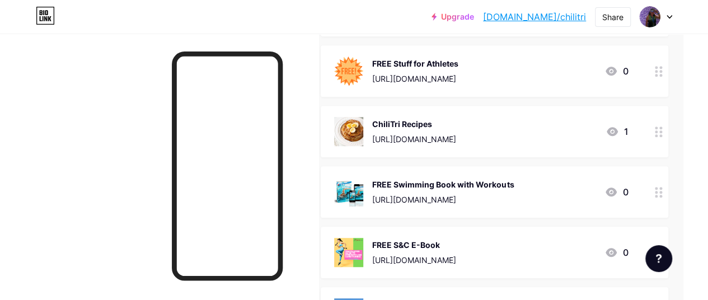
scroll to position [268, 25]
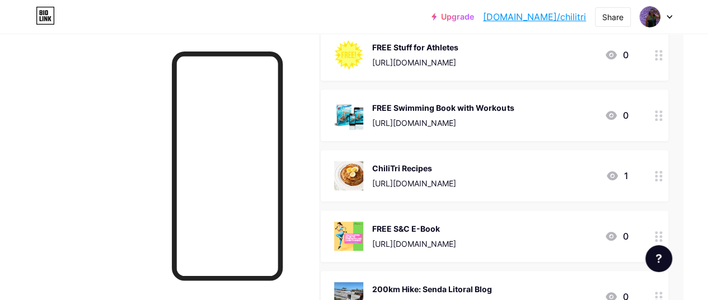
click at [407, 166] on div "ChiliTri Recipes" at bounding box center [414, 168] width 84 height 12
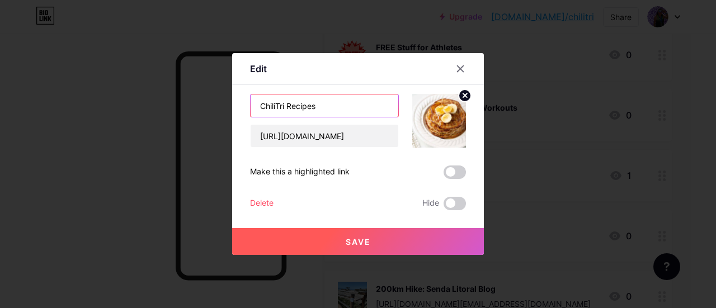
click at [257, 103] on input "ChiliTri Recipes" at bounding box center [325, 106] width 148 height 22
type input "FREE ChiliTri Recipes"
click at [373, 240] on button "Save" at bounding box center [358, 241] width 252 height 27
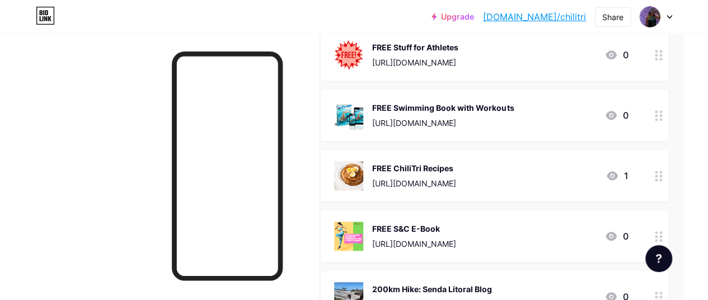
drag, startPoint x: 665, startPoint y: 237, endPoint x: 649, endPoint y: 179, distance: 60.3
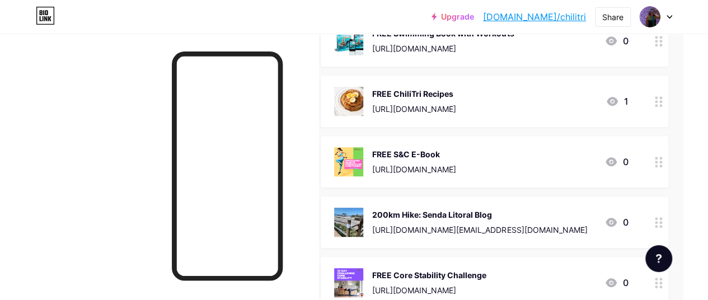
scroll to position [350, 25]
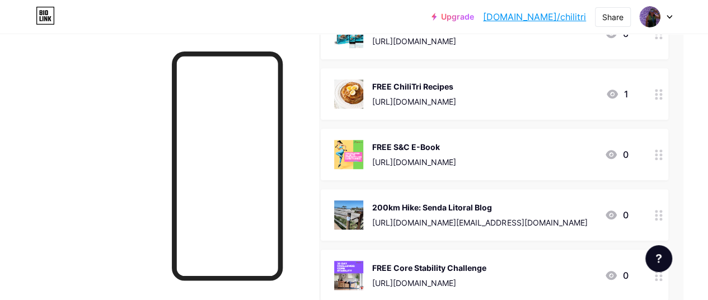
click at [432, 144] on div "FREE S&C E-Book" at bounding box center [414, 147] width 84 height 12
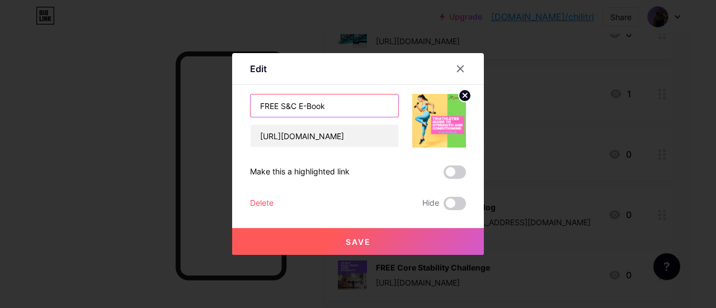
click at [292, 107] on input "FREE S&C E-Book" at bounding box center [325, 106] width 148 height 22
type input "FREE Strength and Conditioning E-Book"
click at [352, 246] on span "Save" at bounding box center [358, 242] width 25 height 10
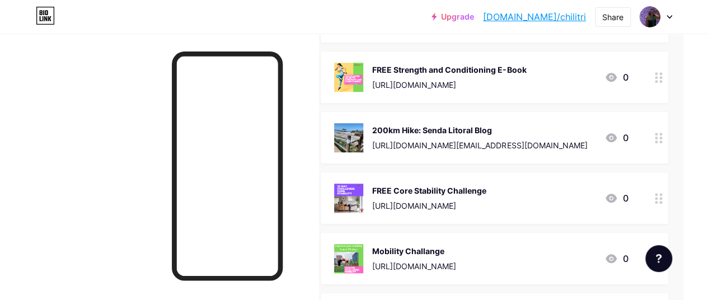
scroll to position [443, 25]
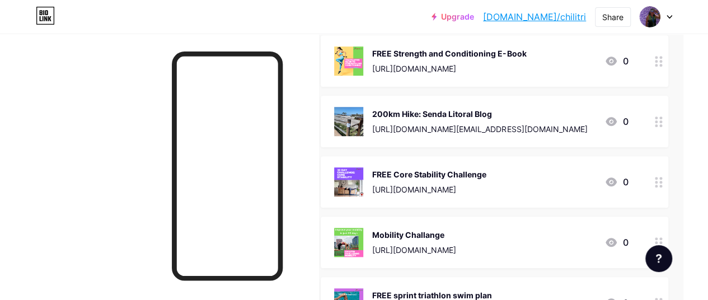
drag, startPoint x: 663, startPoint y: 236, endPoint x: 628, endPoint y: 82, distance: 157.9
click at [628, 82] on div "Links Posts Design Subscribers NEW Stats Settings + ADD LINK + ADD EMBED + Add …" at bounding box center [345, 262] width 740 height 1345
click at [691, 130] on div "Links Posts Design Subscribers NEW Stats Settings + ADD LINK + ADD EMBED + Add …" at bounding box center [345, 262] width 740 height 1345
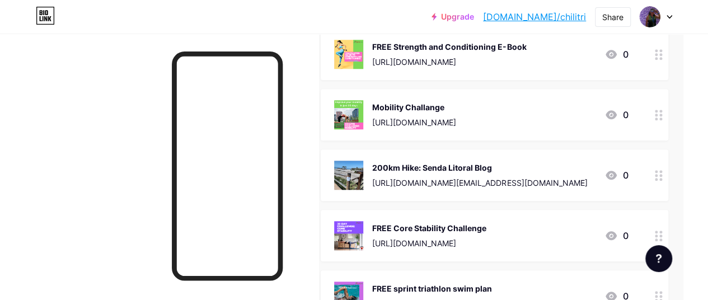
scroll to position [452, 25]
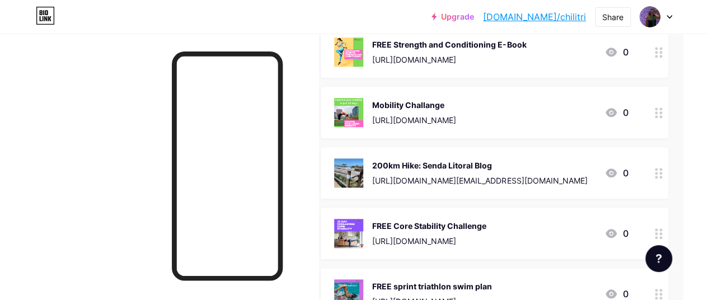
click at [660, 181] on div at bounding box center [658, 172] width 19 height 51
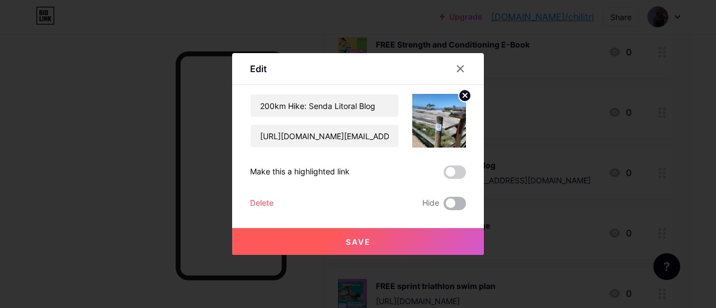
click at [455, 202] on span at bounding box center [455, 203] width 22 height 13
click at [444, 207] on input "checkbox" at bounding box center [444, 207] width 0 height 0
click at [360, 243] on span "Save" at bounding box center [358, 242] width 25 height 10
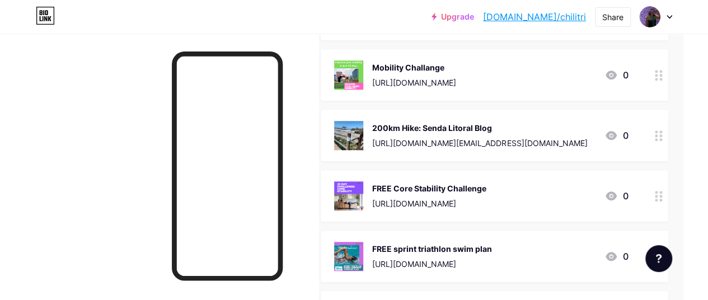
scroll to position [532, 25]
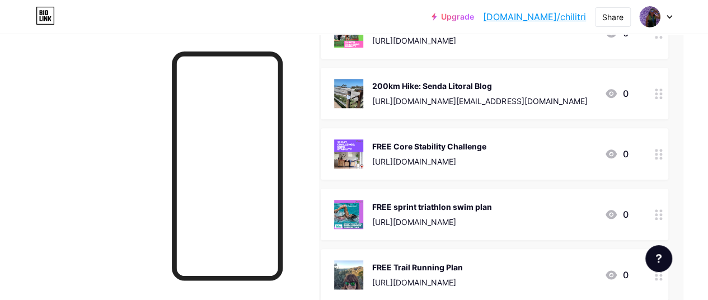
click at [434, 201] on div "FREE sprint triathlon swim plan" at bounding box center [432, 207] width 120 height 12
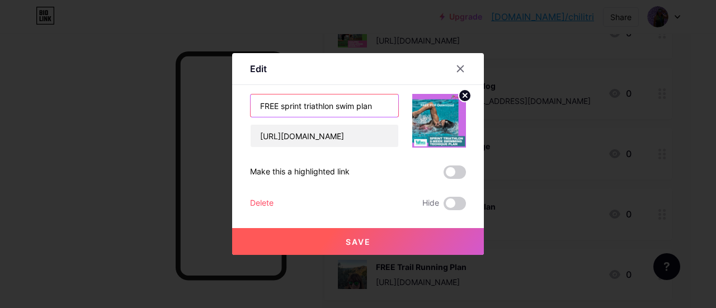
click at [285, 109] on input "FREE sprint triathlon swim plan" at bounding box center [325, 106] width 148 height 22
type input "FREE Sprint Triathlon Swim Plan"
click at [372, 247] on button "Save" at bounding box center [358, 241] width 252 height 27
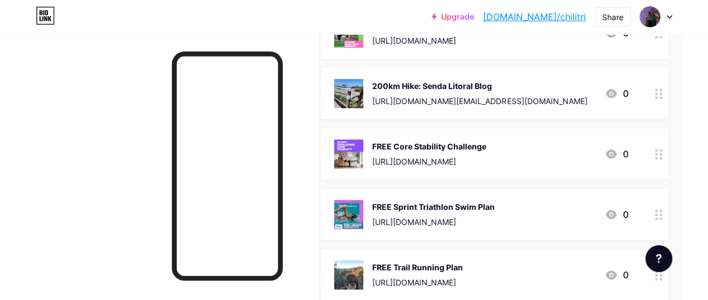
scroll to position [532, 36]
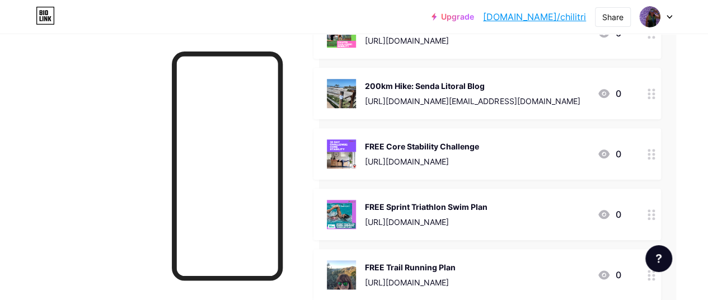
drag, startPoint x: 703, startPoint y: 149, endPoint x: 705, endPoint y: 174, distance: 24.7
click at [705, 174] on div "Links Posts Design Subscribers NEW Stats Settings + ADD LINK + ADD EMBED + Add …" at bounding box center [338, 174] width 740 height 1345
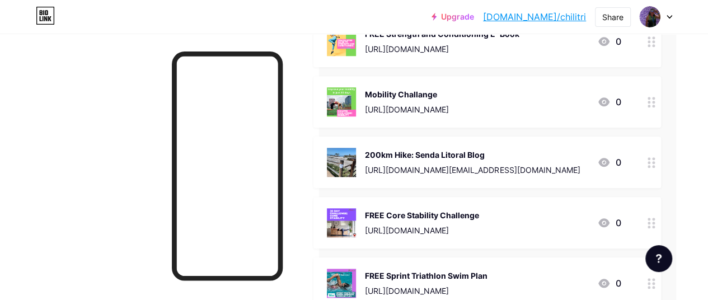
scroll to position [421, 36]
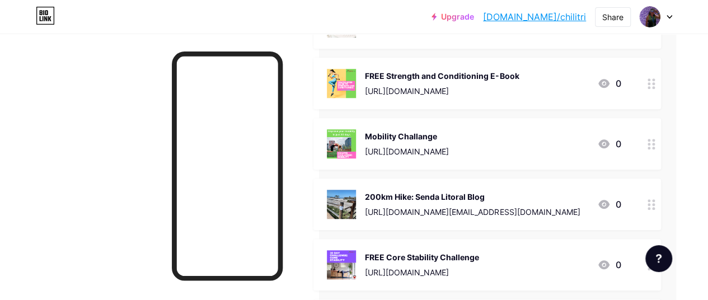
click at [423, 134] on div "Mobility Challange" at bounding box center [407, 136] width 84 height 12
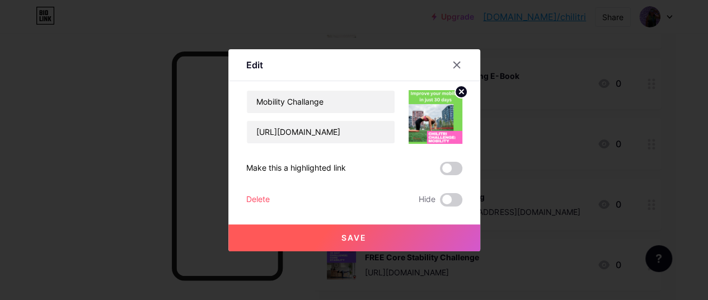
scroll to position [421, 27]
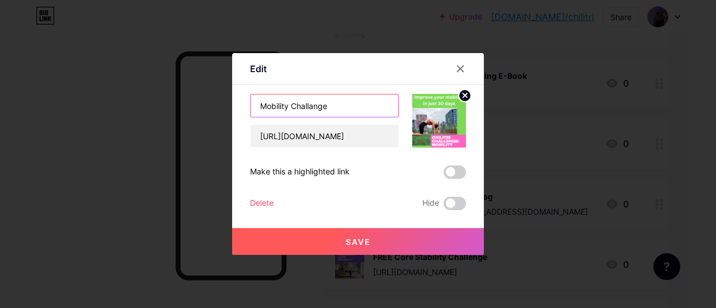
click at [253, 107] on input "Mobility Challange" at bounding box center [325, 106] width 148 height 22
type input "FREE Mobility Challange"
click at [348, 240] on span "Save" at bounding box center [358, 242] width 25 height 10
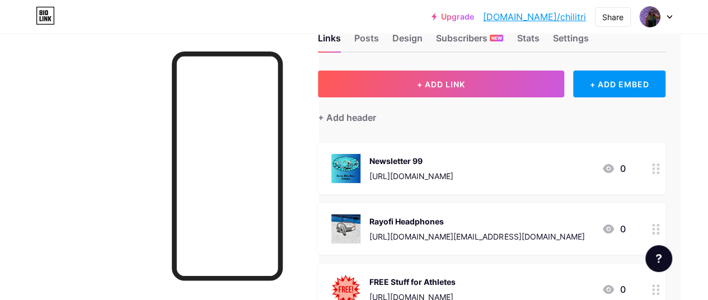
scroll to position [0, 27]
